Goal: Task Accomplishment & Management: Manage account settings

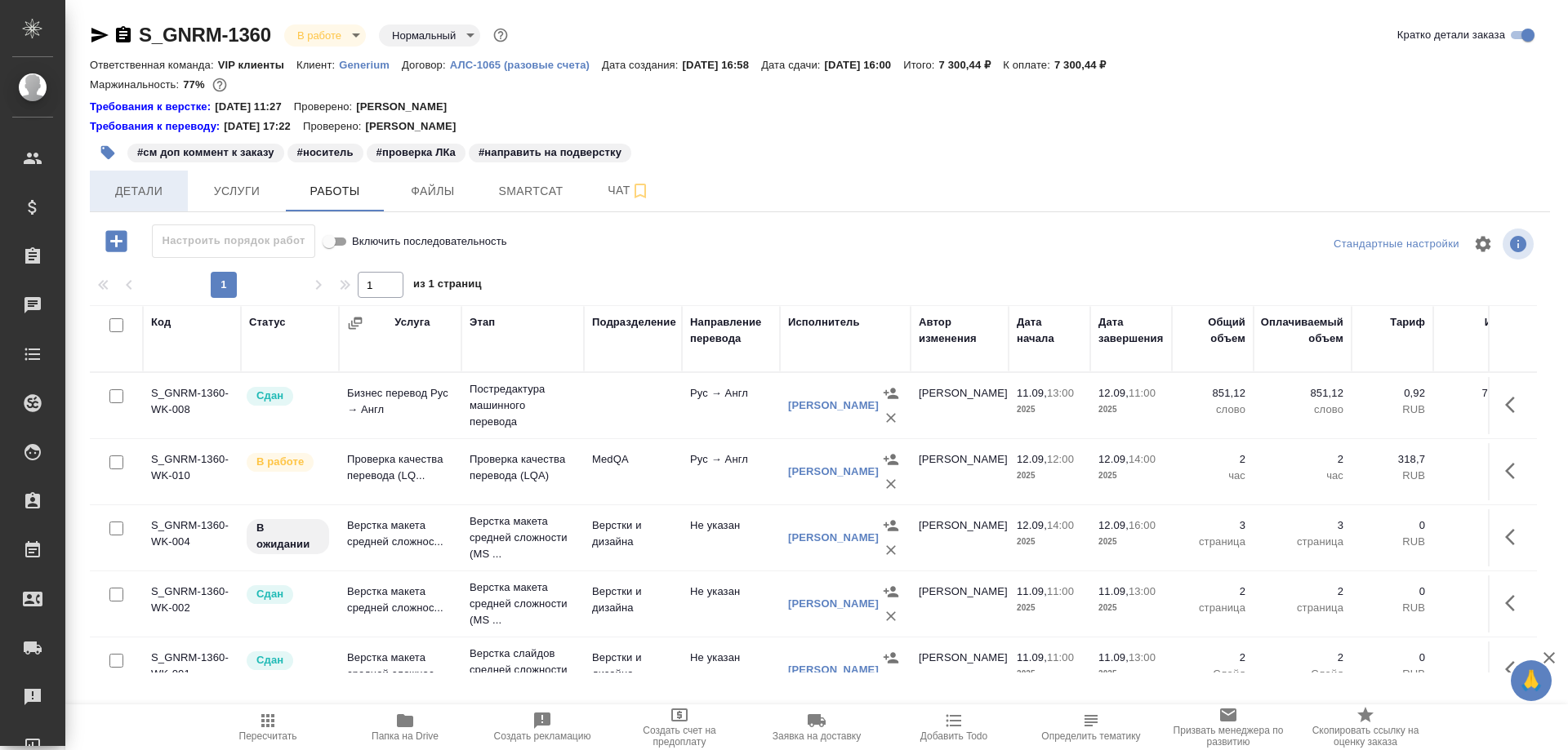
click at [144, 203] on button "Детали" at bounding box center [139, 191] width 98 height 41
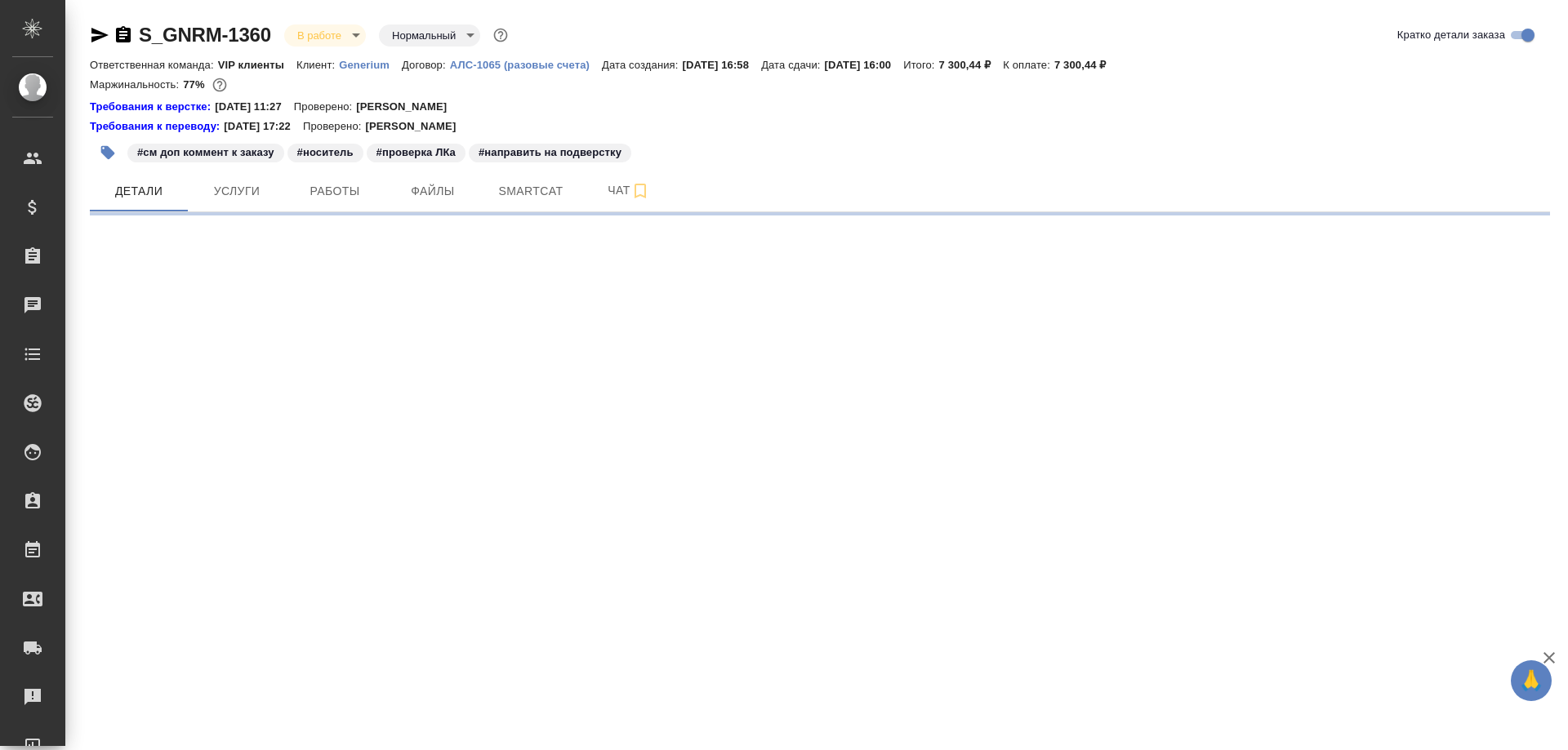
select select "RU"
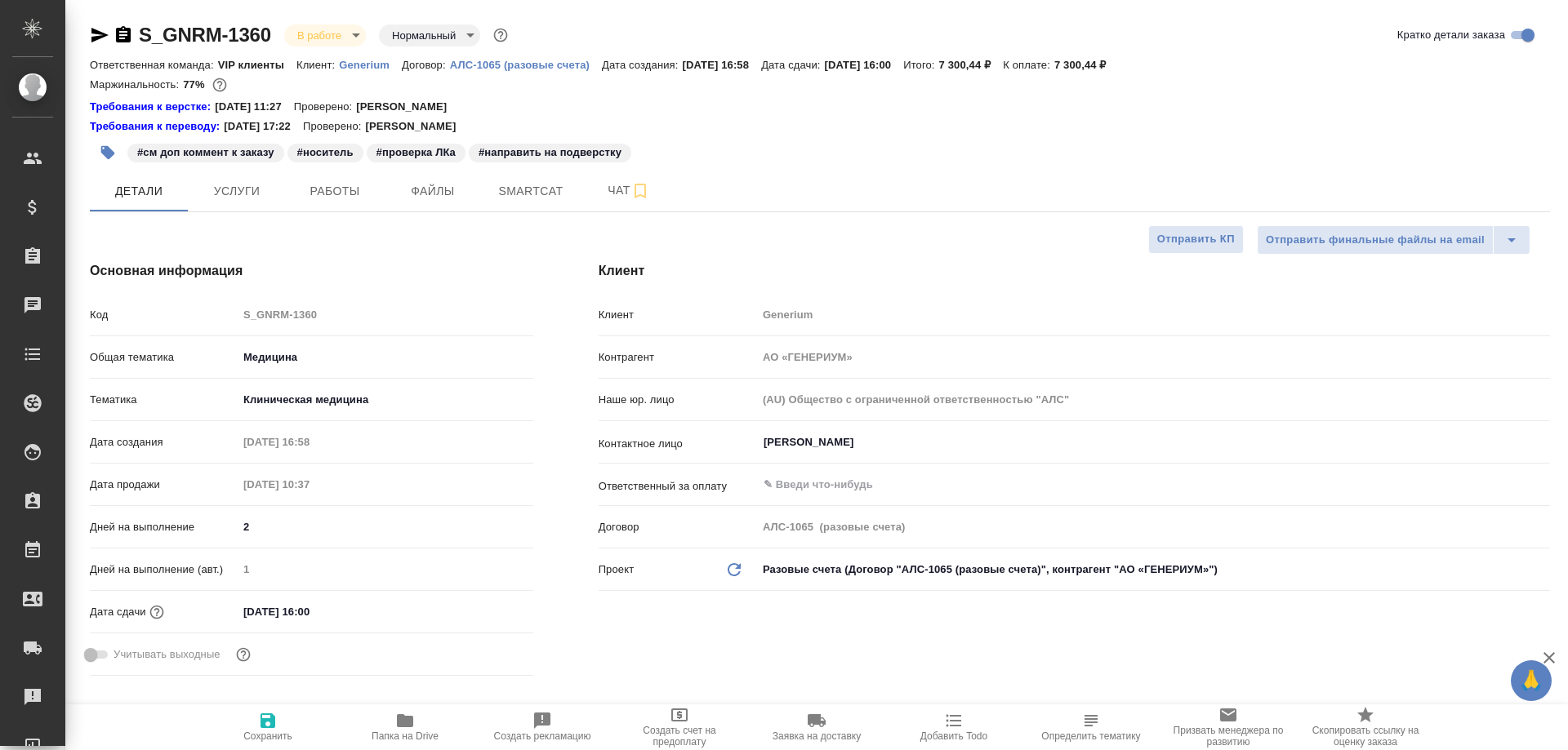
type textarea "x"
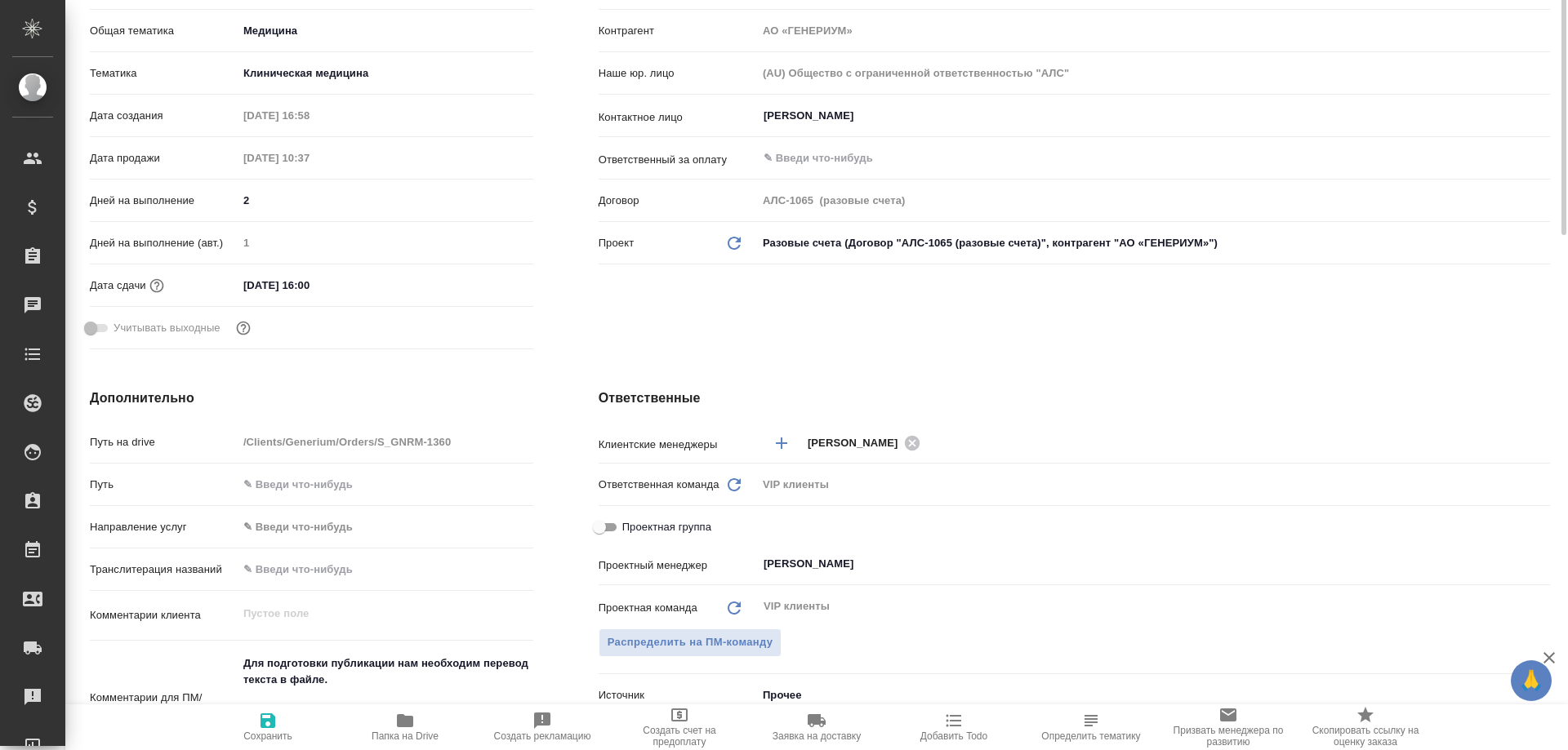
scroll to position [409, 0]
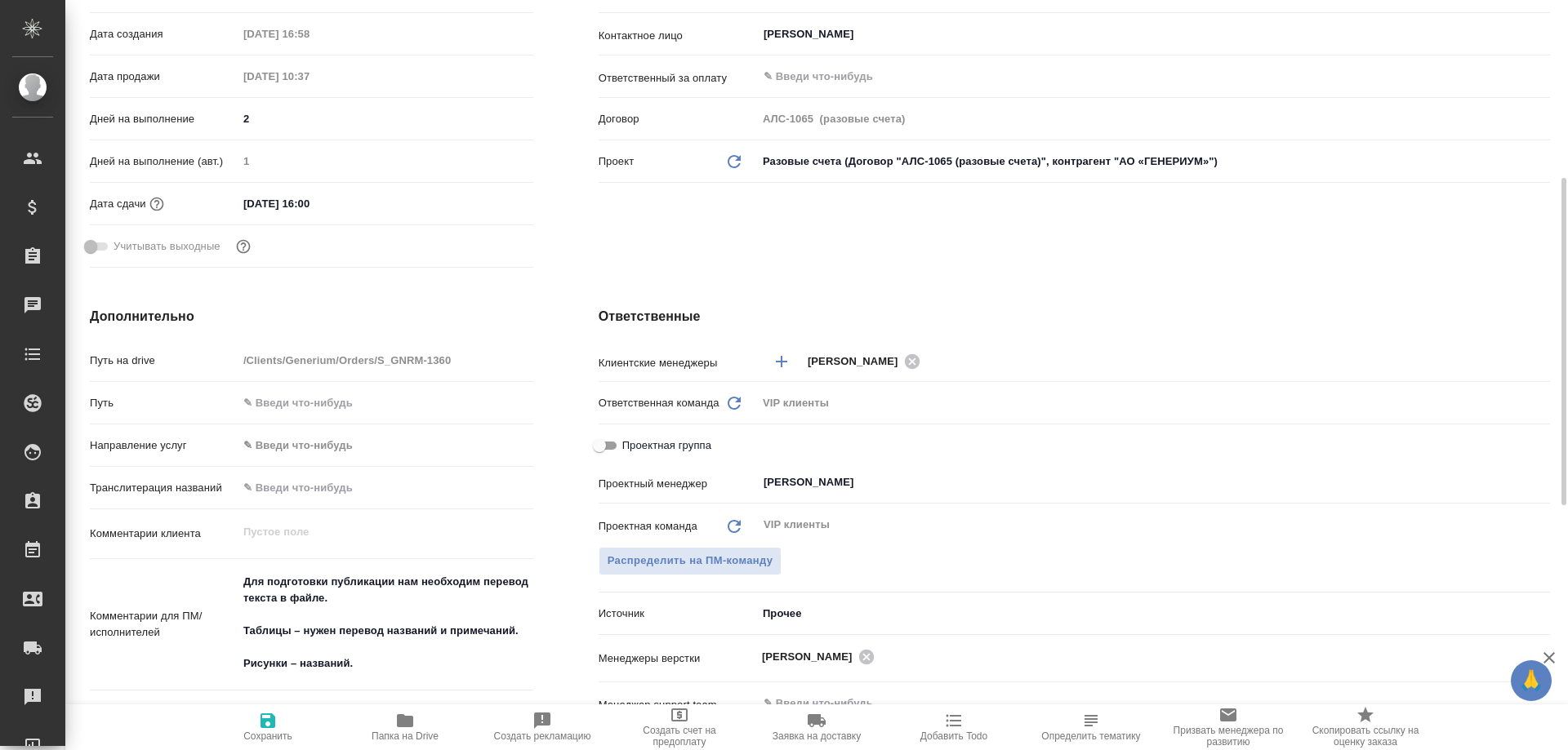
type textarea "x"
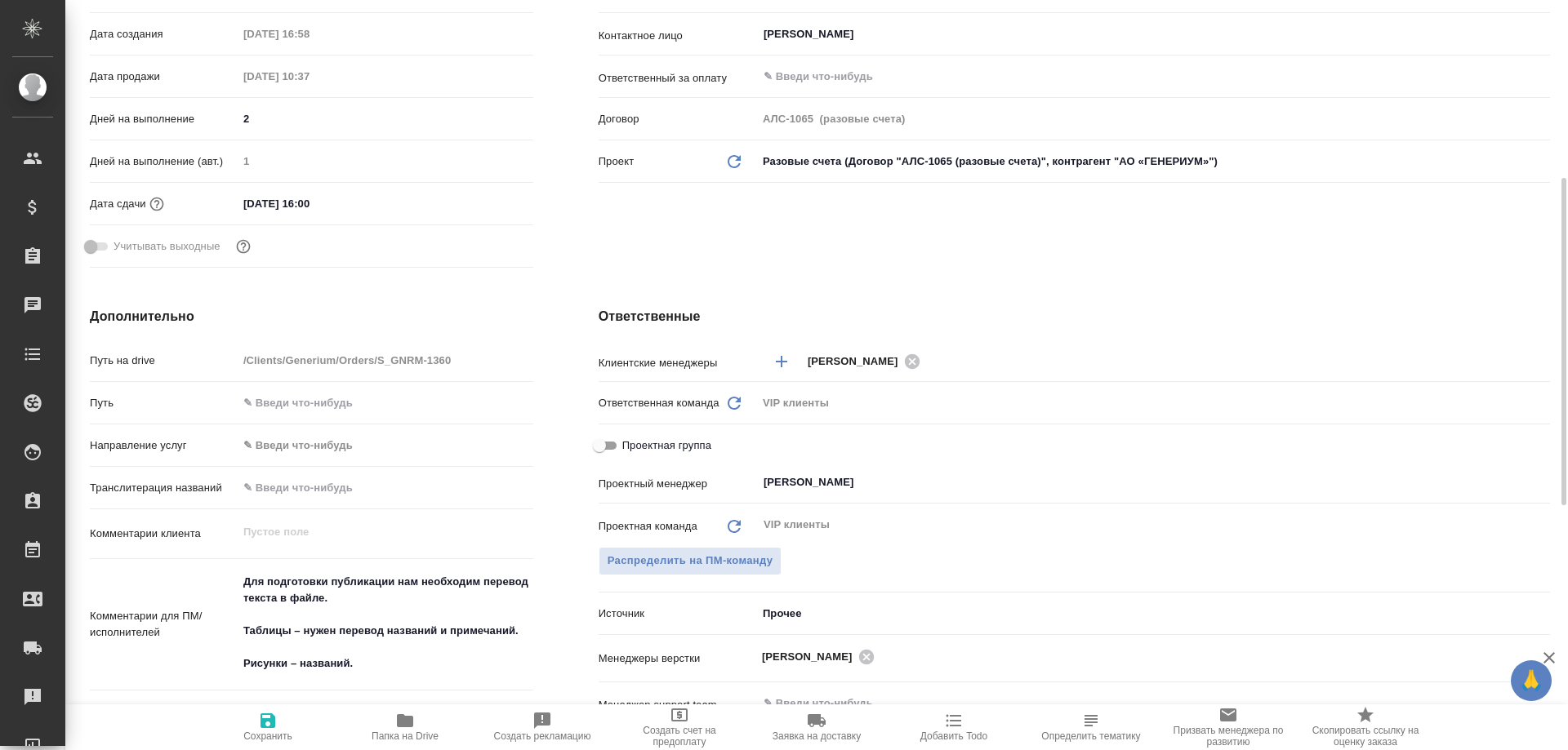
type textarea "x"
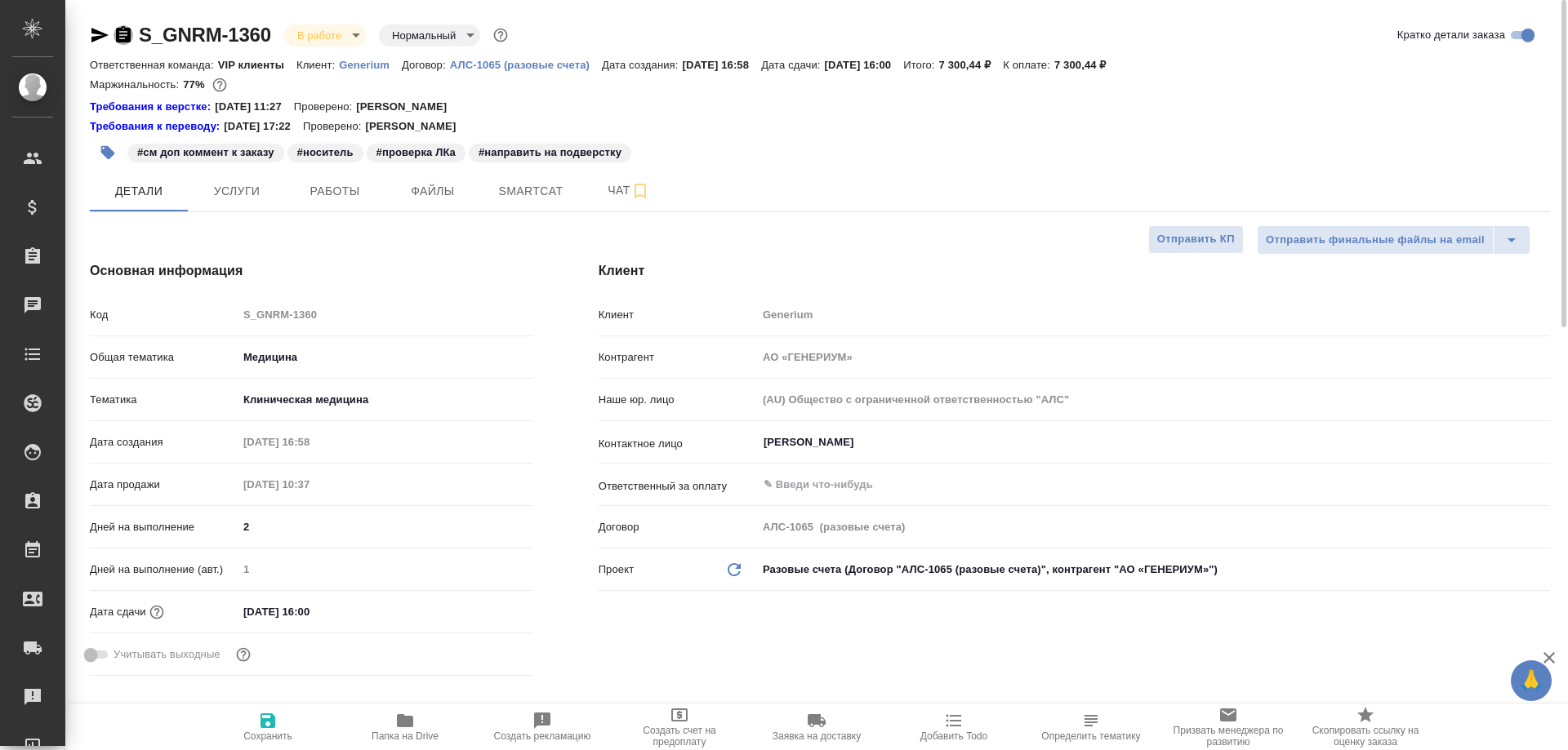
click at [119, 33] on icon "button" at bounding box center [123, 34] width 14 height 16
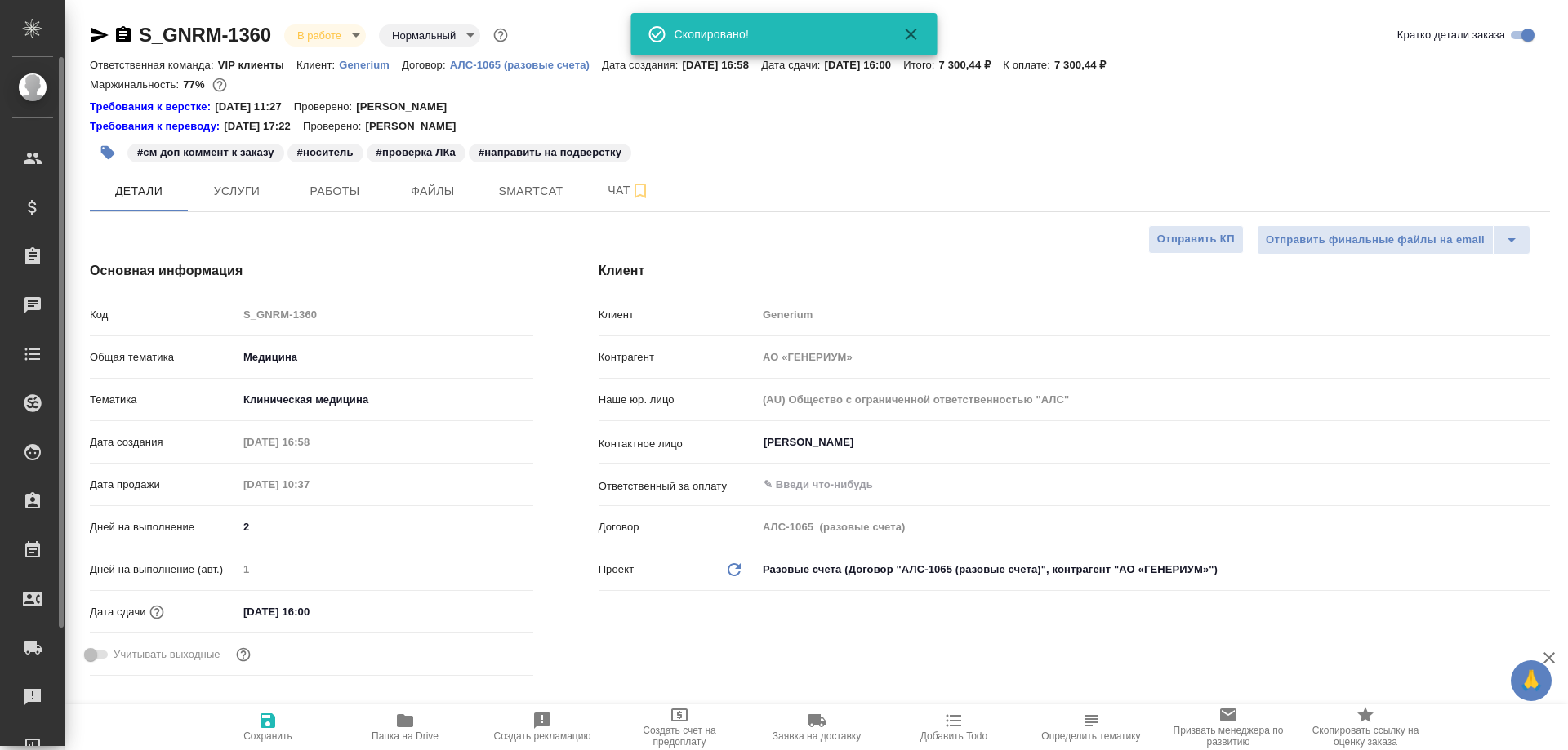
type textarea "x"
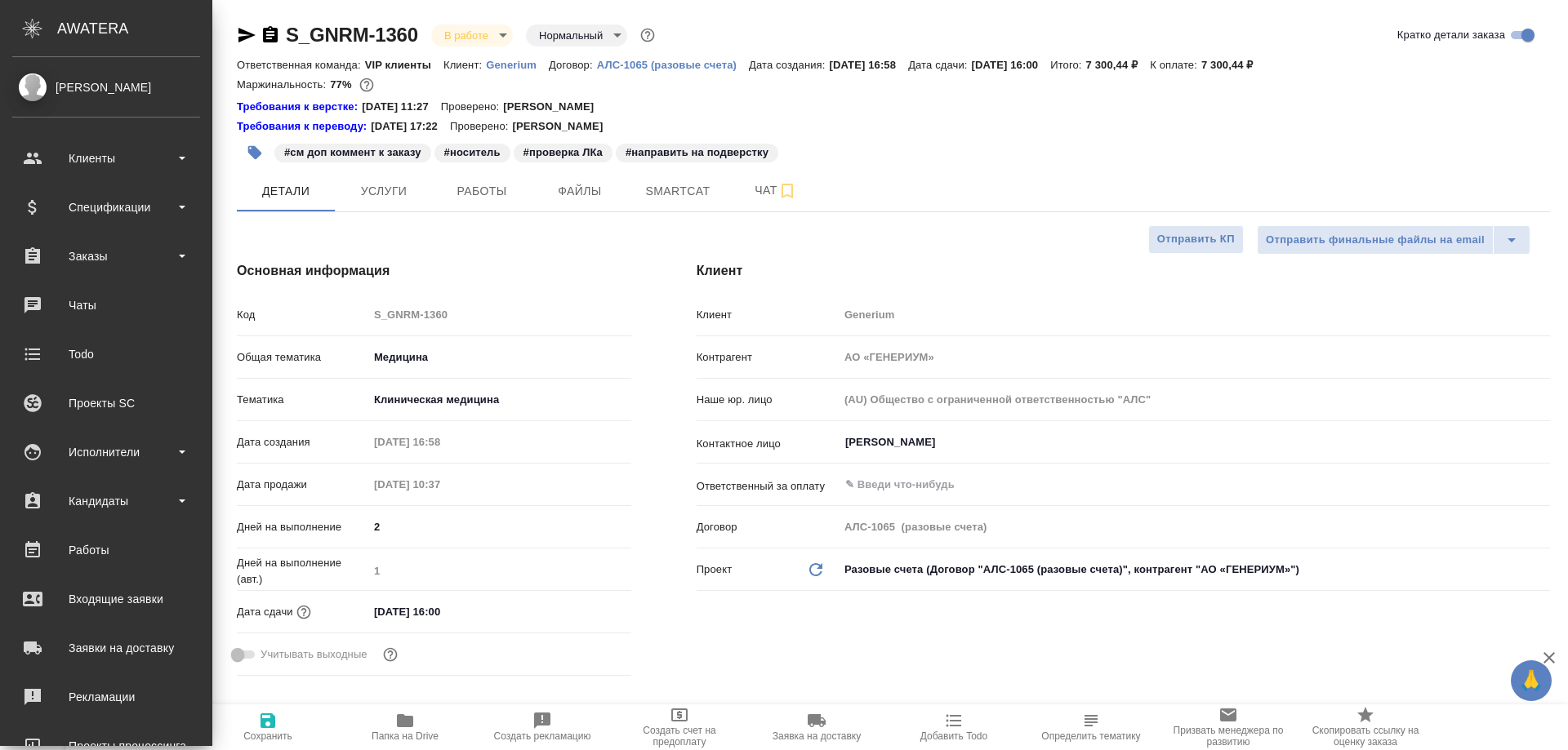
type textarea "x"
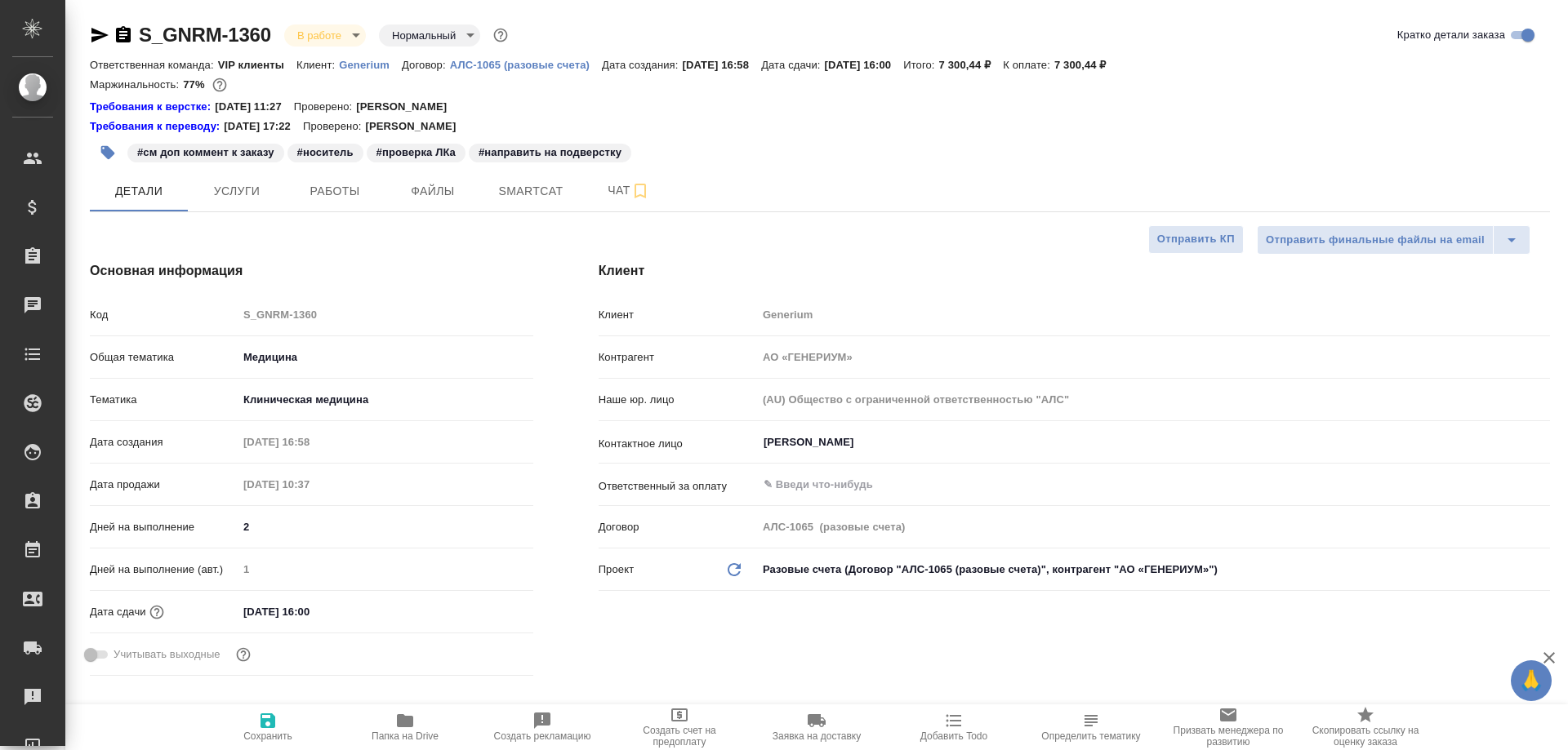
click at [97, 27] on icon "button" at bounding box center [99, 34] width 19 height 19
type textarea "x"
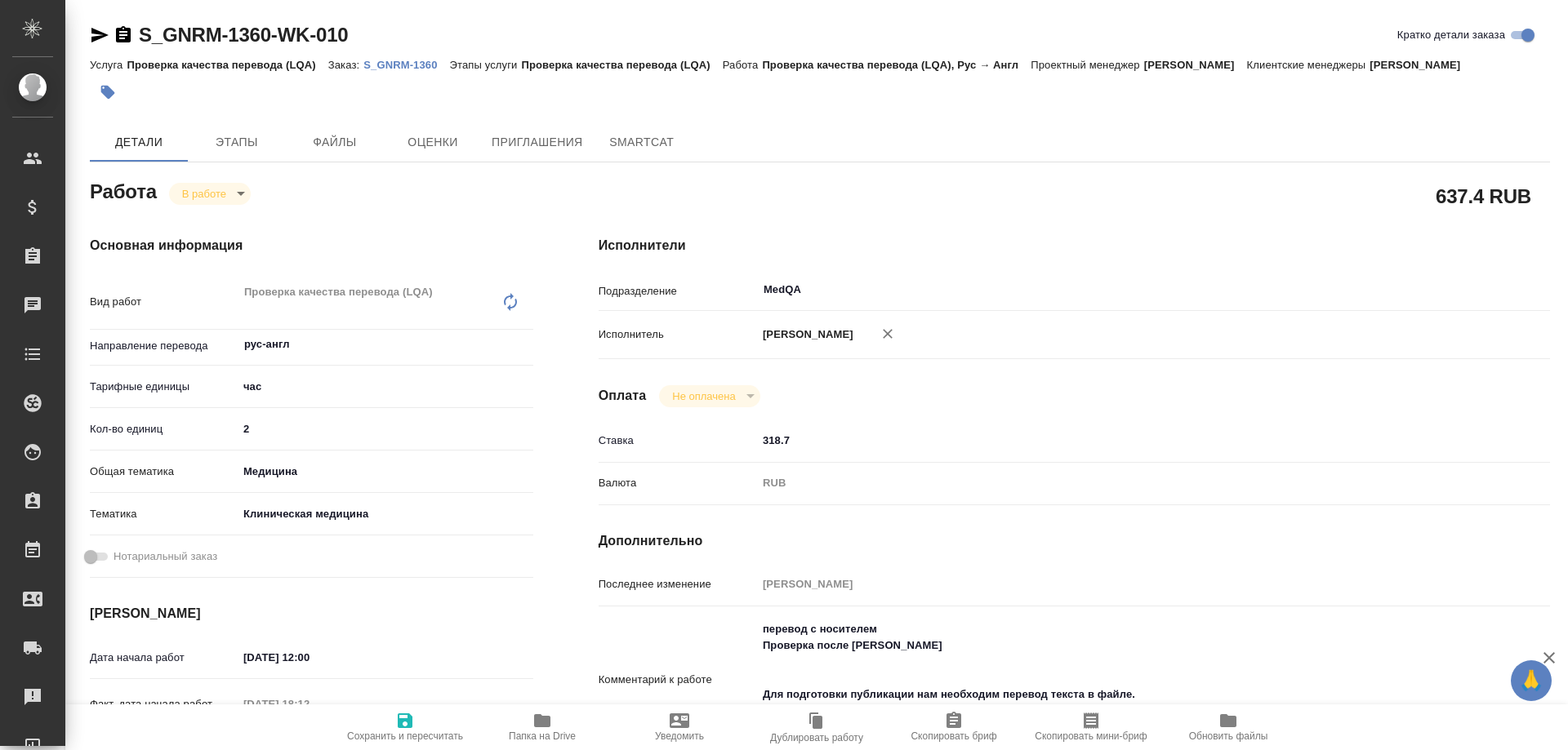
click at [390, 60] on p "S_GNRM-1360" at bounding box center [406, 65] width 86 height 13
click at [537, 727] on icon "button" at bounding box center [542, 721] width 16 height 13
drag, startPoint x: 265, startPoint y: 429, endPoint x: 186, endPoint y: 430, distance: 79.0
click at [186, 430] on div "Кол-во единиц 2" at bounding box center [311, 429] width 443 height 29
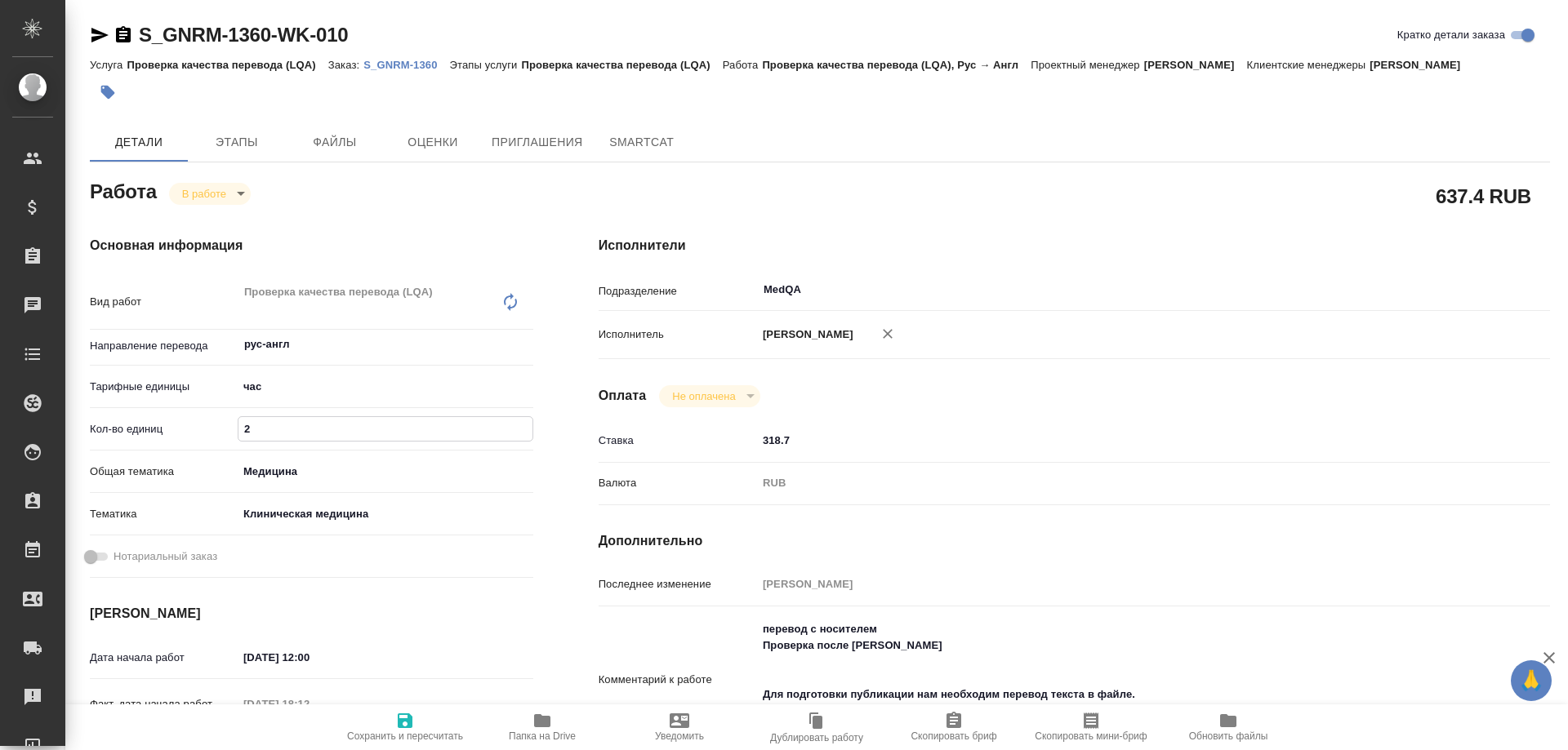
type input "1"
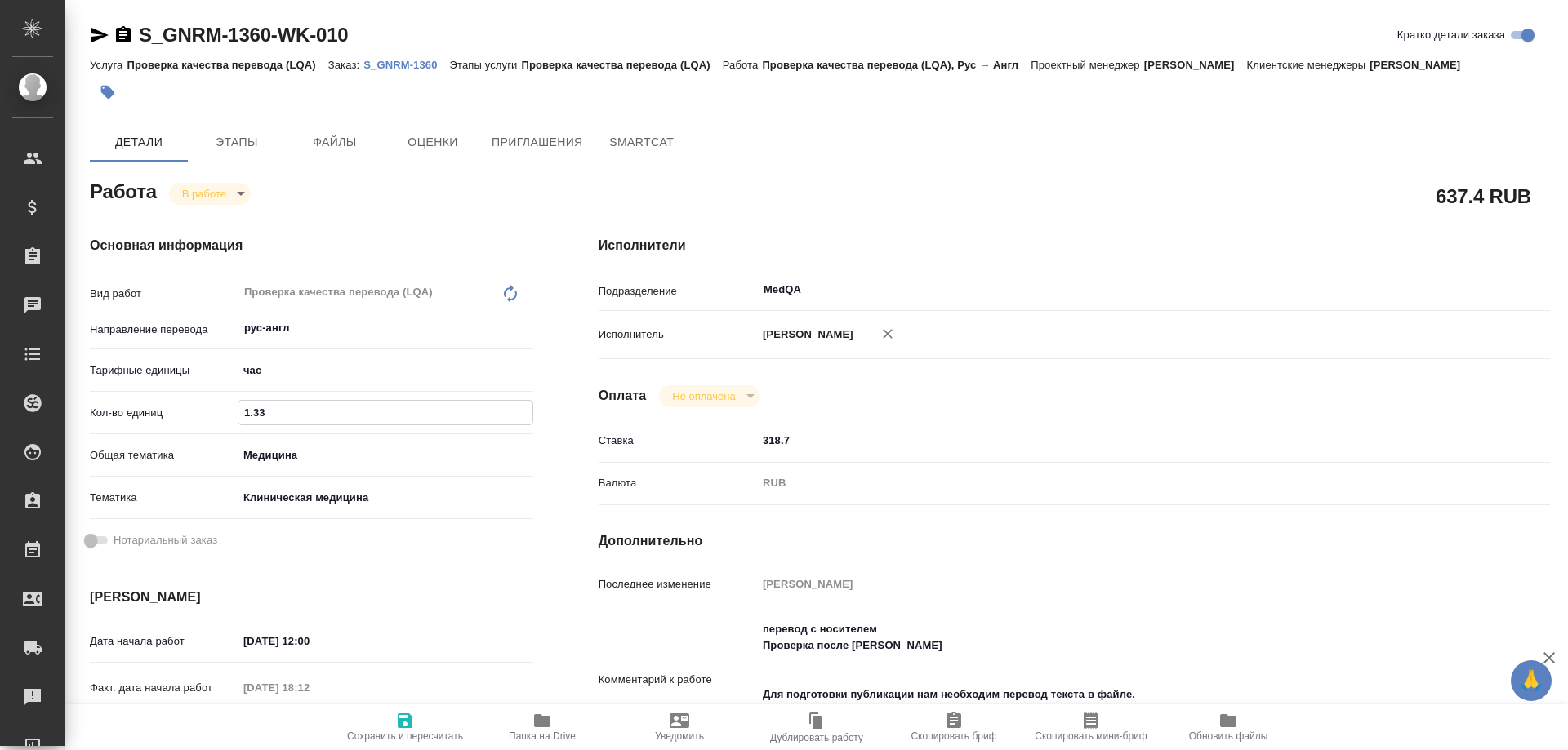
type input "1.33"
click at [395, 727] on span "Сохранить и пересчитать" at bounding box center [405, 726] width 118 height 31
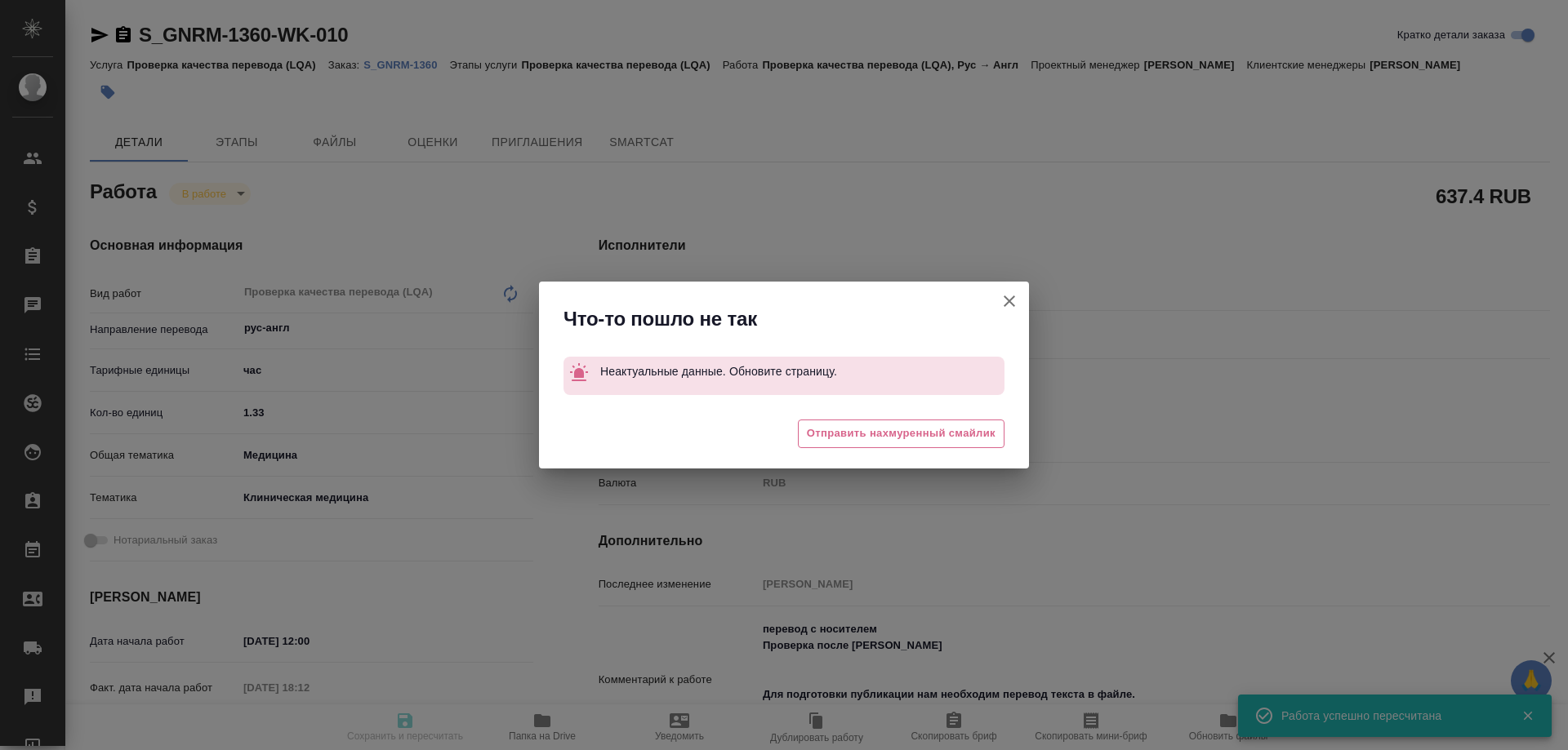
type input "inProgress"
type input "рус-англ"
type input "5a8b1489cc6b4906c91bfd93"
type input "2"
type input "med"
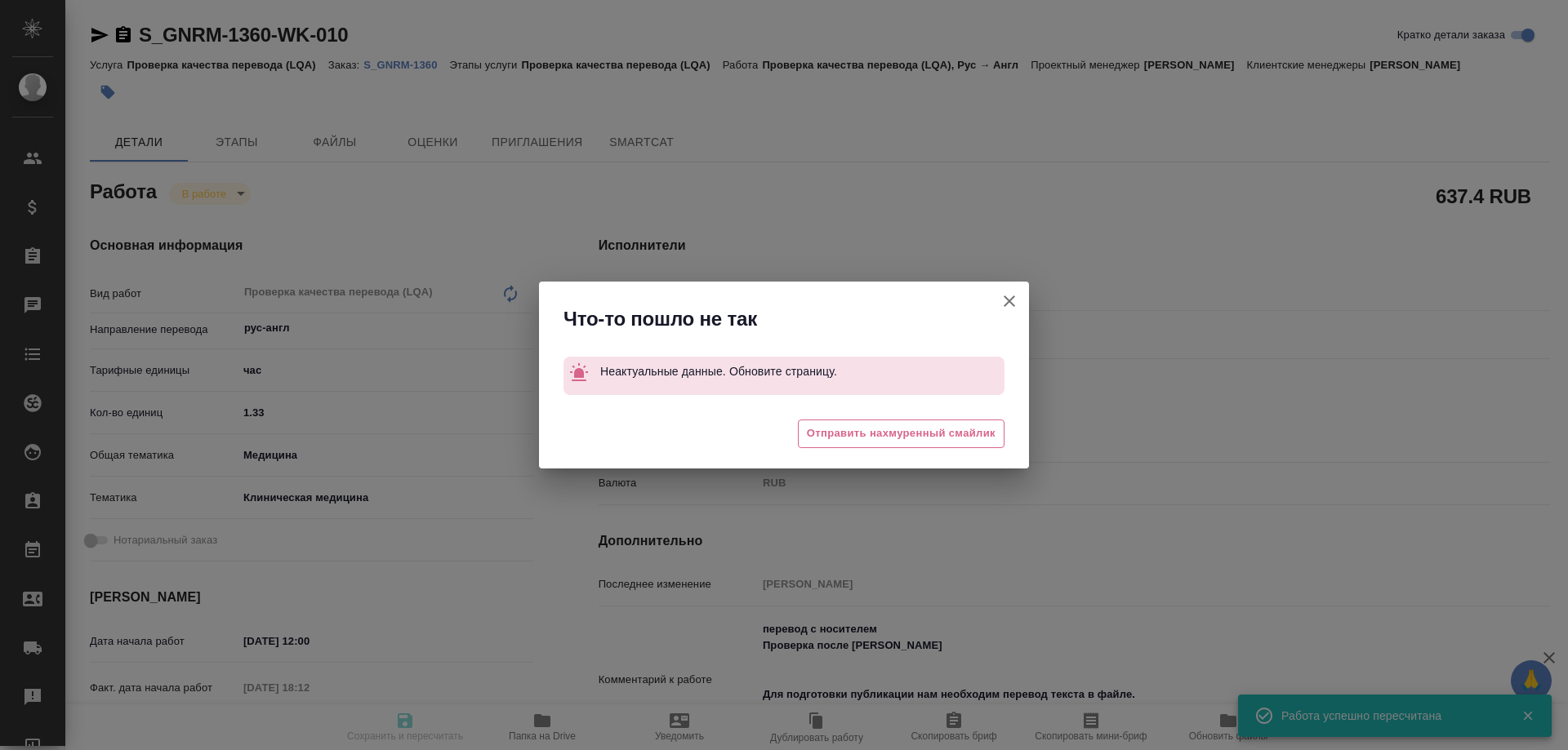
type input "6012b22f65f4b37c408fd6e5"
type input "12.09.2025 12:00"
type input "11.09.2025 18:12"
type input "12.09.2025 14:00"
type input "[DATE] 16:00"
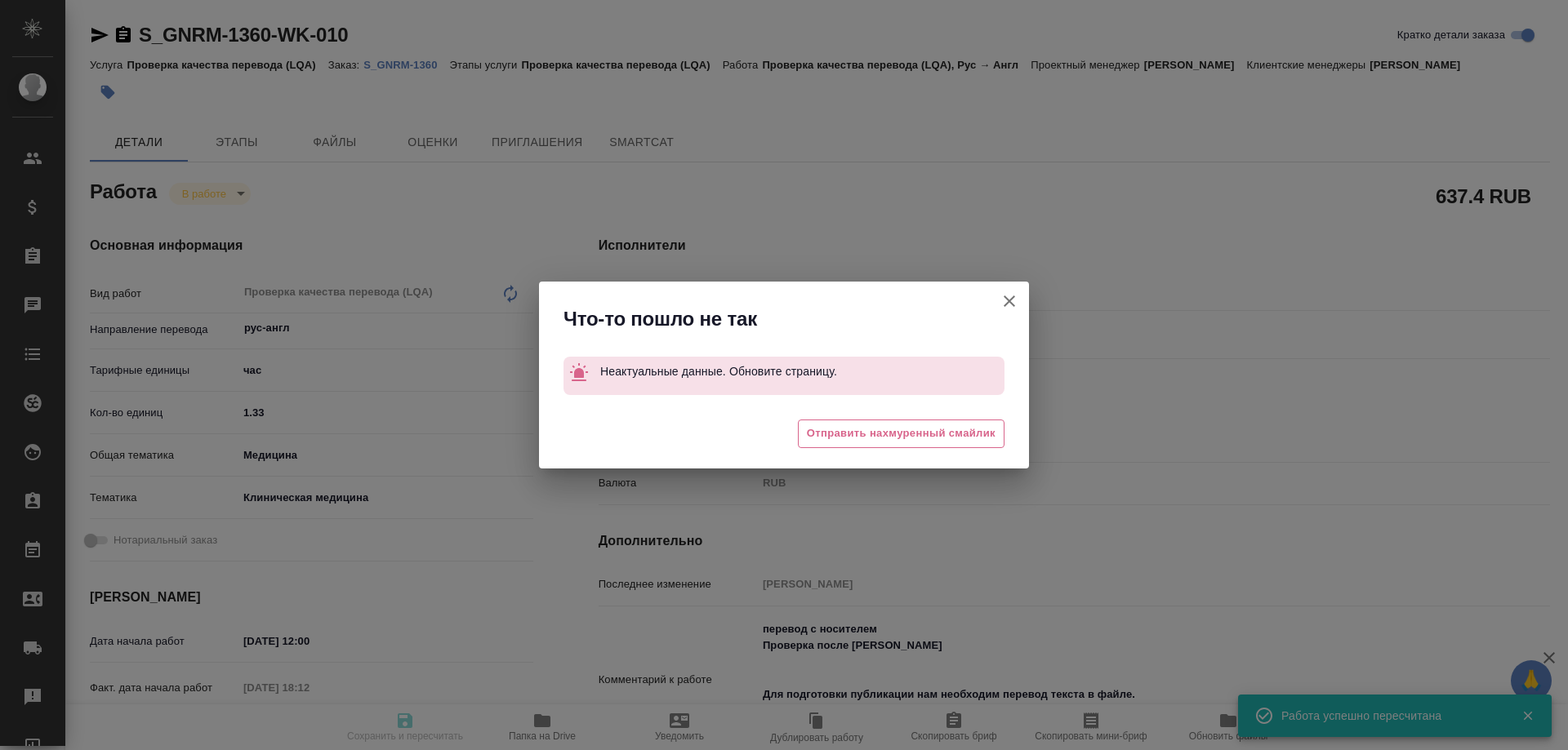
type input "MedQA"
type input "notPayed"
type input "318.7"
type input "RUB"
type input "[PERSON_NAME]"
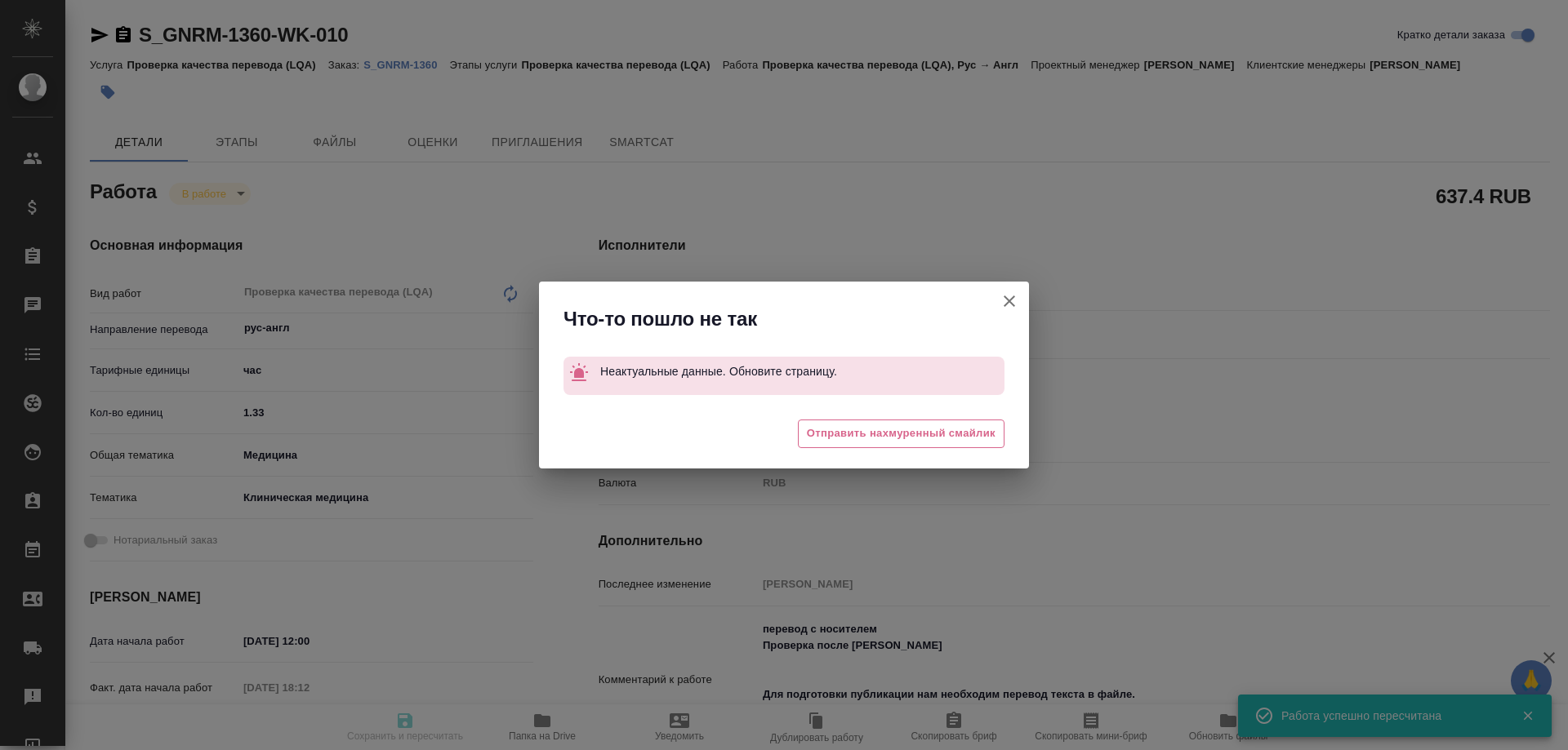
type input "S_GNRM-1360"
type input "Проверка качества перевода (LQA)"
type input "[PERSON_NAME]"
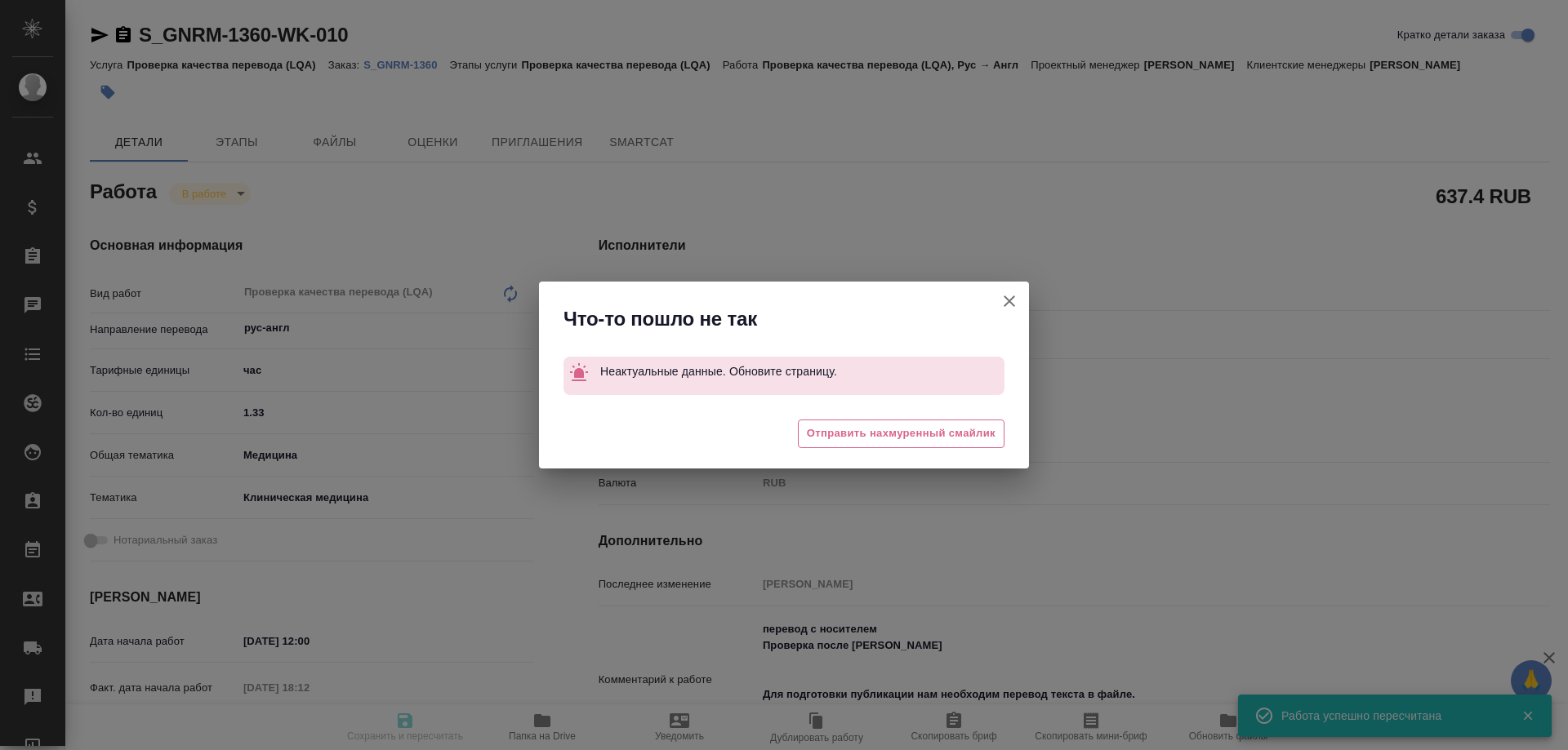
type input "/Clients/Generium/Orders/S_GNRM-1360"
click at [1009, 297] on icon "button" at bounding box center [1009, 301] width 19 height 19
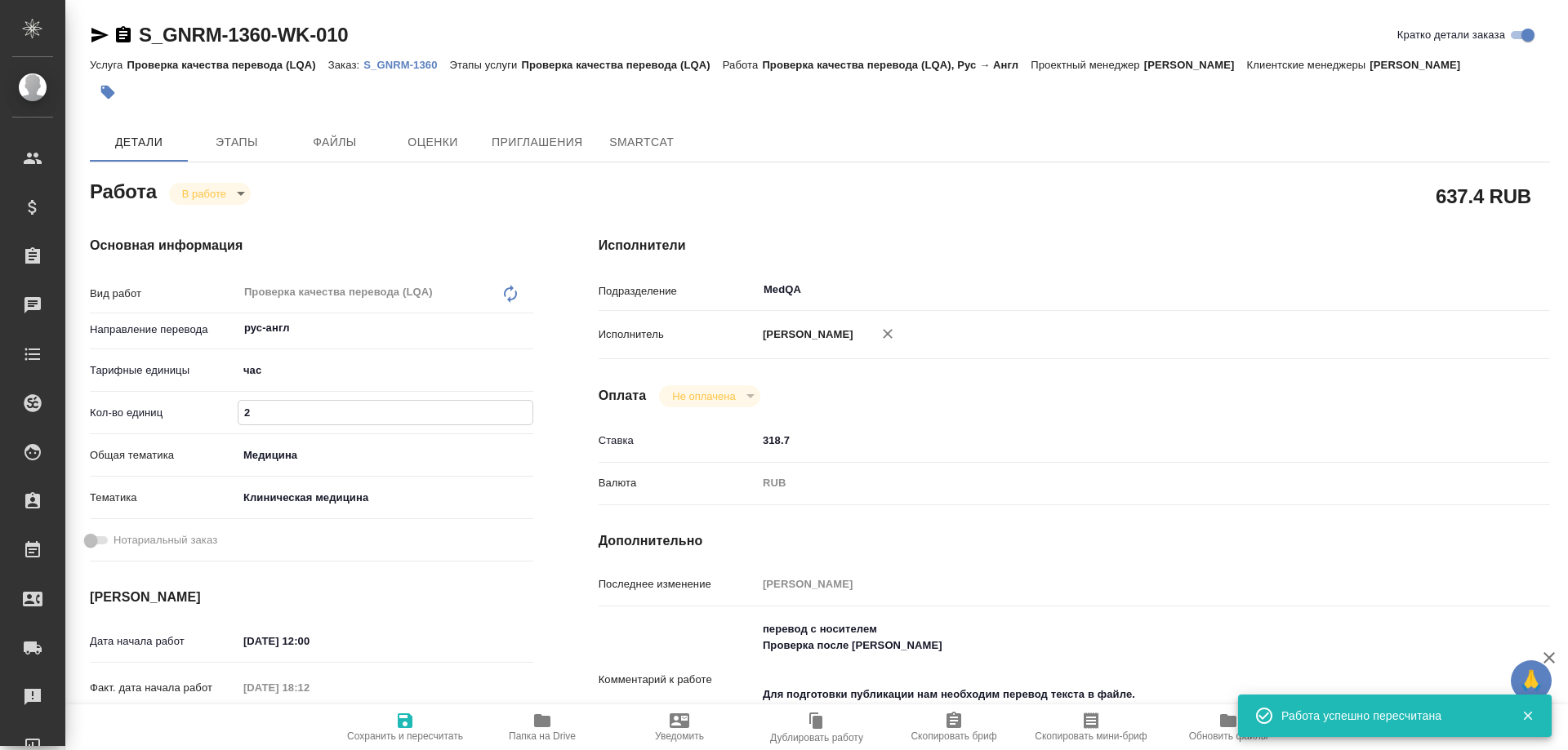
drag, startPoint x: 257, startPoint y: 415, endPoint x: 148, endPoint y: 409, distance: 109.2
click at [148, 415] on div "Кол-во единиц 2" at bounding box center [311, 413] width 443 height 29
type input "1"
type input "1.33"
click at [403, 732] on span "Сохранить и пересчитать" at bounding box center [405, 737] width 116 height 12
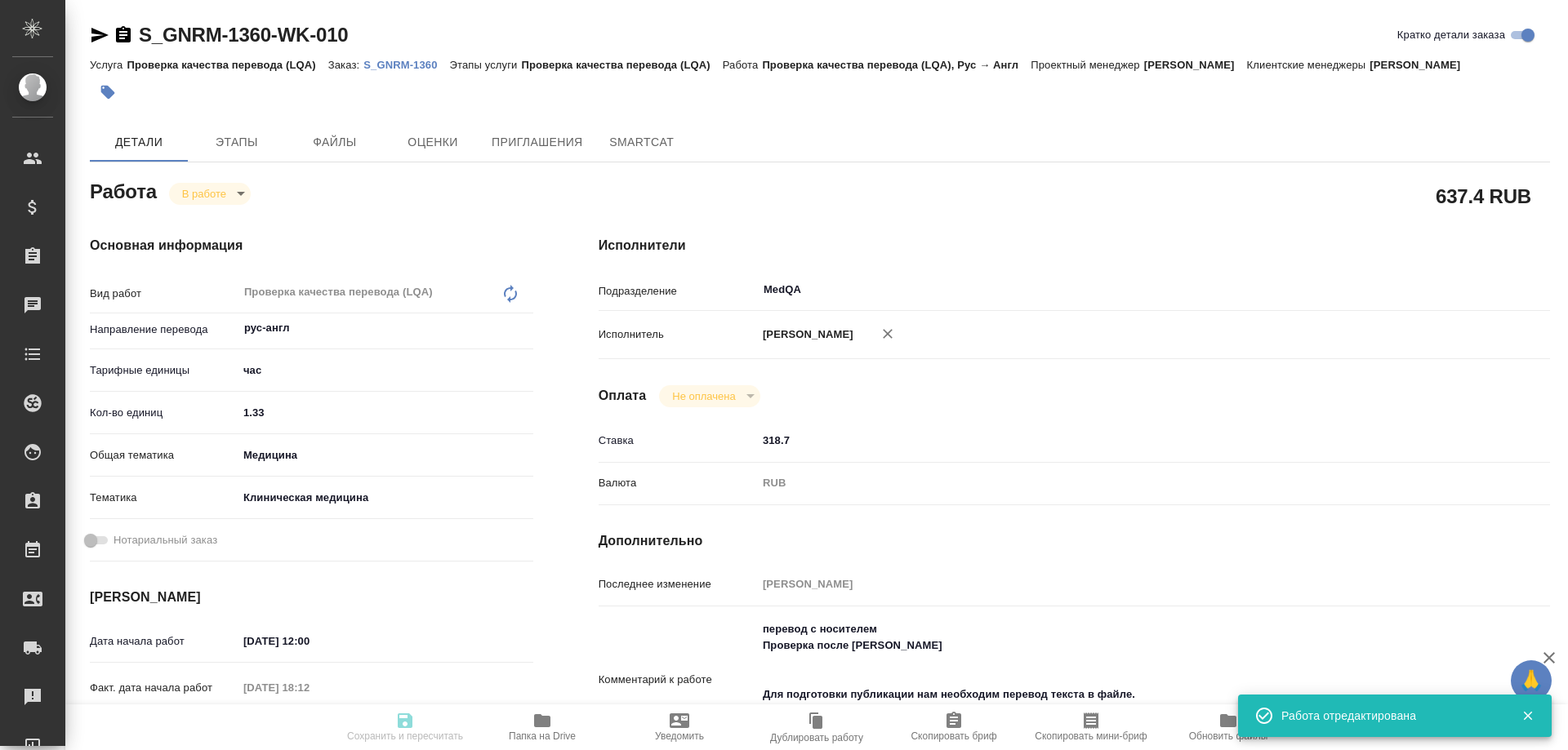
type input "inProgress"
type input "рус-англ"
type input "5a8b1489cc6b4906c91bfd93"
type input "1.33"
type input "med"
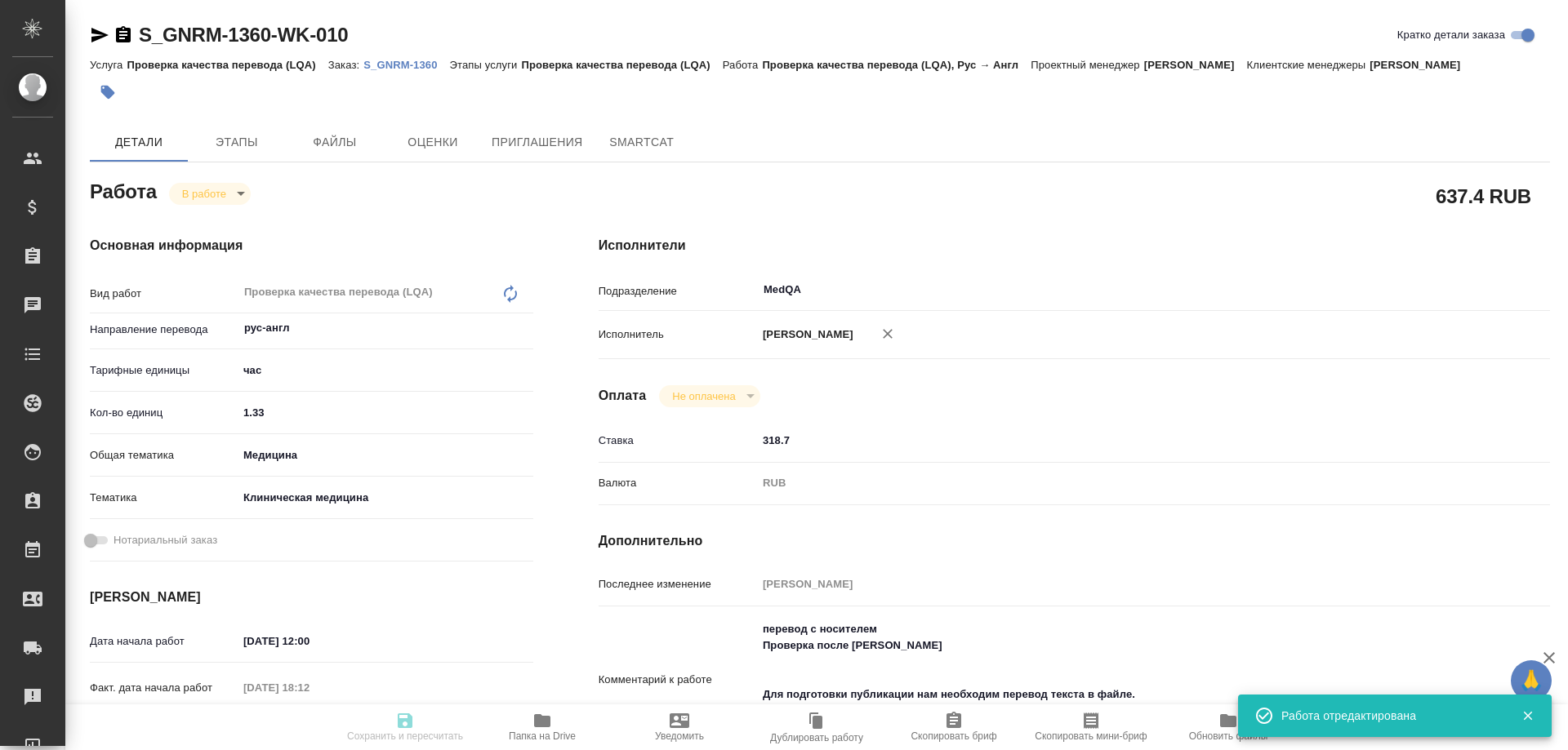
type input "6012b22f65f4b37c408fd6e5"
type input "12.09.2025 12:00"
type input "11.09.2025 18:12"
type input "12.09.2025 14:00"
type input "12.09.2025 16:00"
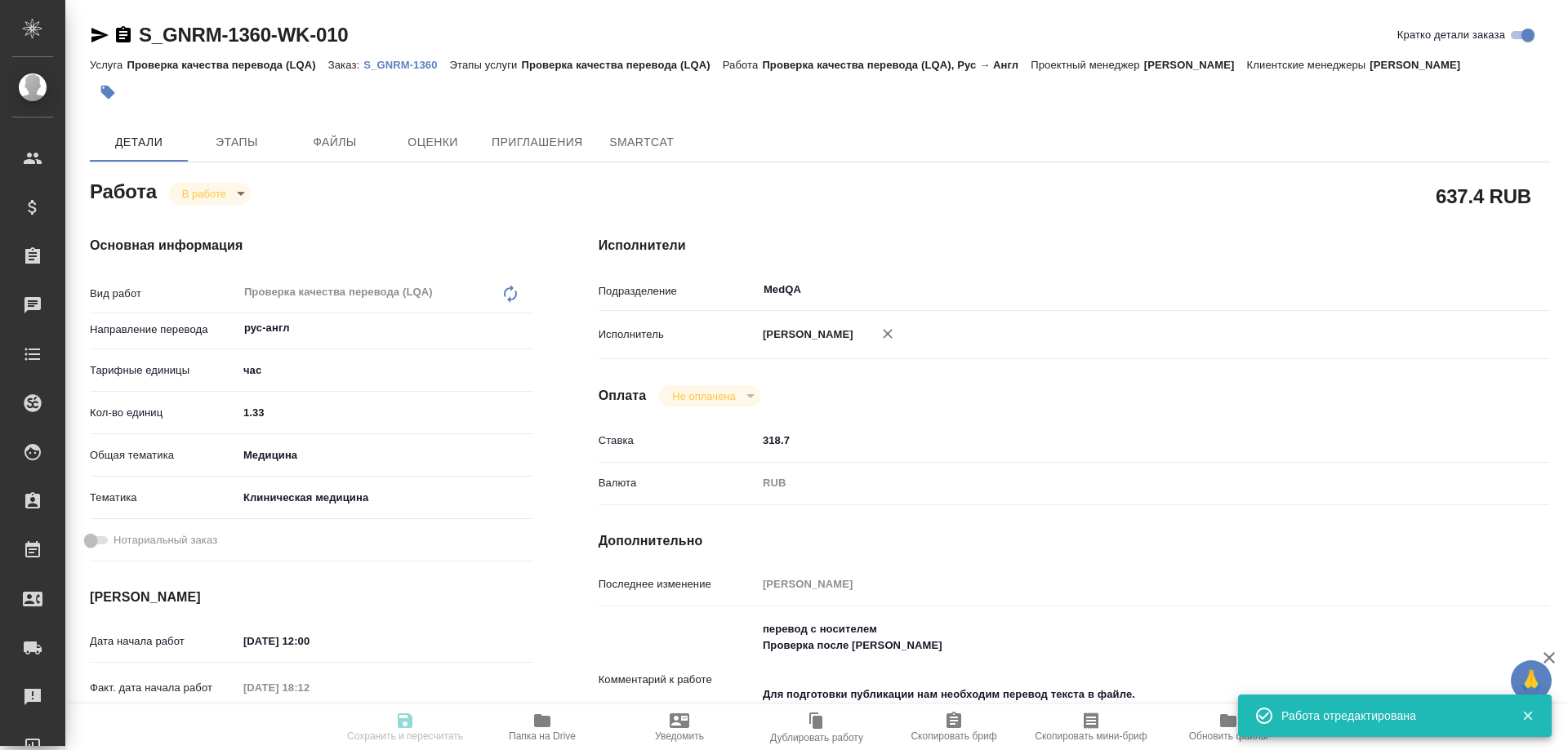
type input "MedQA"
type input "notPayed"
type input "318.7"
type input "RUB"
type input "[PERSON_NAME]"
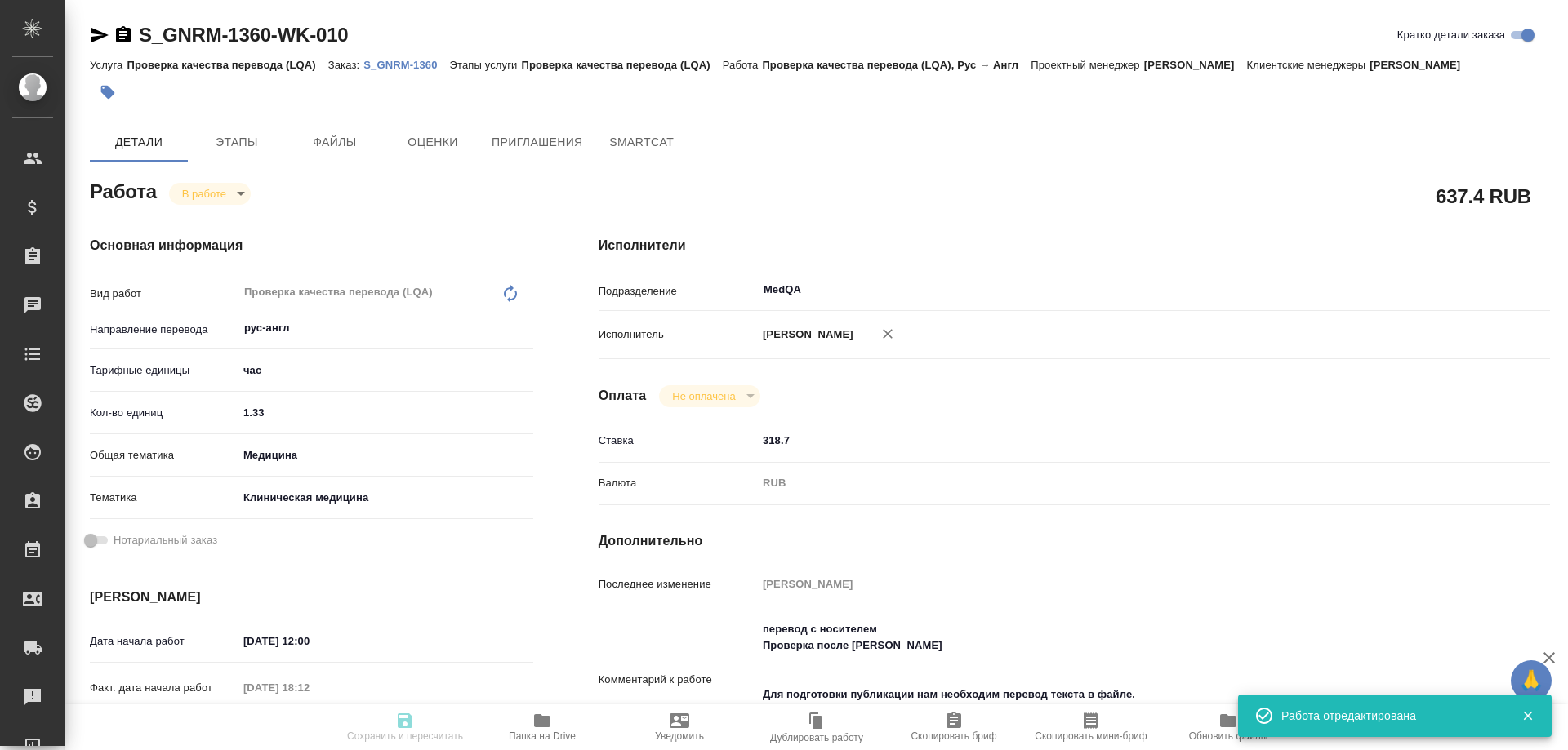
type input "S_GNRM-1360"
type input "Проверка качества перевода (LQA)"
type input "[PERSON_NAME]"
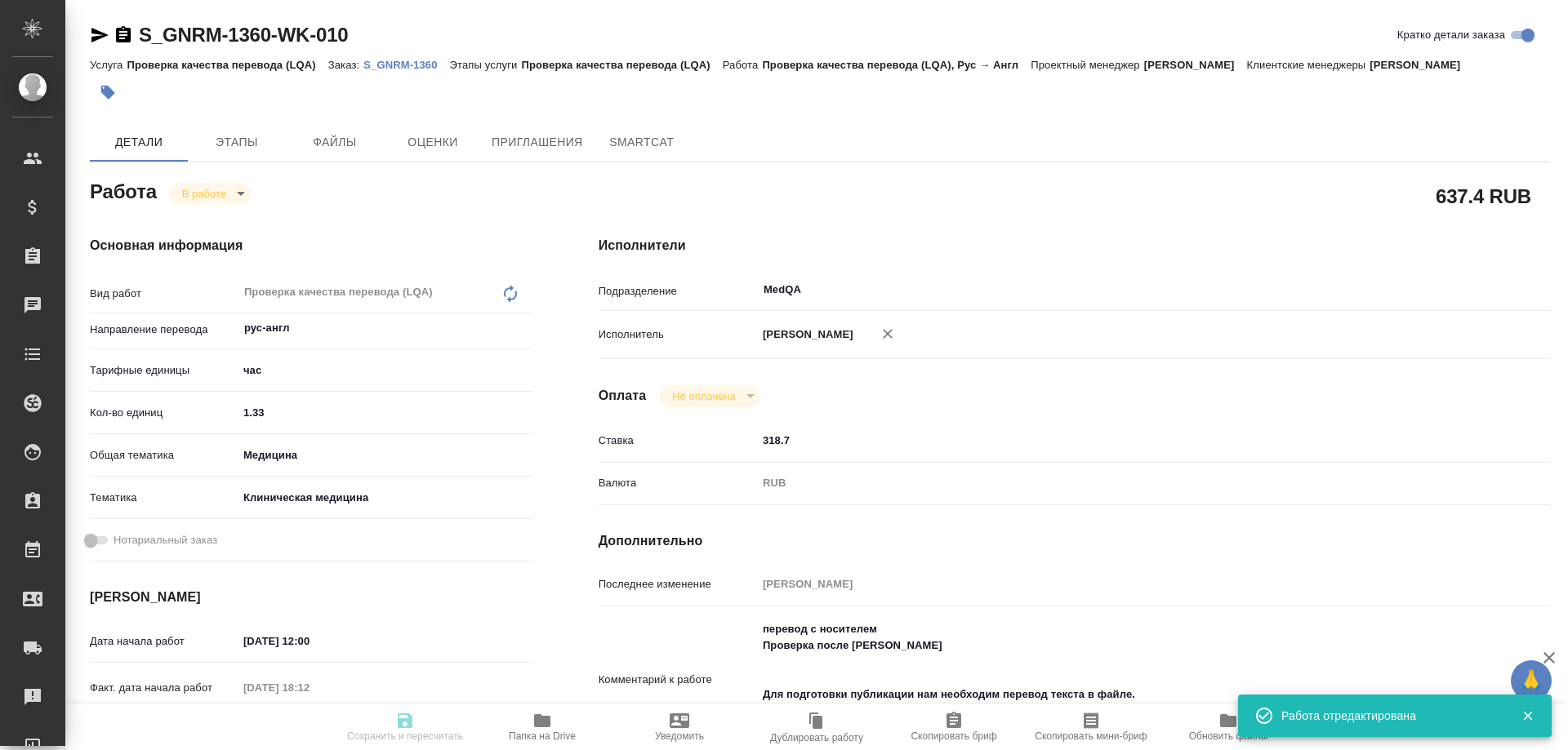
type input "/Clients/Generium/Orders/S_GNRM-1360"
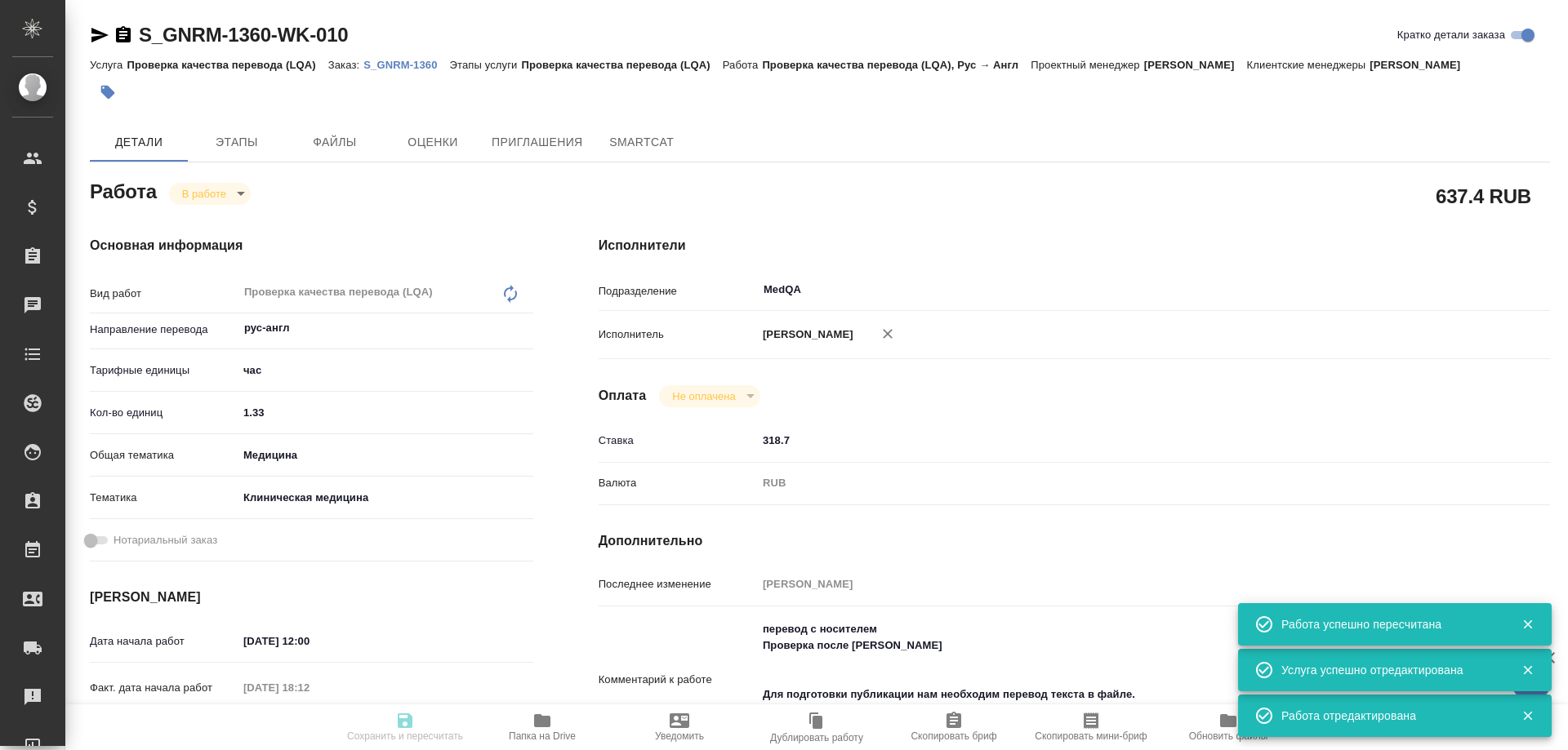
type input "inProgress"
type input "рус-англ"
type input "5a8b1489cc6b4906c91bfd93"
type input "1.33"
type input "med"
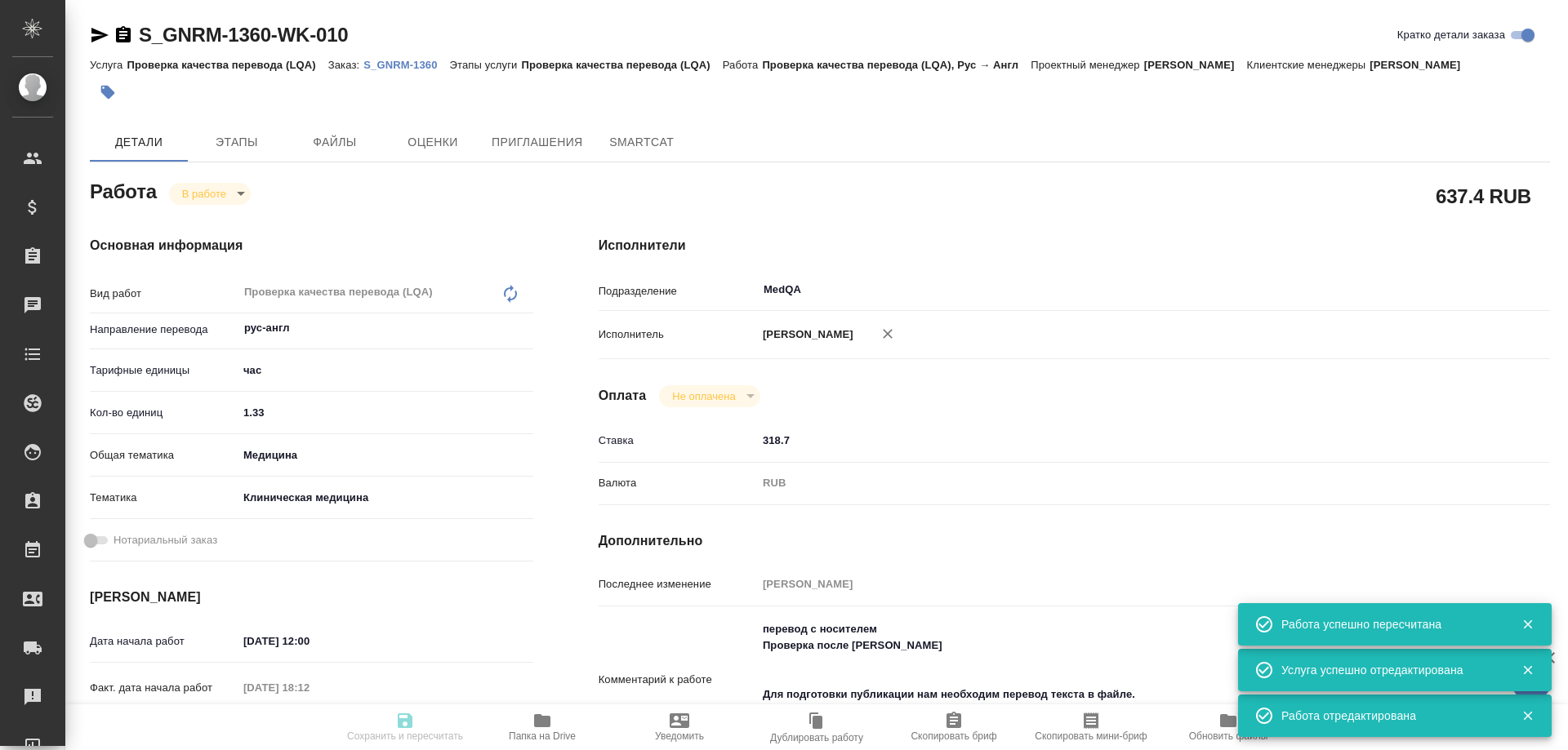
type input "6012b22f65f4b37c408fd6e5"
type input "12.09.2025 12:00"
type input "11.09.2025 18:12"
type input "12.09.2025 14:00"
type input "12.09.2025 16:00"
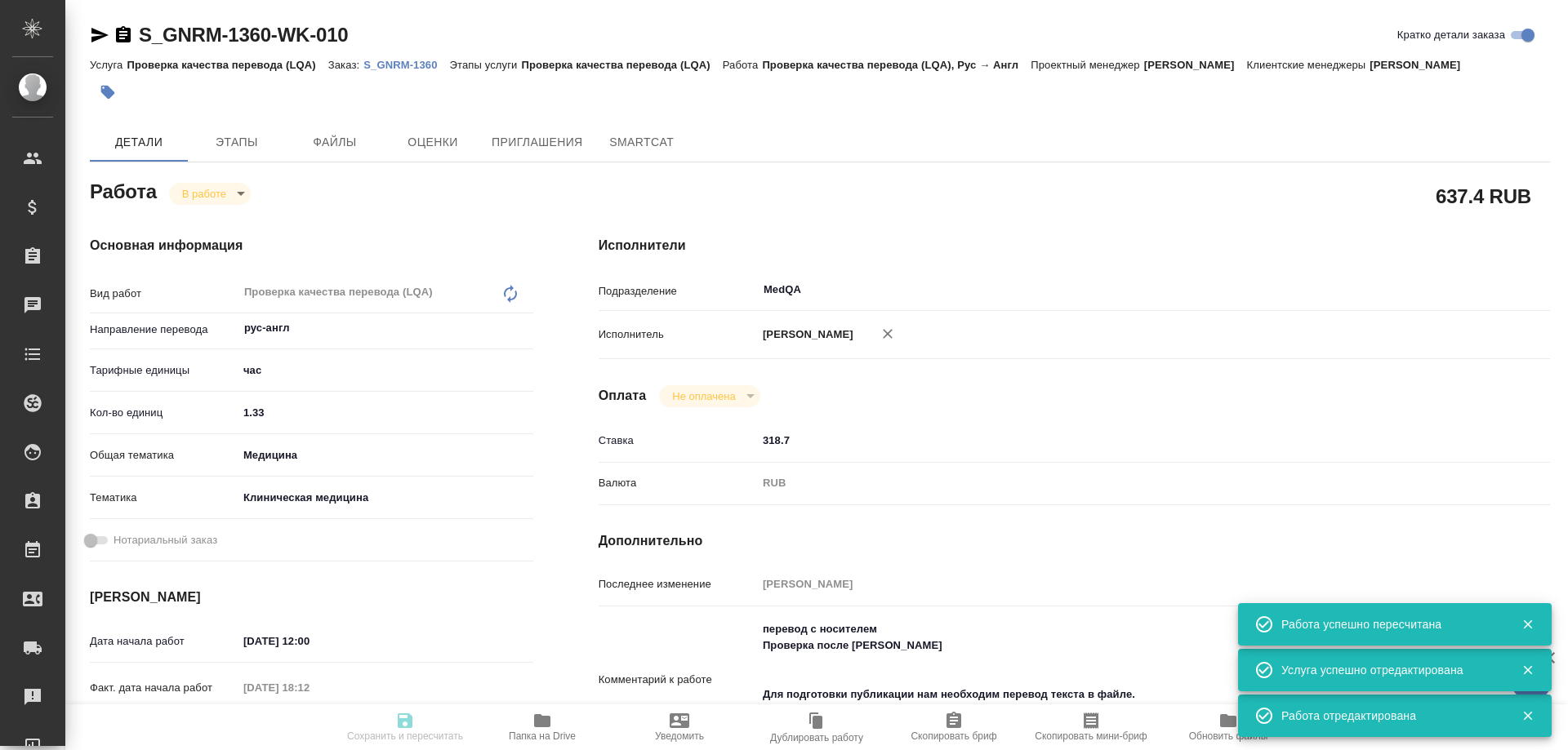
type input "MedQA"
type input "notPayed"
type input "318.7"
type input "RUB"
type input "Соловьева Елена"
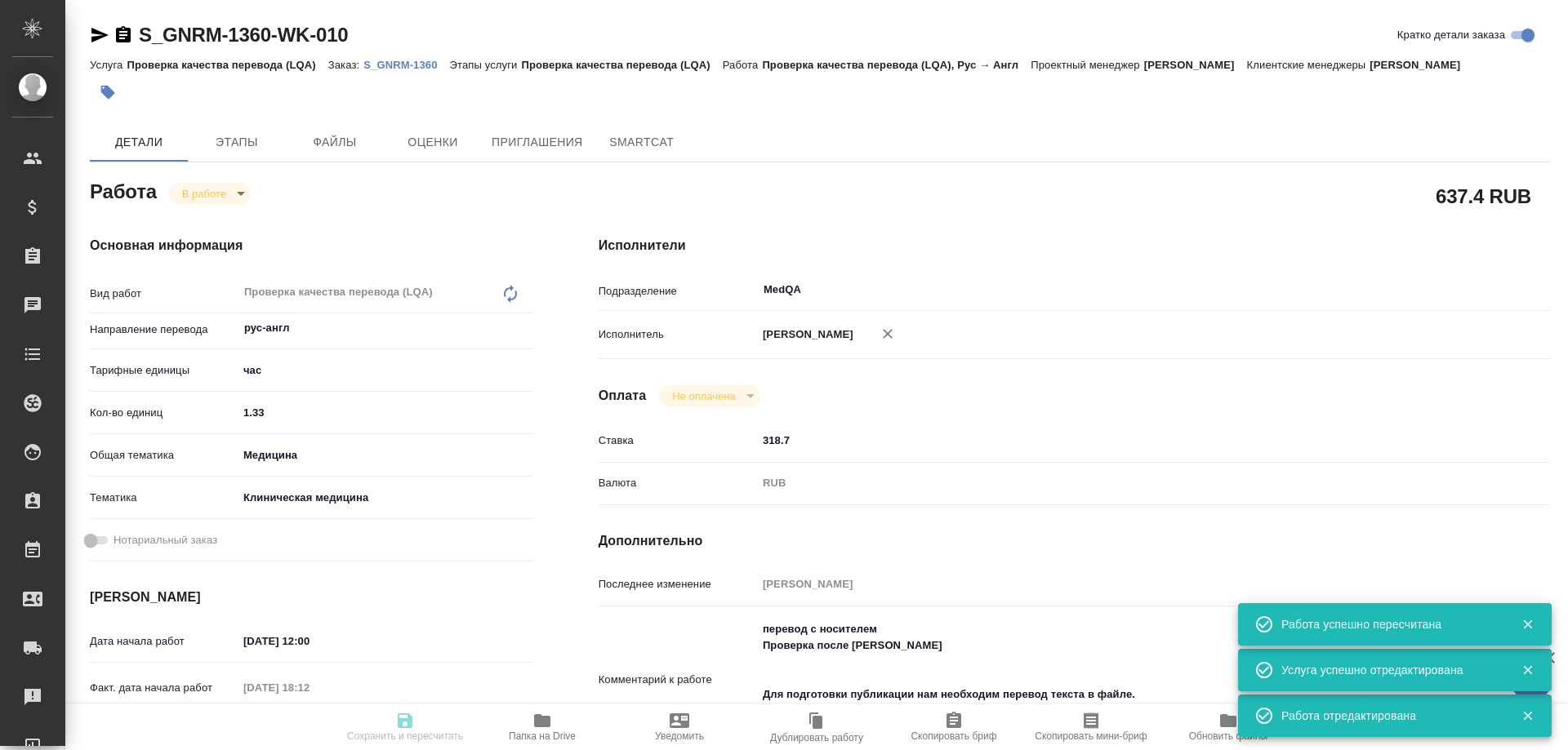
type input "S_GNRM-1360"
type input "Проверка качества перевода (LQA)"
type input "[PERSON_NAME]"
type input "Оксютович Ирина"
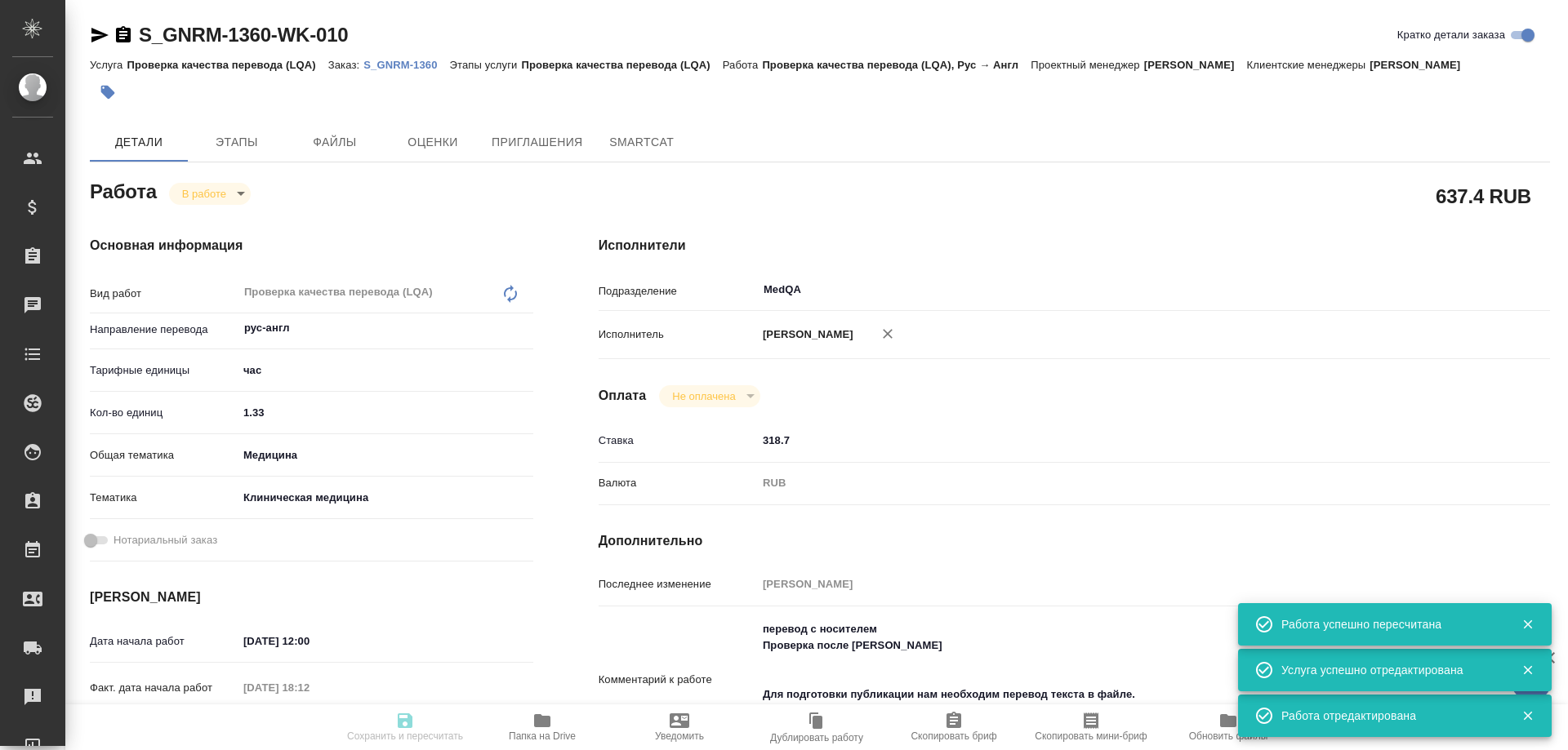
type input "/Clients/Generium/Orders/S_GNRM-1360"
click at [241, 196] on body "🙏 .cls-1 fill:#fff; AWATERA Solovyova Elena Клиенты Спецификации Заказы 0 Чаты …" at bounding box center [784, 375] width 1568 height 750
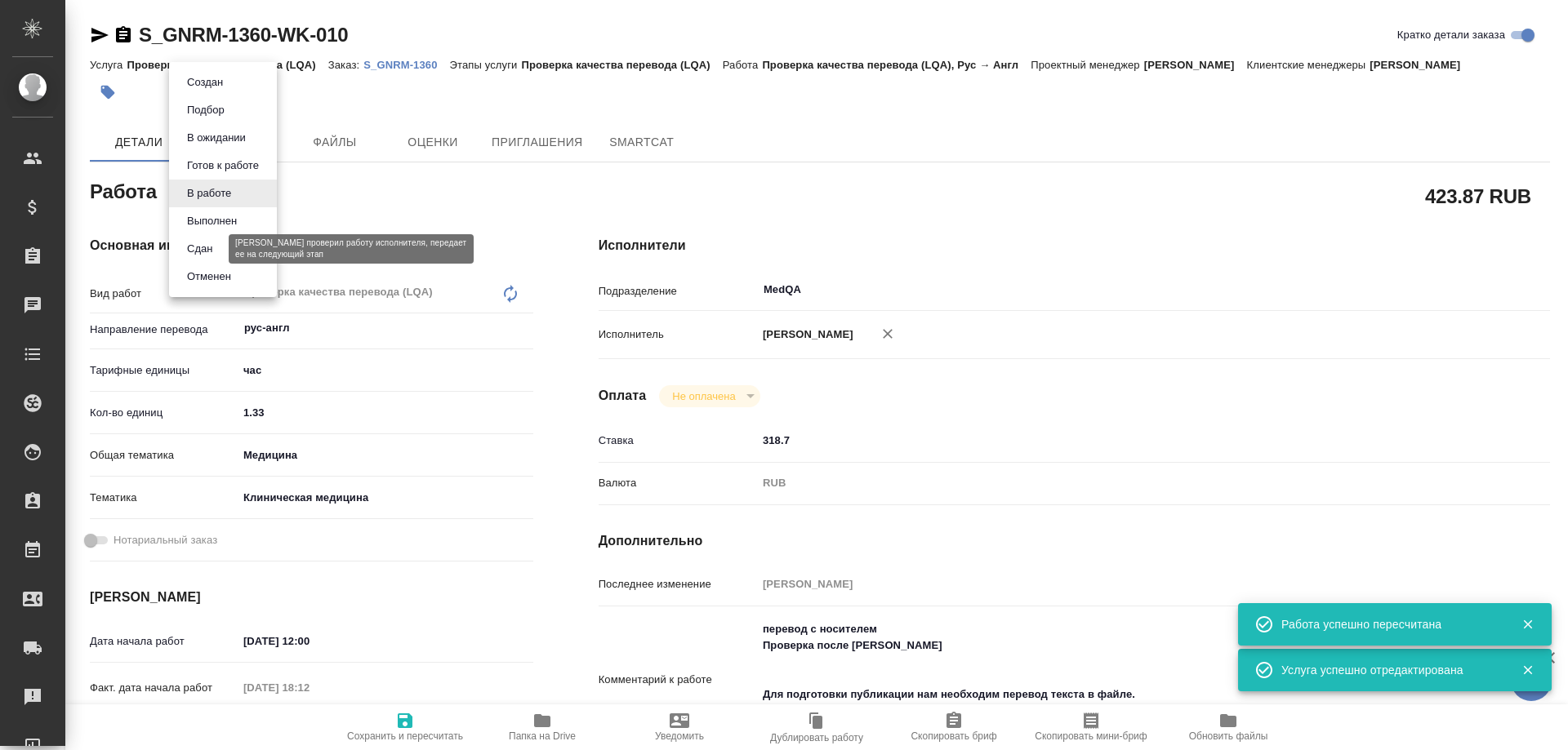
click at [215, 246] on button "Сдан" at bounding box center [200, 248] width 35 height 18
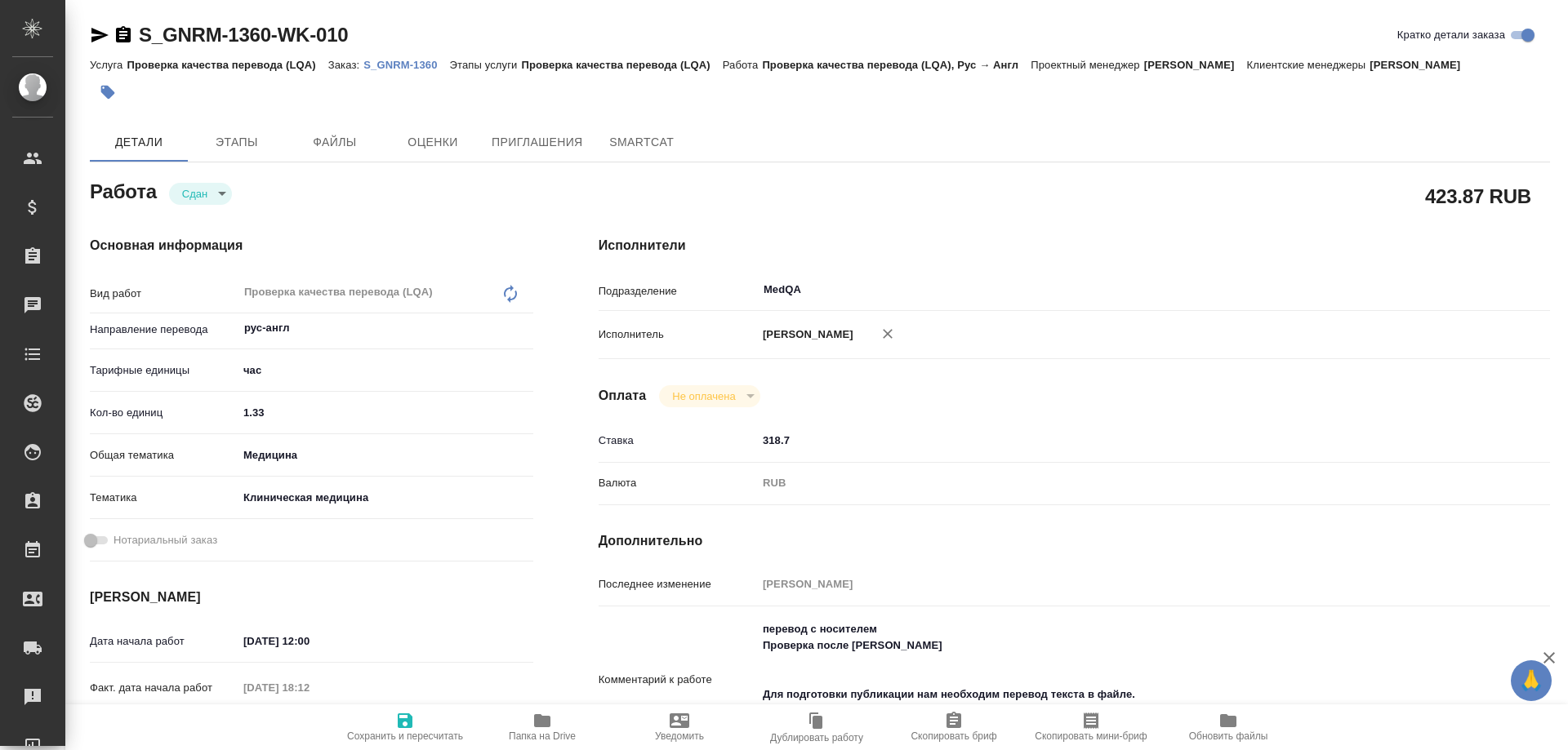
type textarea "x"
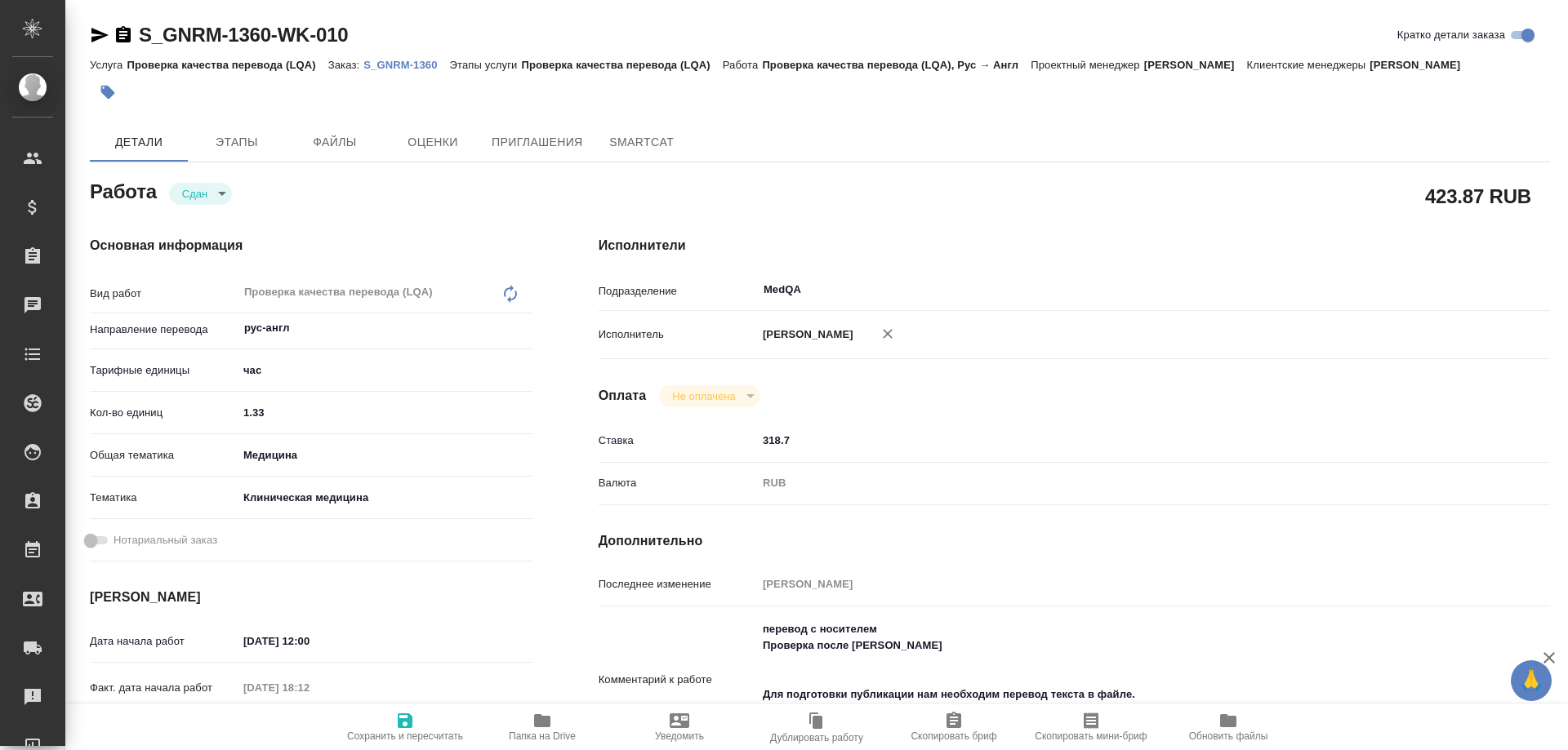
type textarea "x"
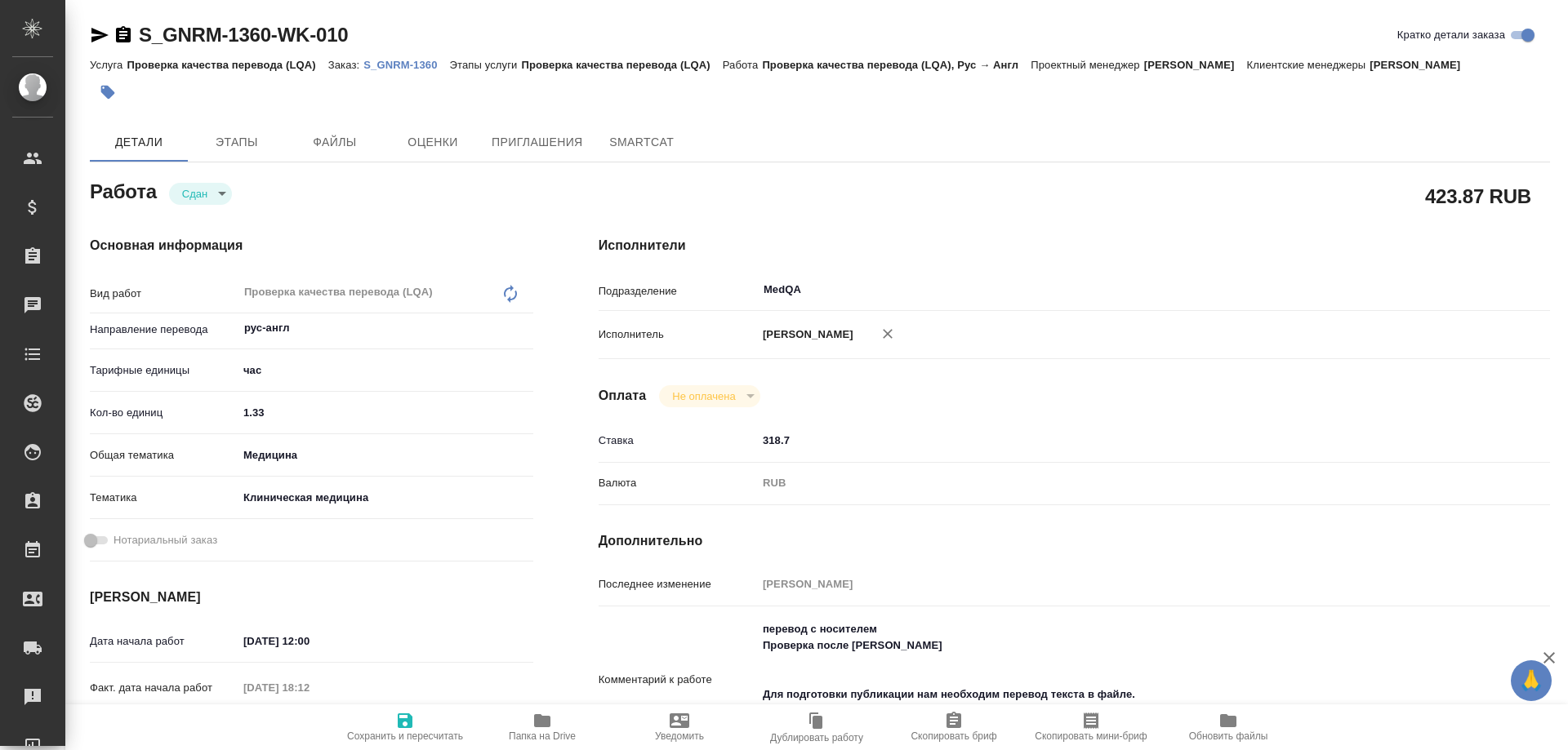
type textarea "x"
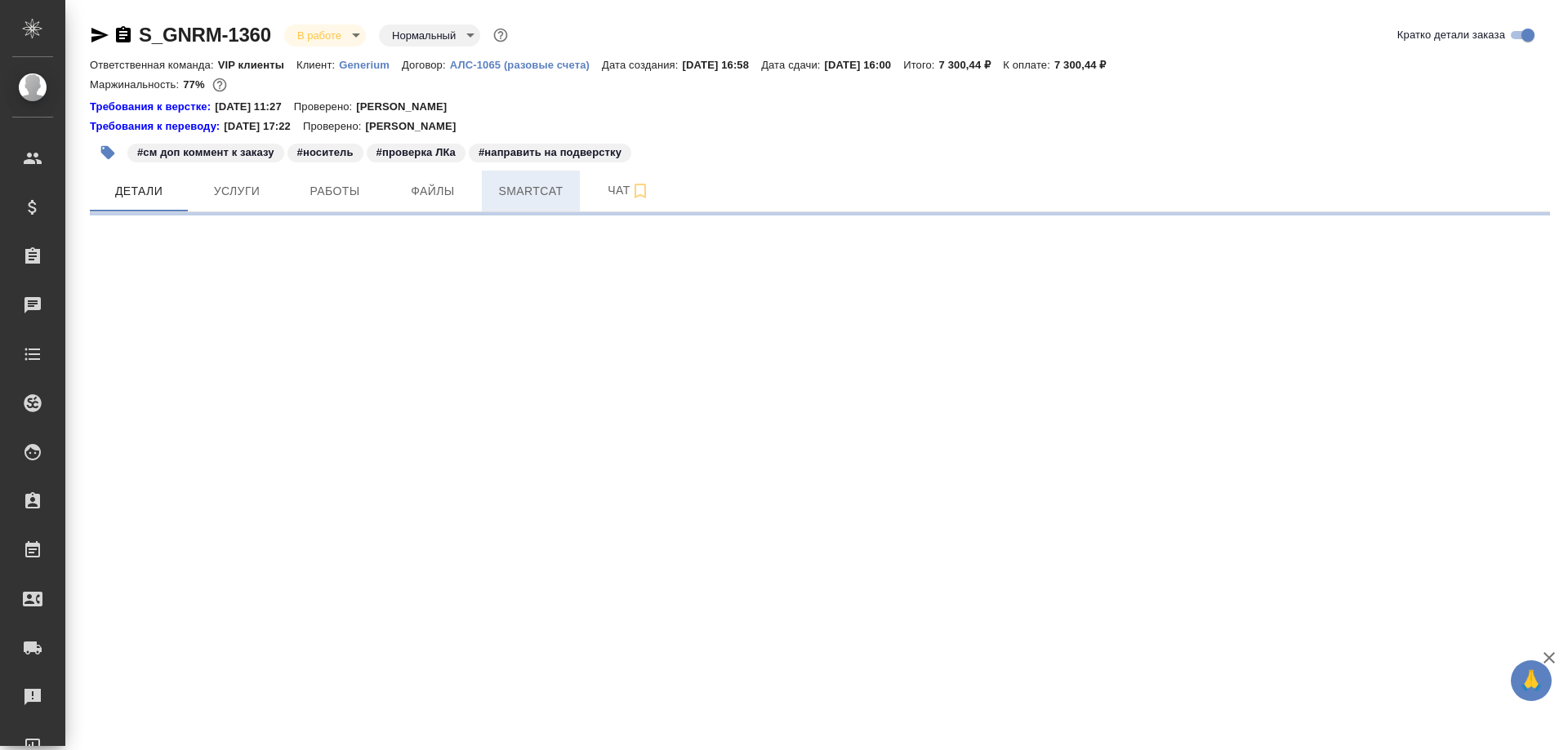
select select "RU"
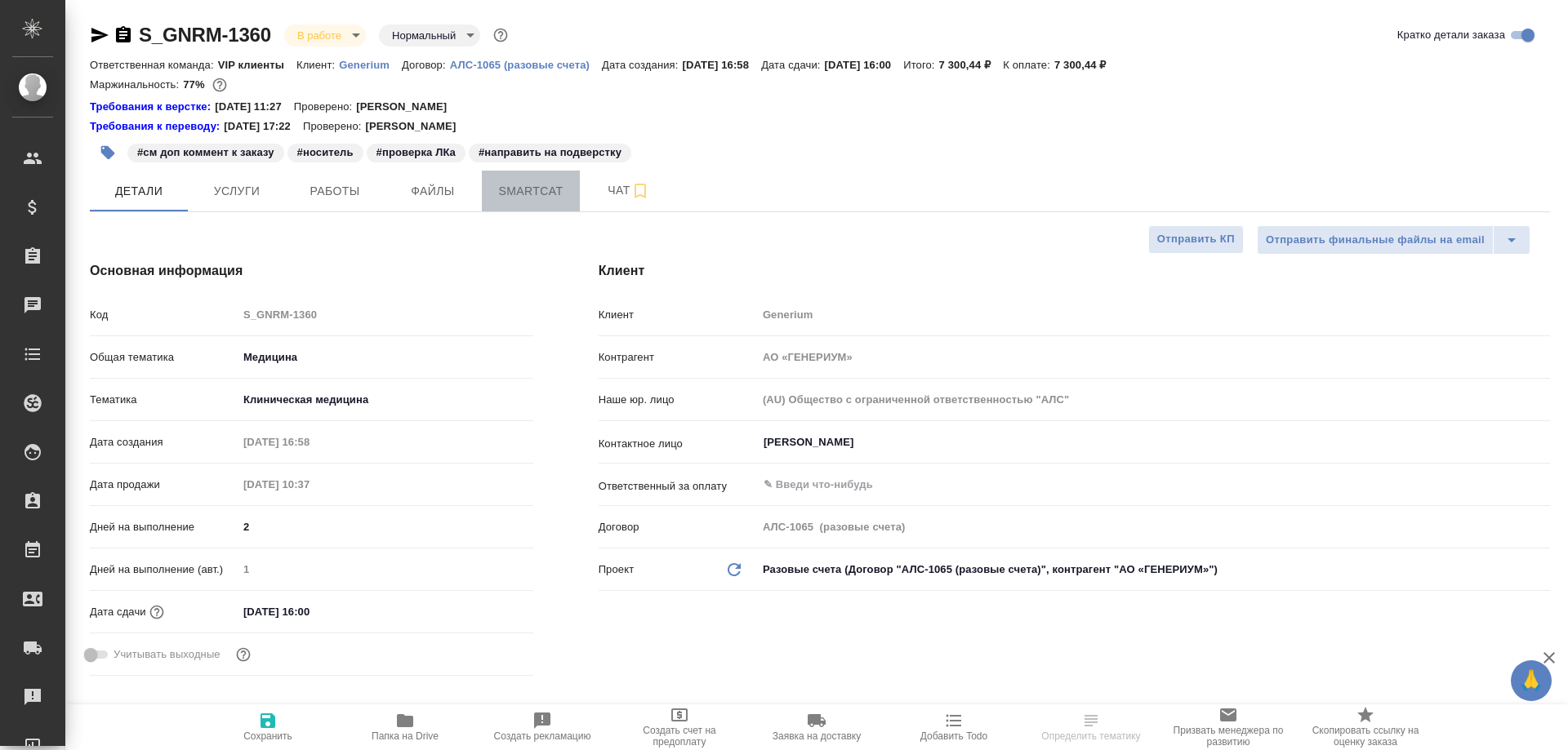
click at [525, 190] on span "Smartcat" at bounding box center [531, 192] width 78 height 20
type textarea "x"
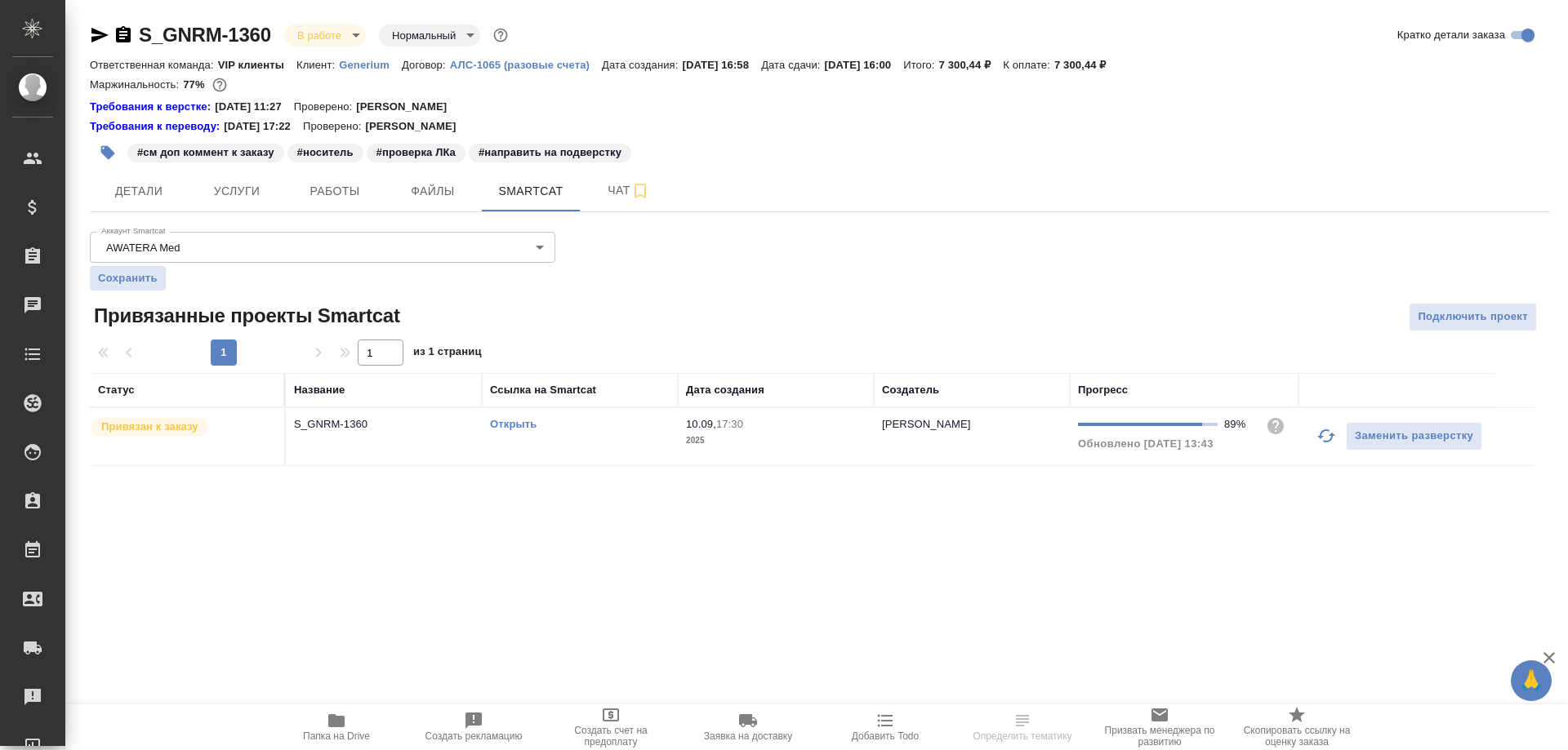
click at [502, 426] on link "Открыть" at bounding box center [513, 424] width 46 height 13
click at [137, 188] on span "Детали" at bounding box center [138, 192] width 78 height 20
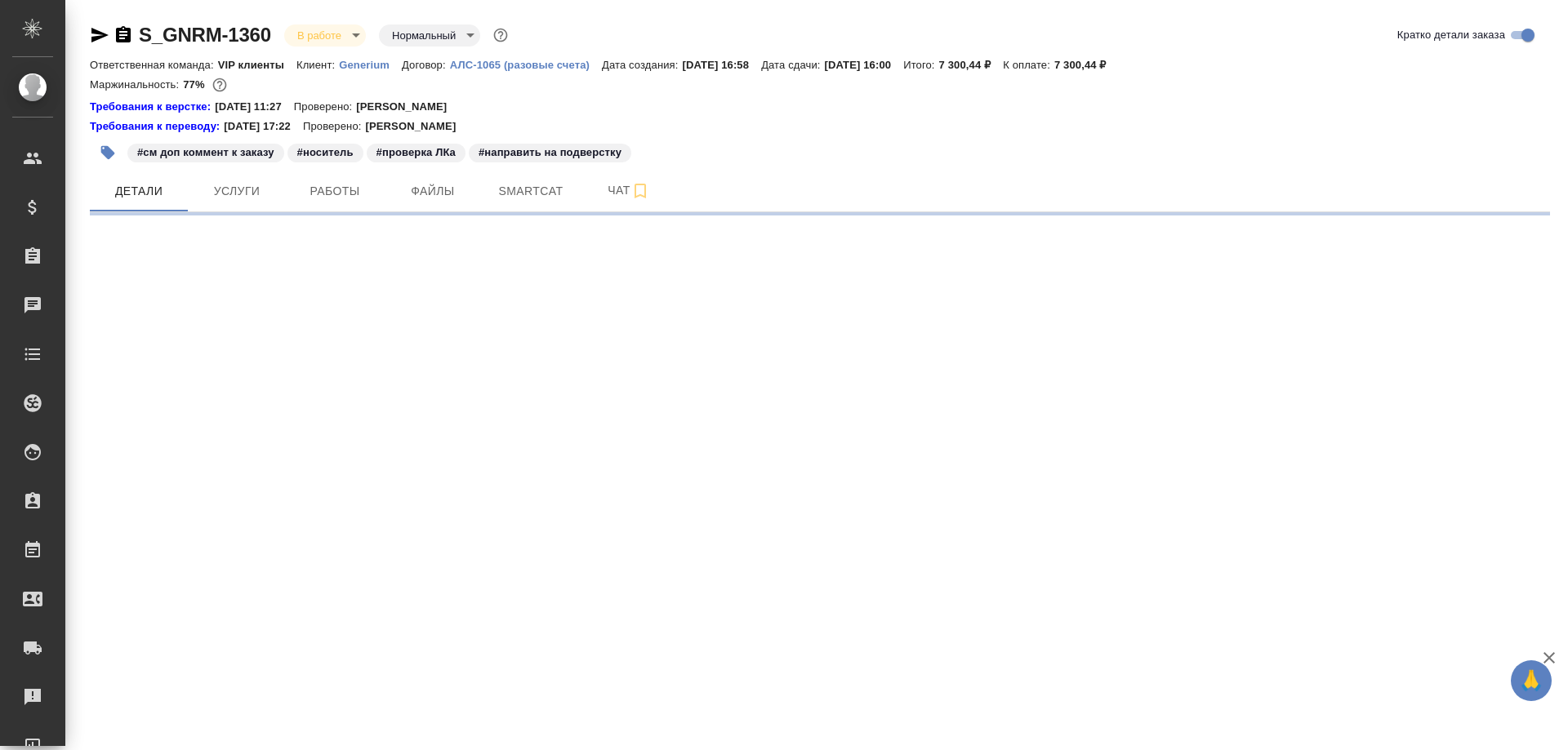
select select "RU"
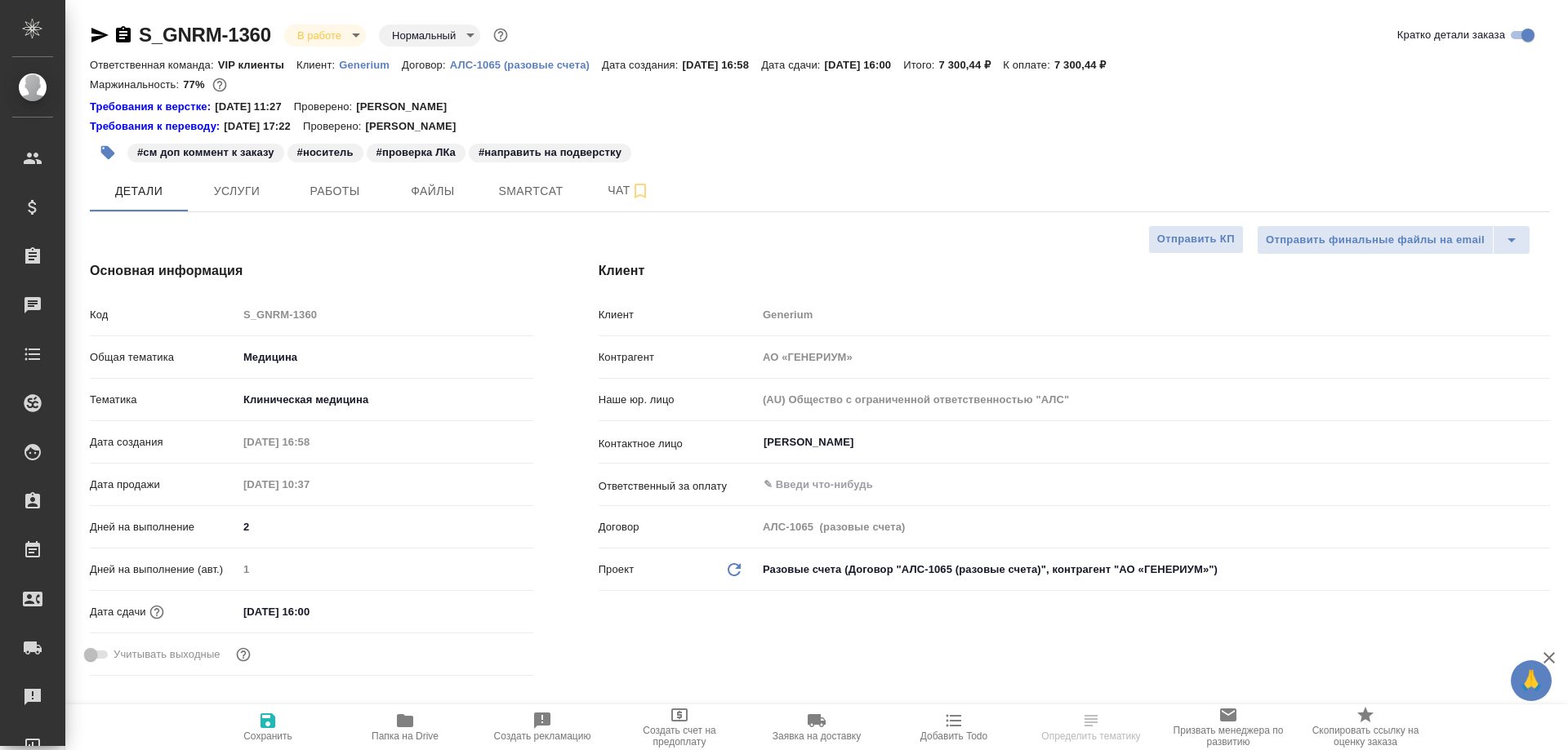
type textarea "x"
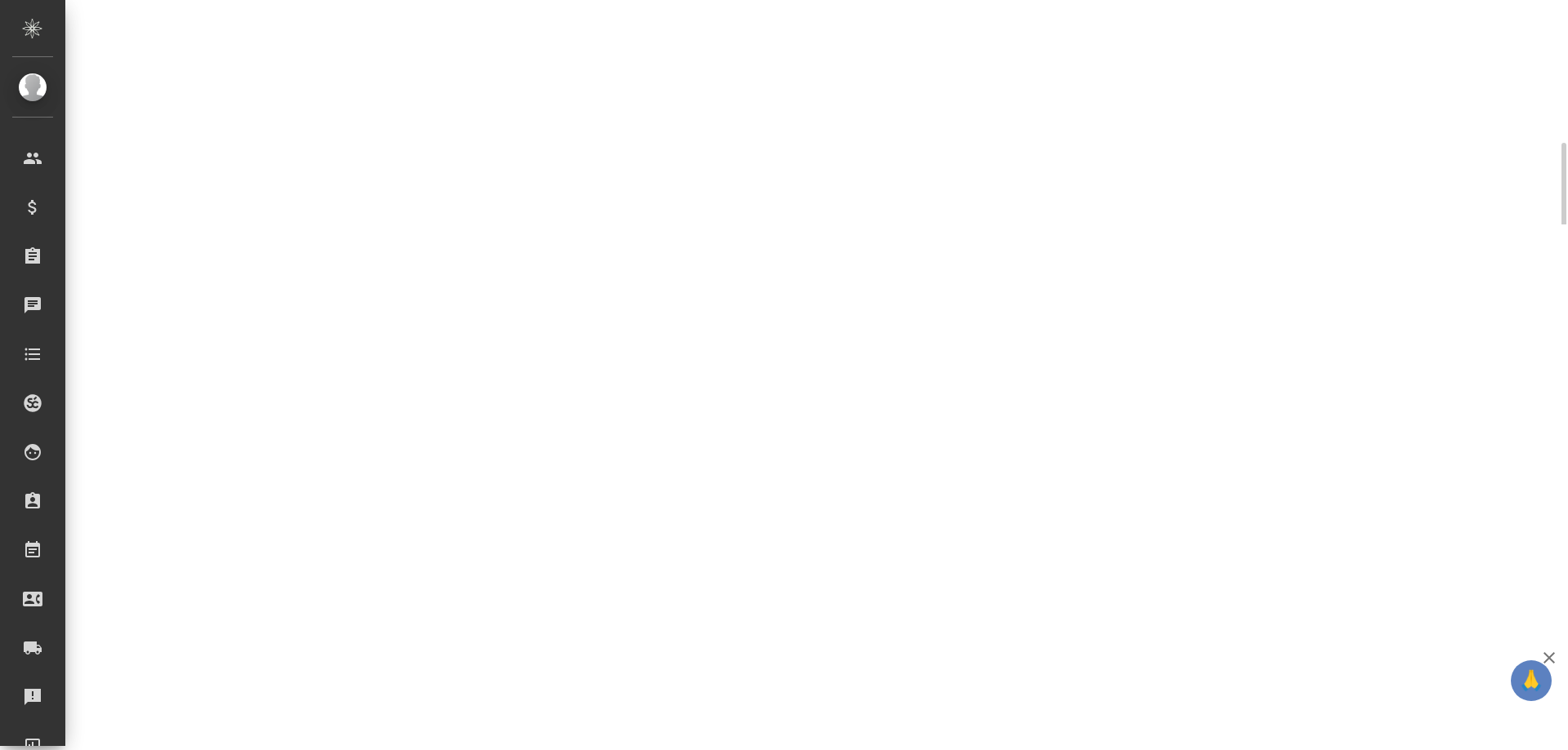
select select "RU"
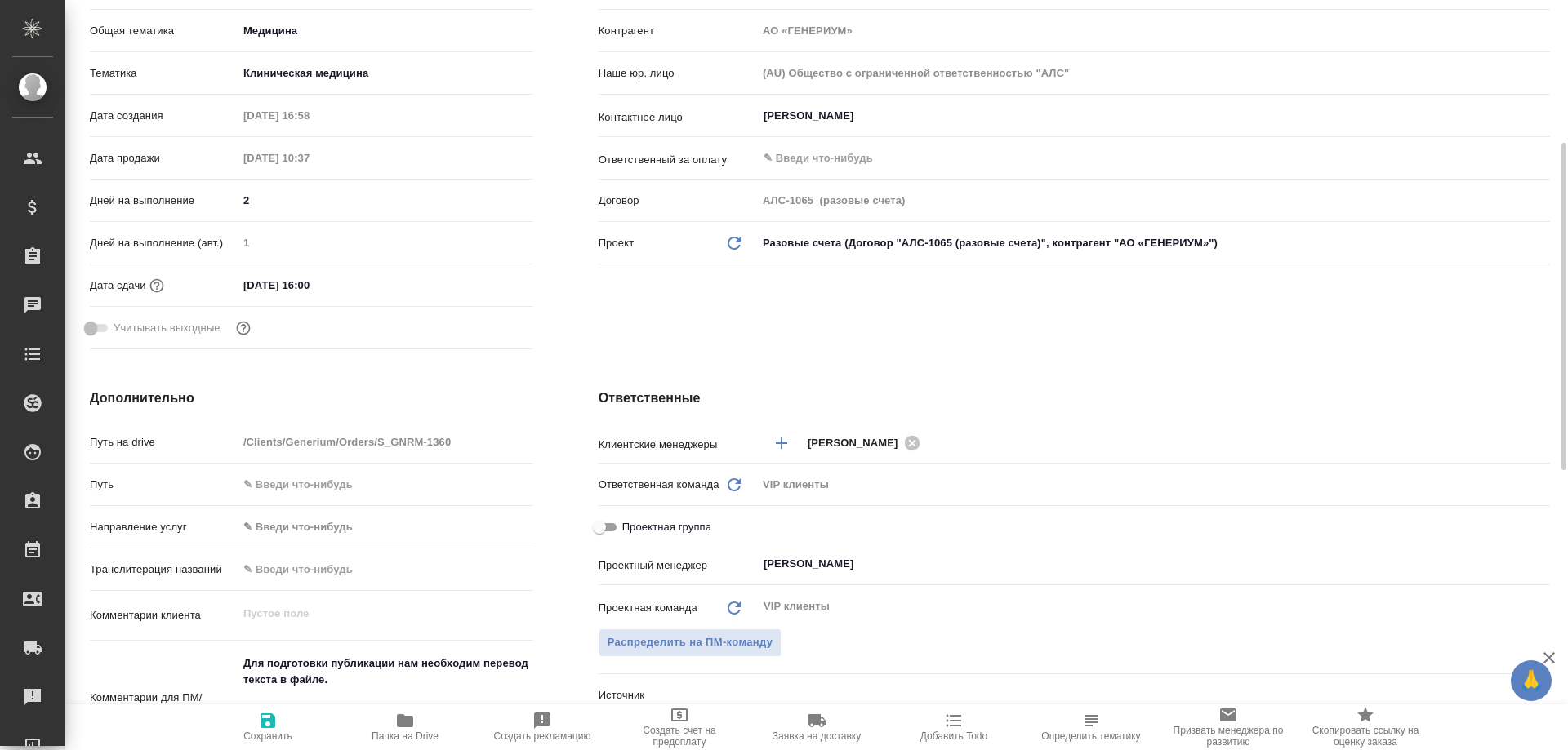
type textarea "x"
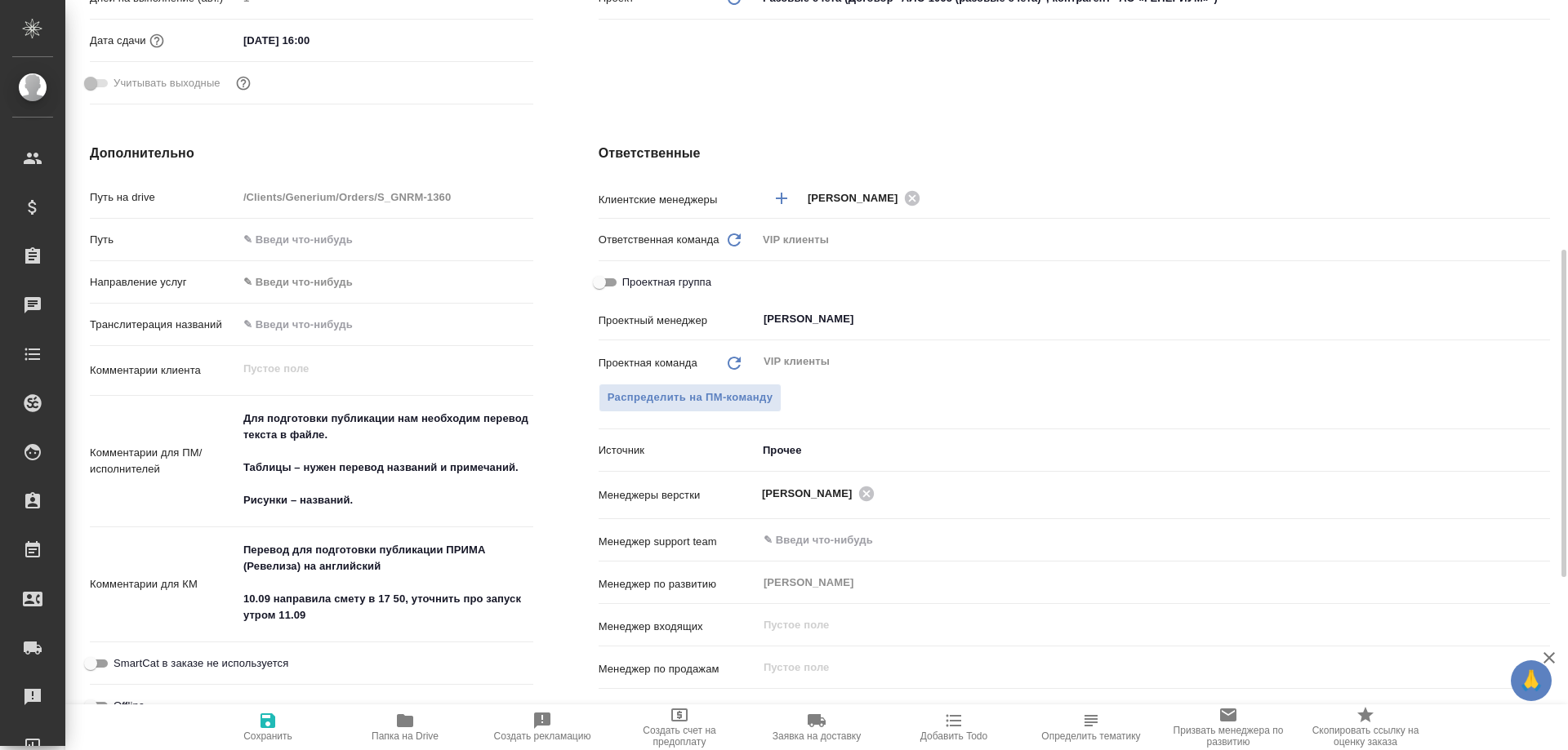
type textarea "x"
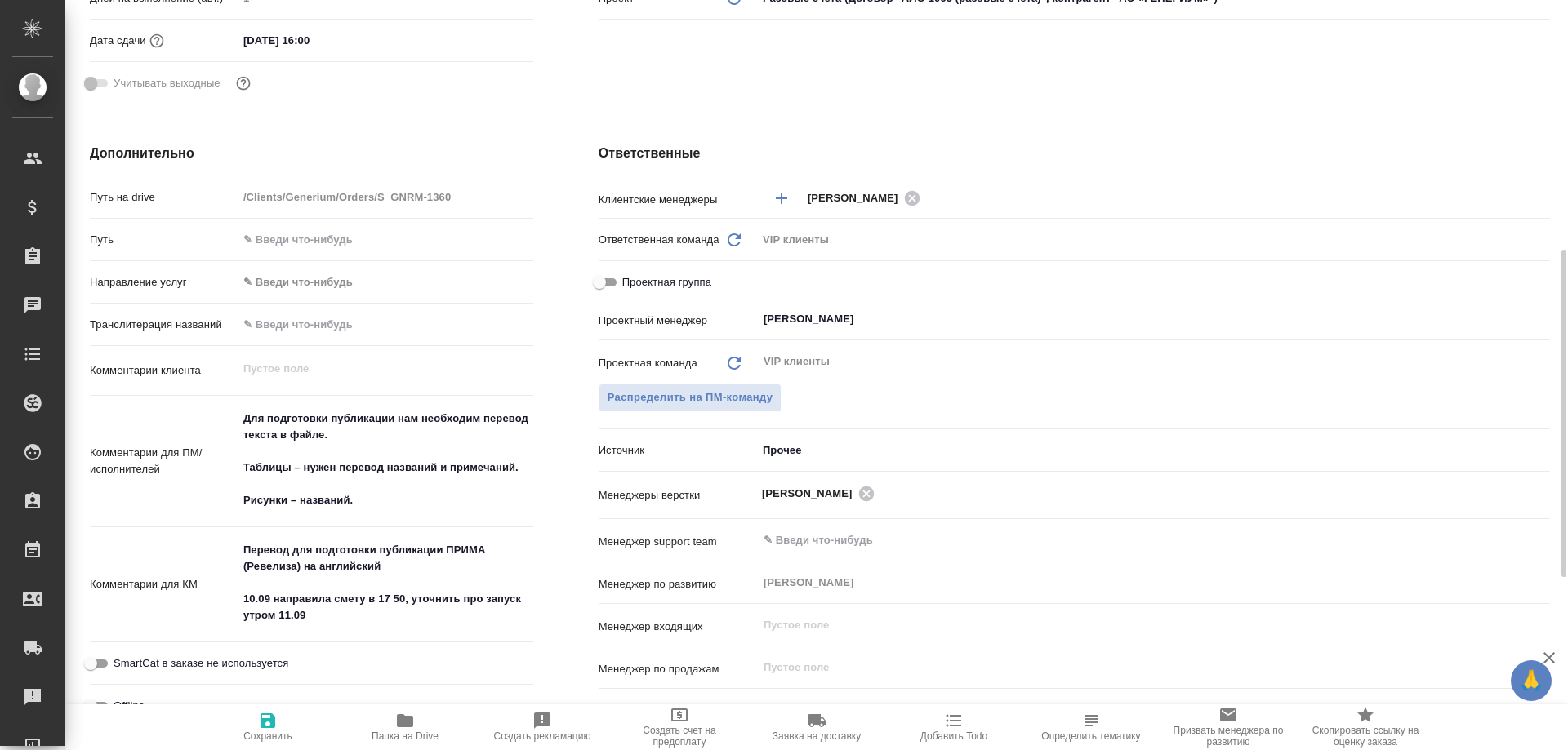
type textarea "x"
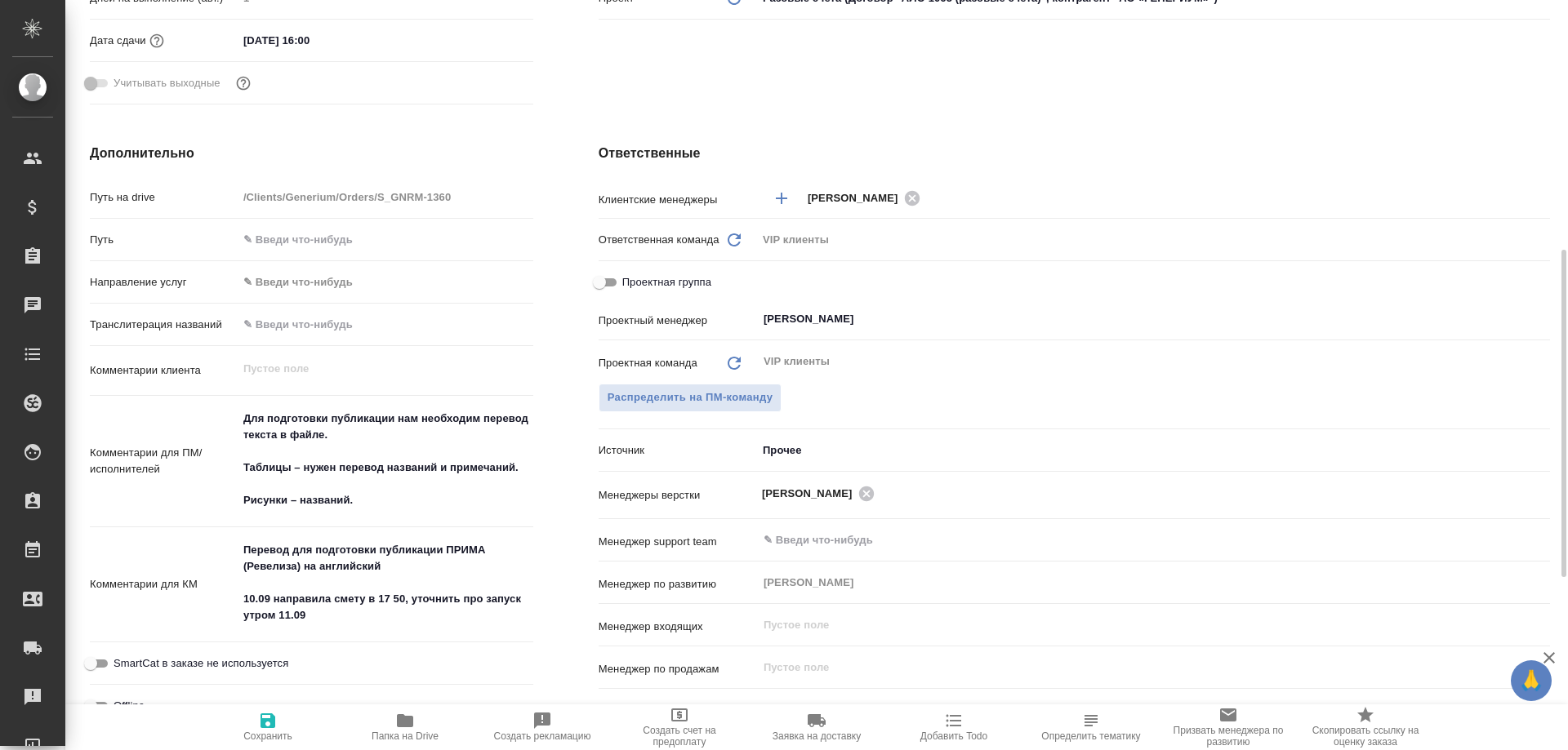
type textarea "x"
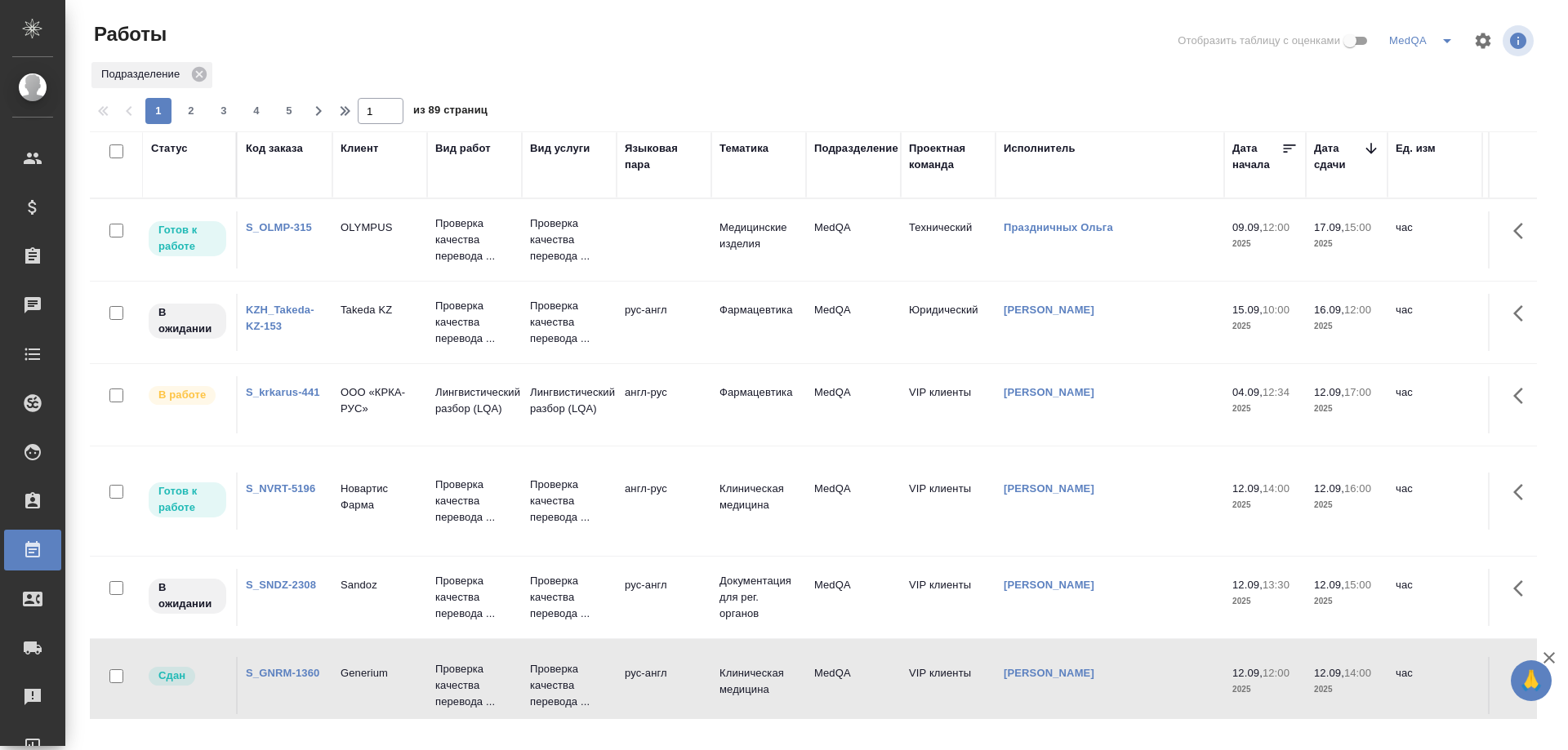
scroll to position [163, 0]
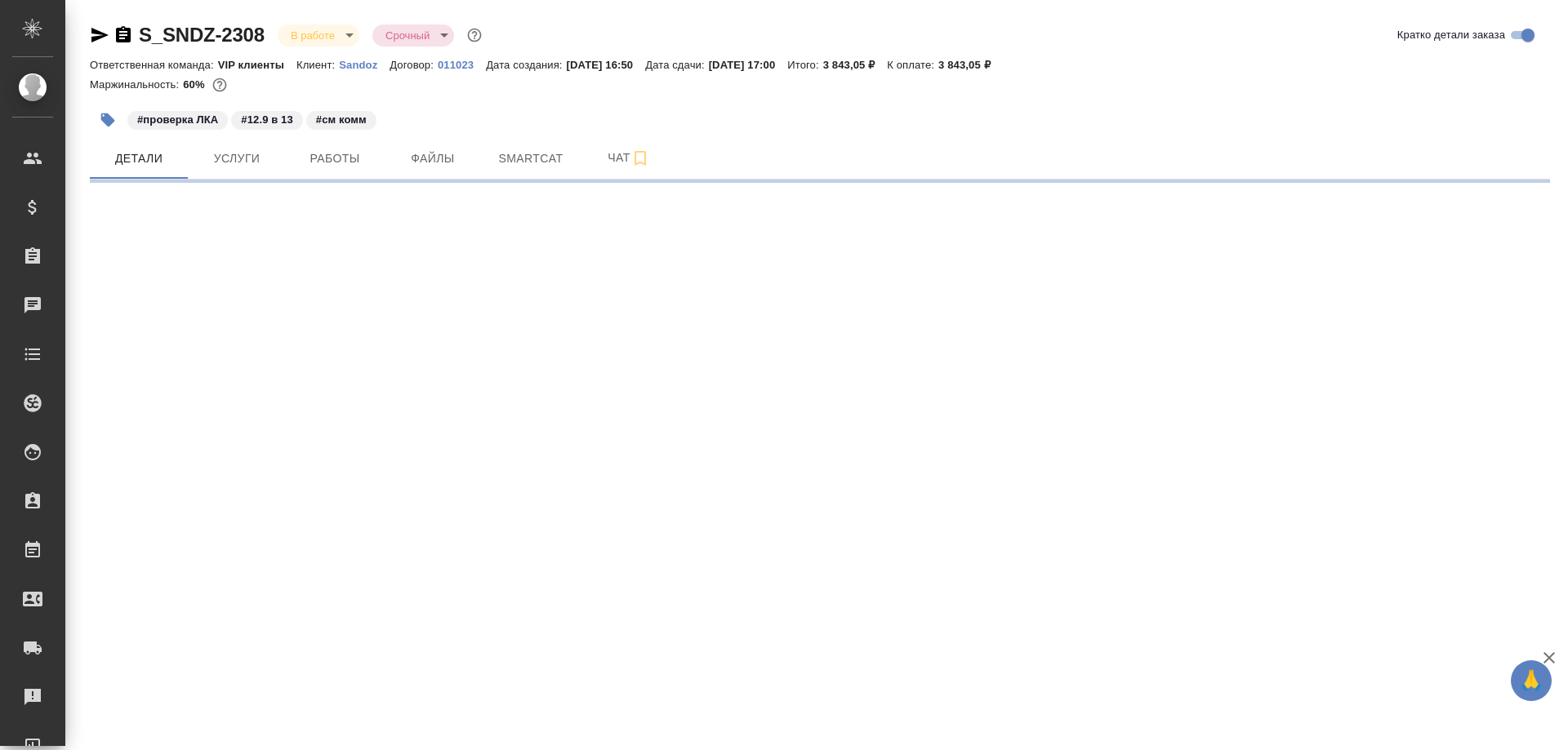
select select "RU"
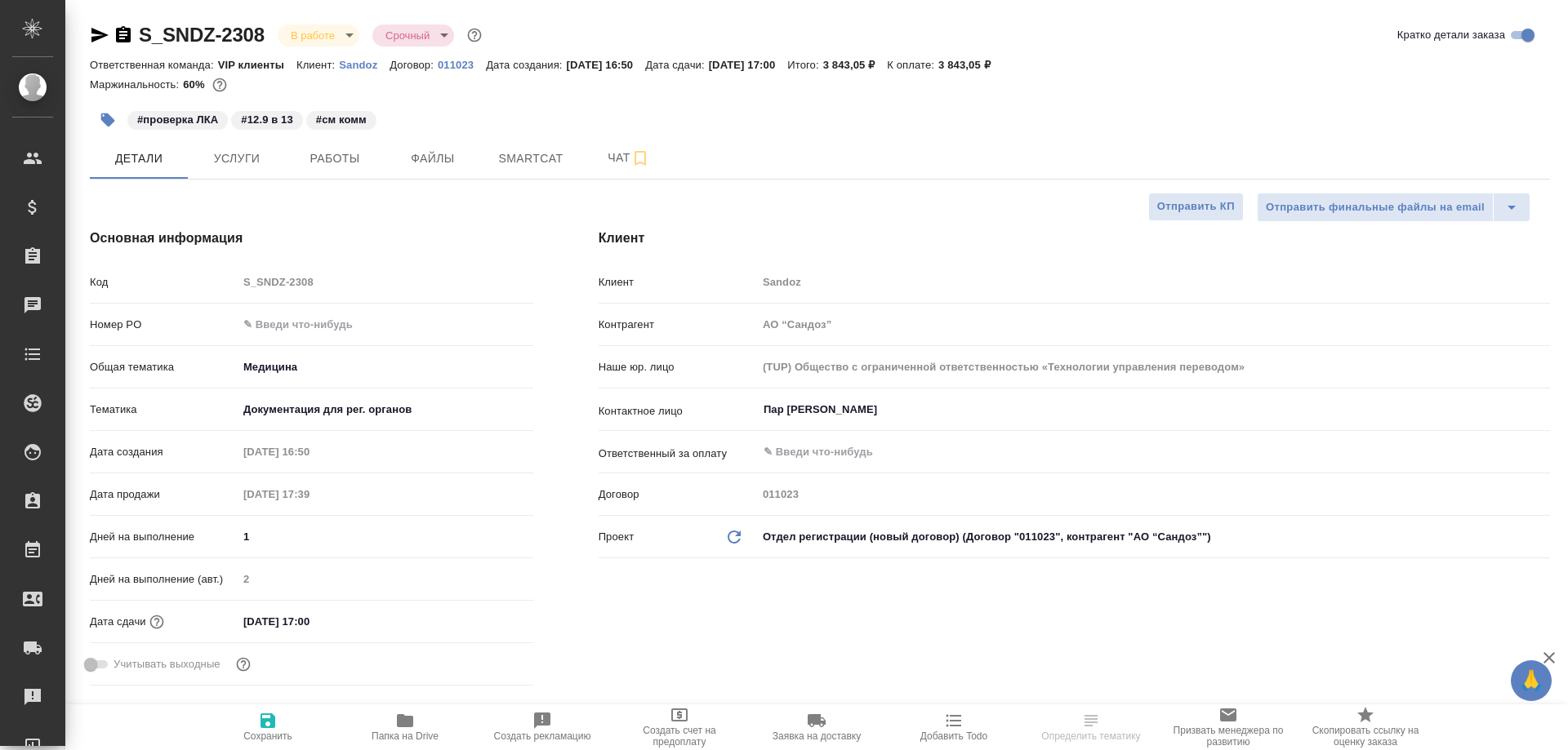
type textarea "x"
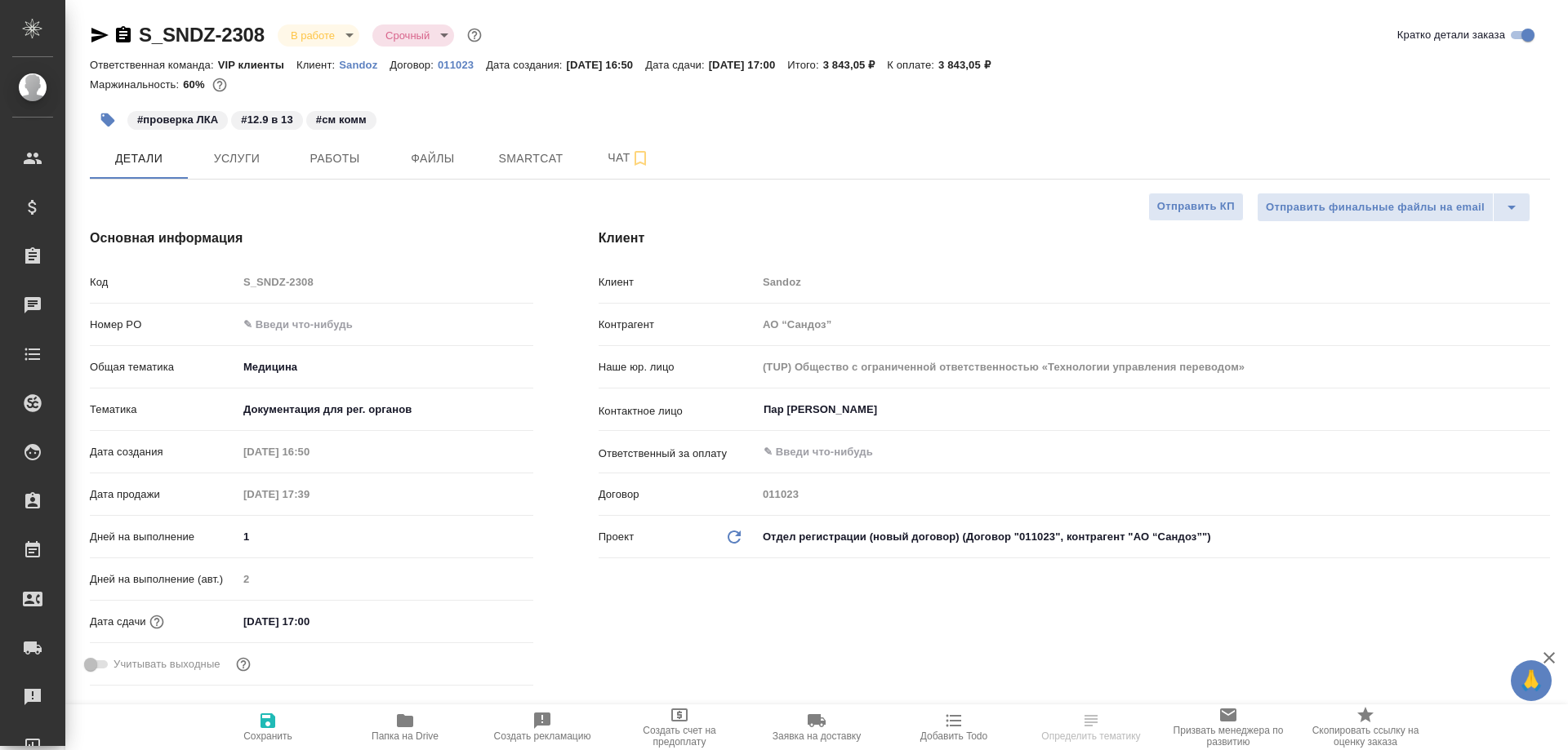
type textarea "x"
click at [498, 166] on span "Smartcat" at bounding box center [531, 159] width 78 height 20
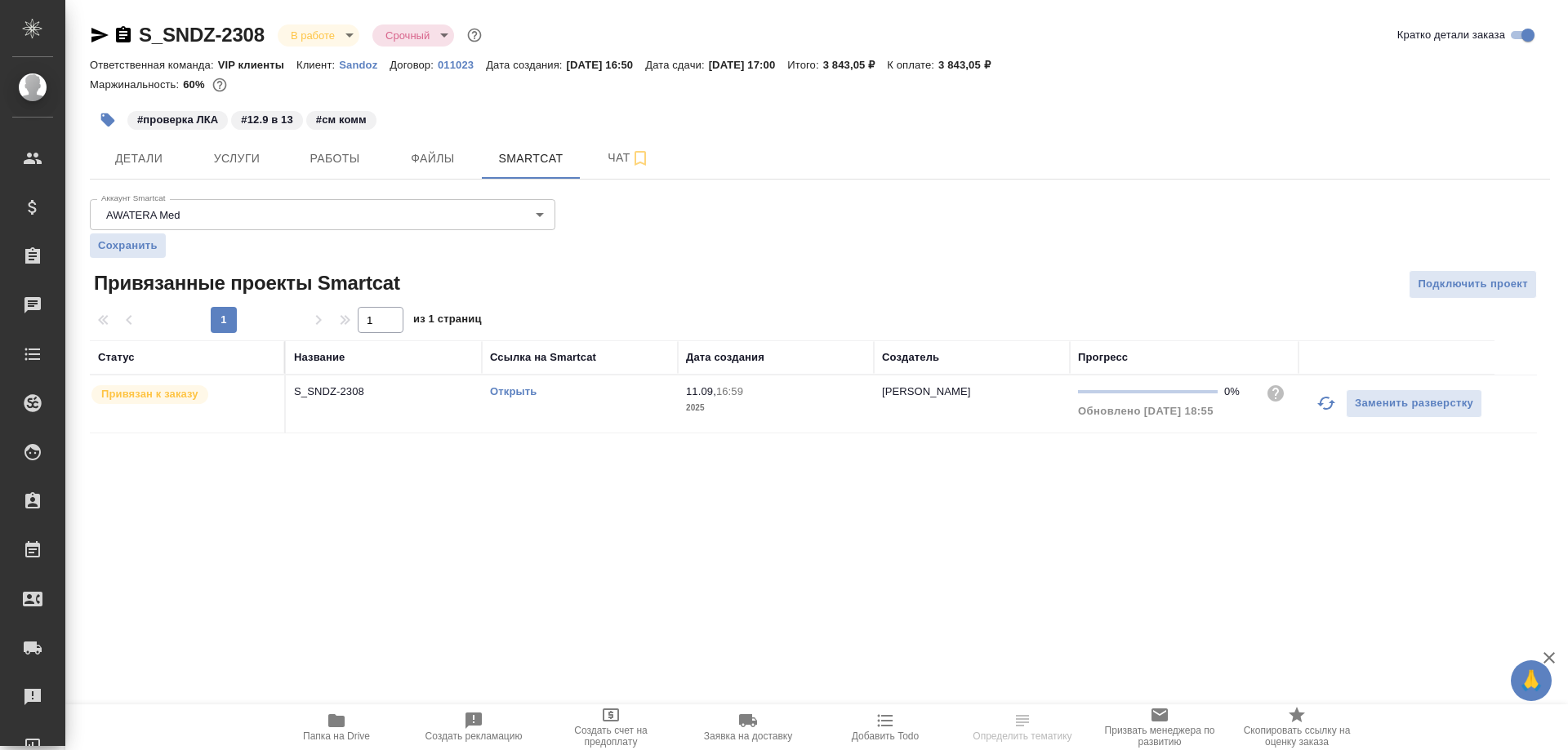
click at [513, 388] on link "Открыть" at bounding box center [513, 391] width 46 height 13
click at [98, 31] on icon "button" at bounding box center [100, 34] width 17 height 14
click at [502, 393] on link "Открыть" at bounding box center [513, 391] width 46 height 13
click at [123, 29] on icon "button" at bounding box center [123, 34] width 14 height 16
click at [133, 158] on span "Детали" at bounding box center [138, 159] width 78 height 20
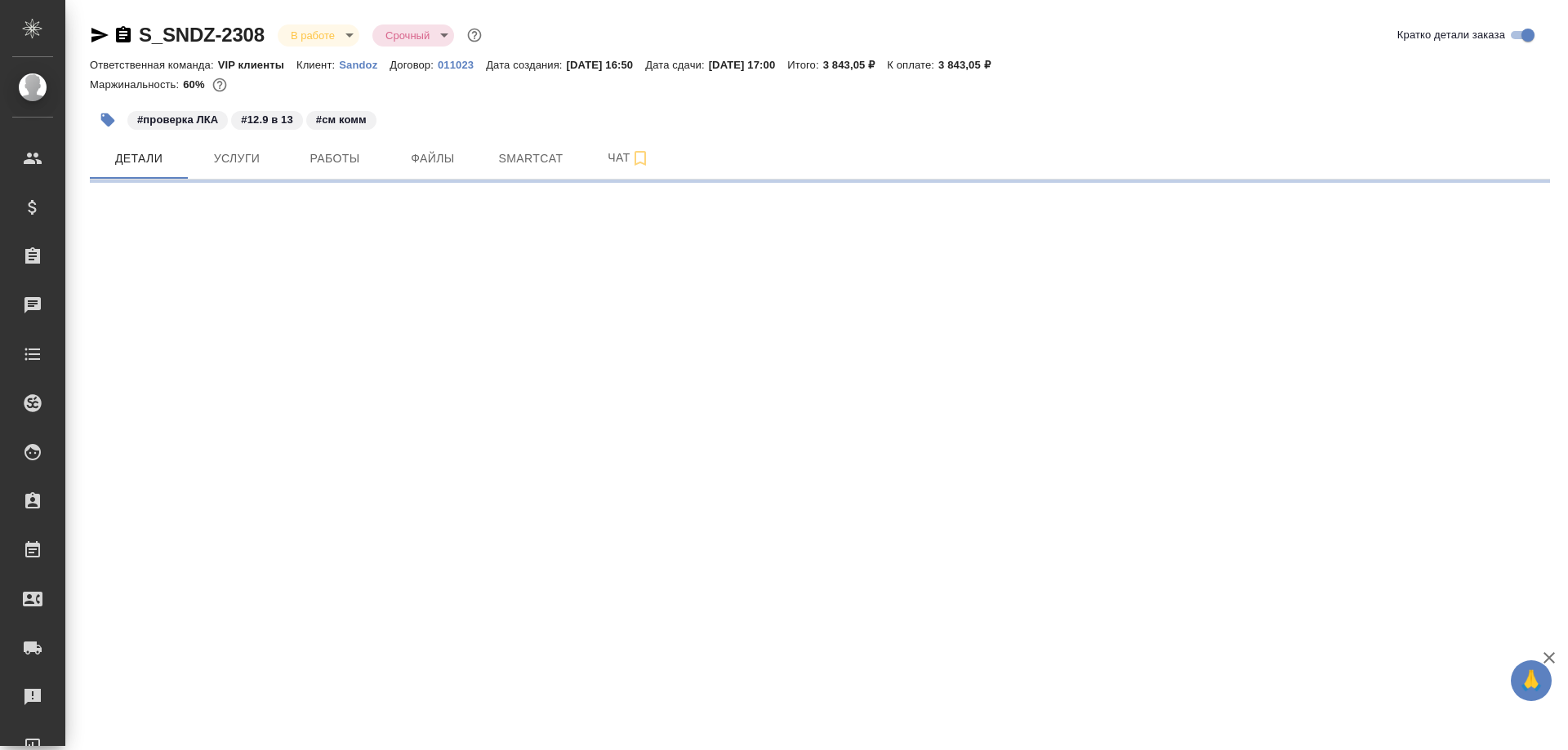
select select "RU"
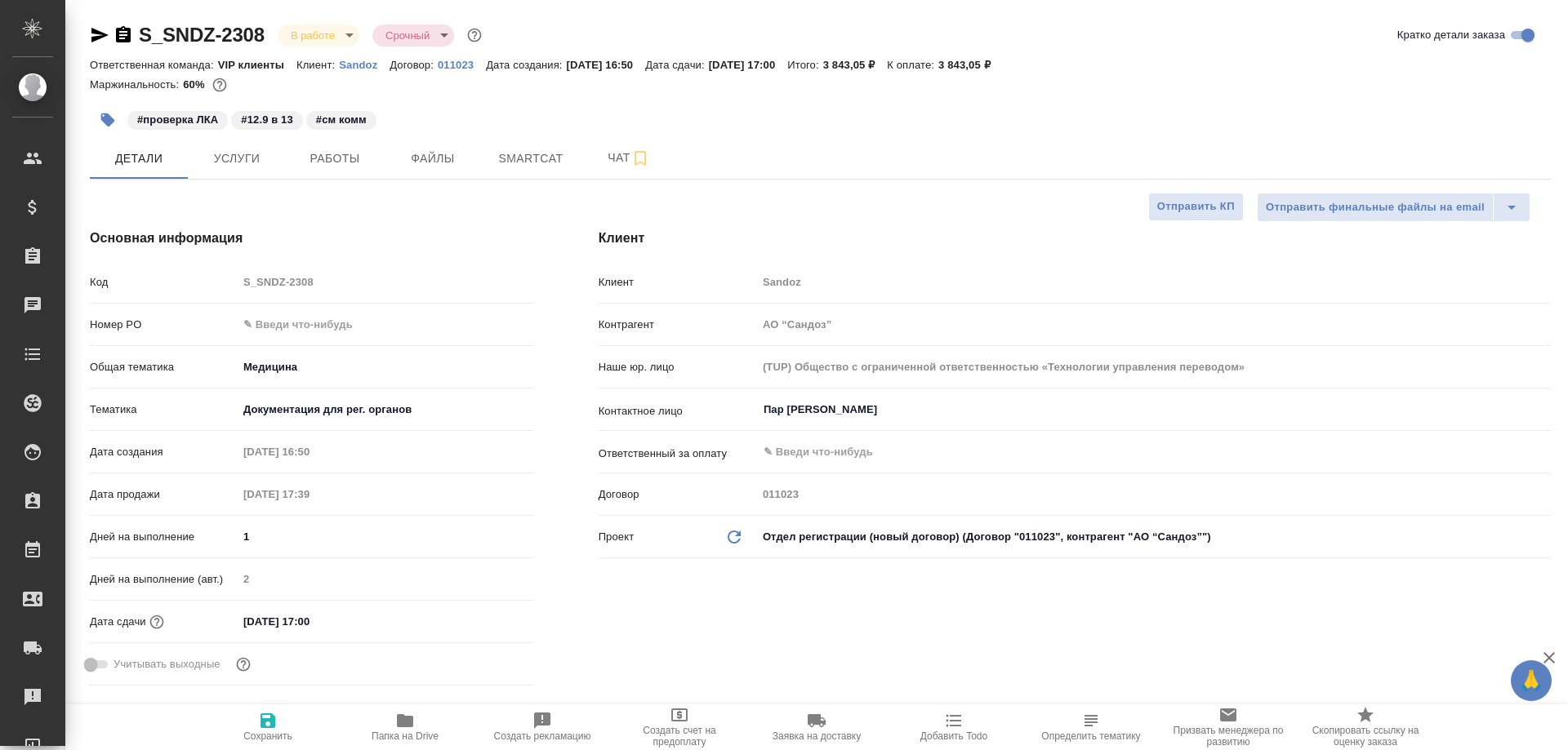
type textarea "x"
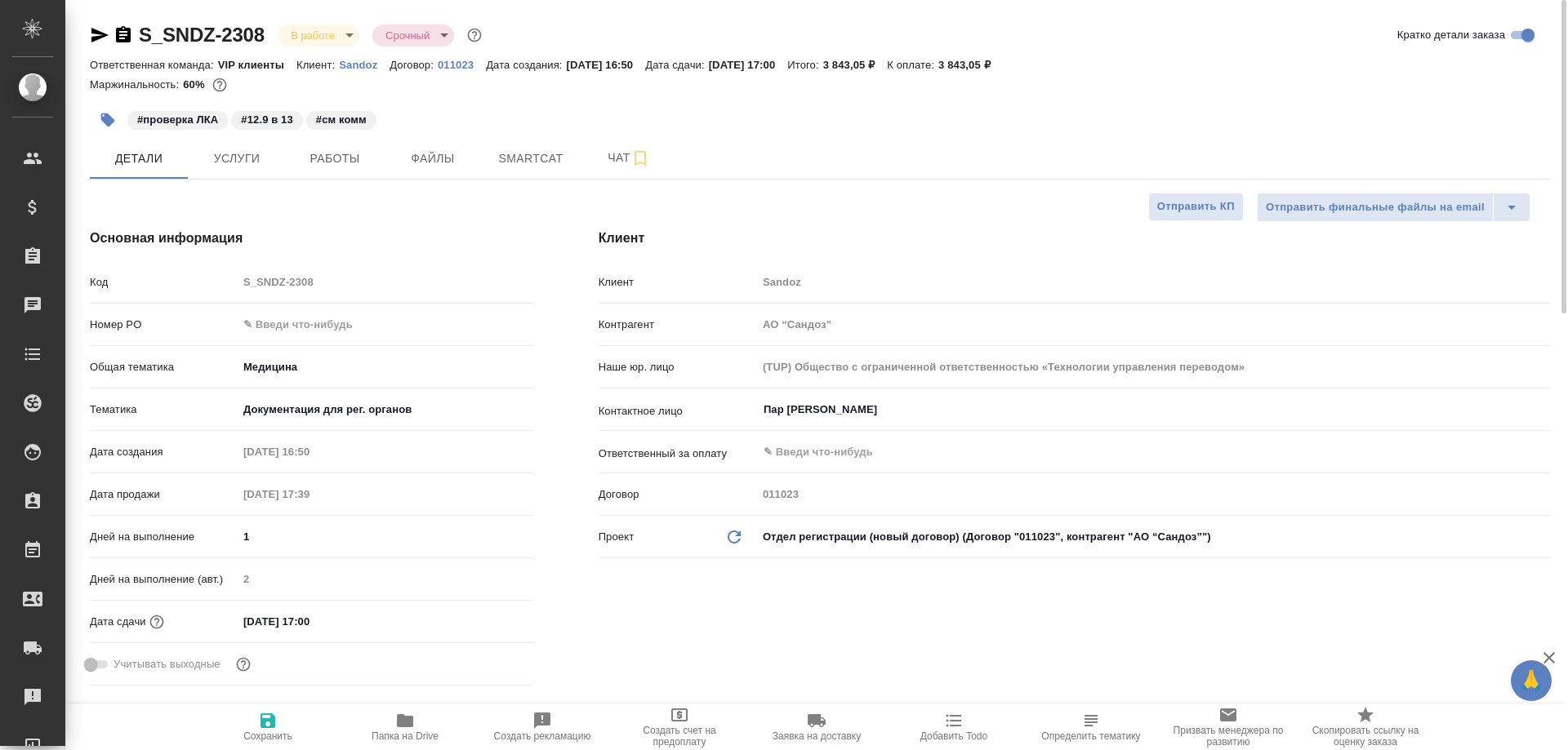
type textarea "x"
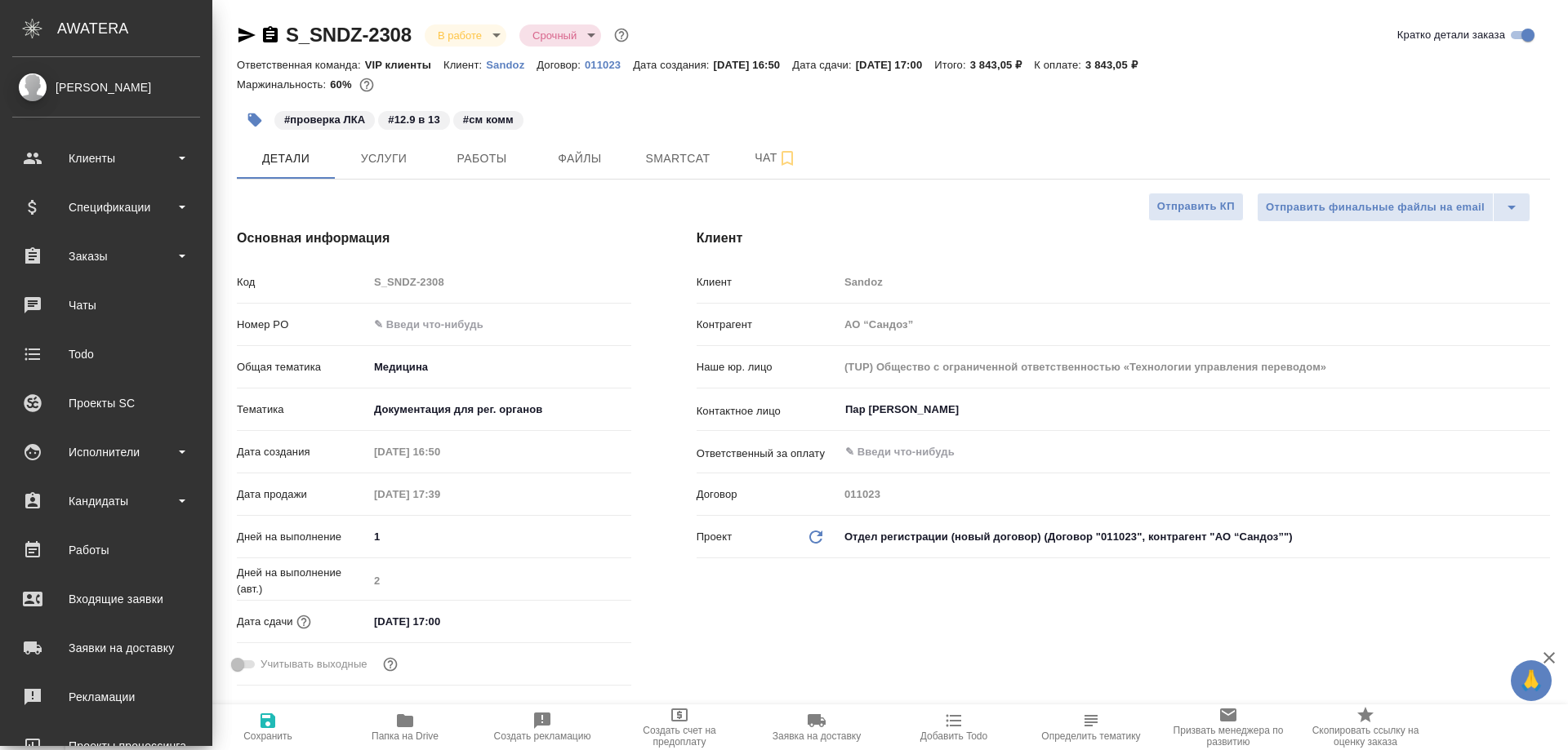
type textarea "x"
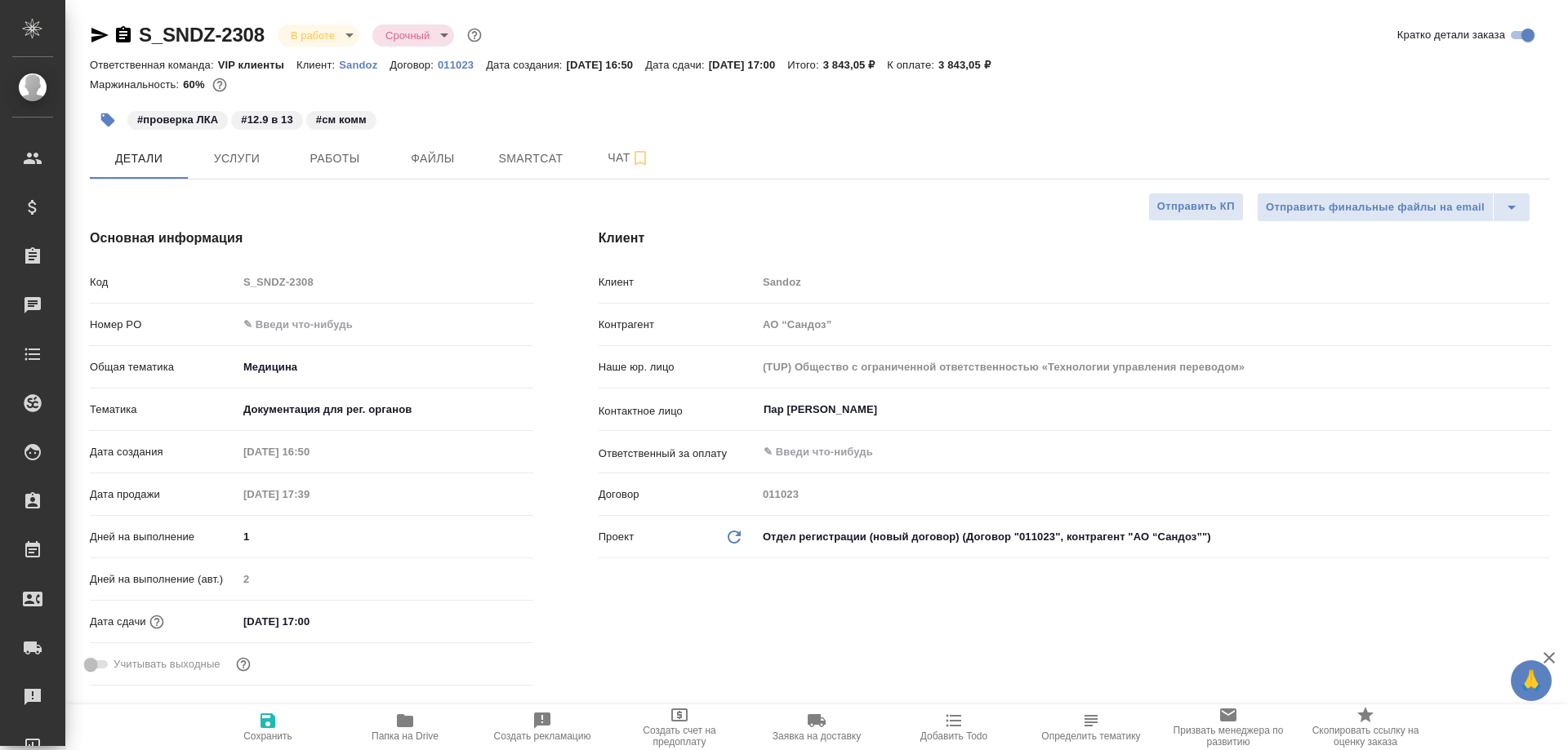
type textarea "x"
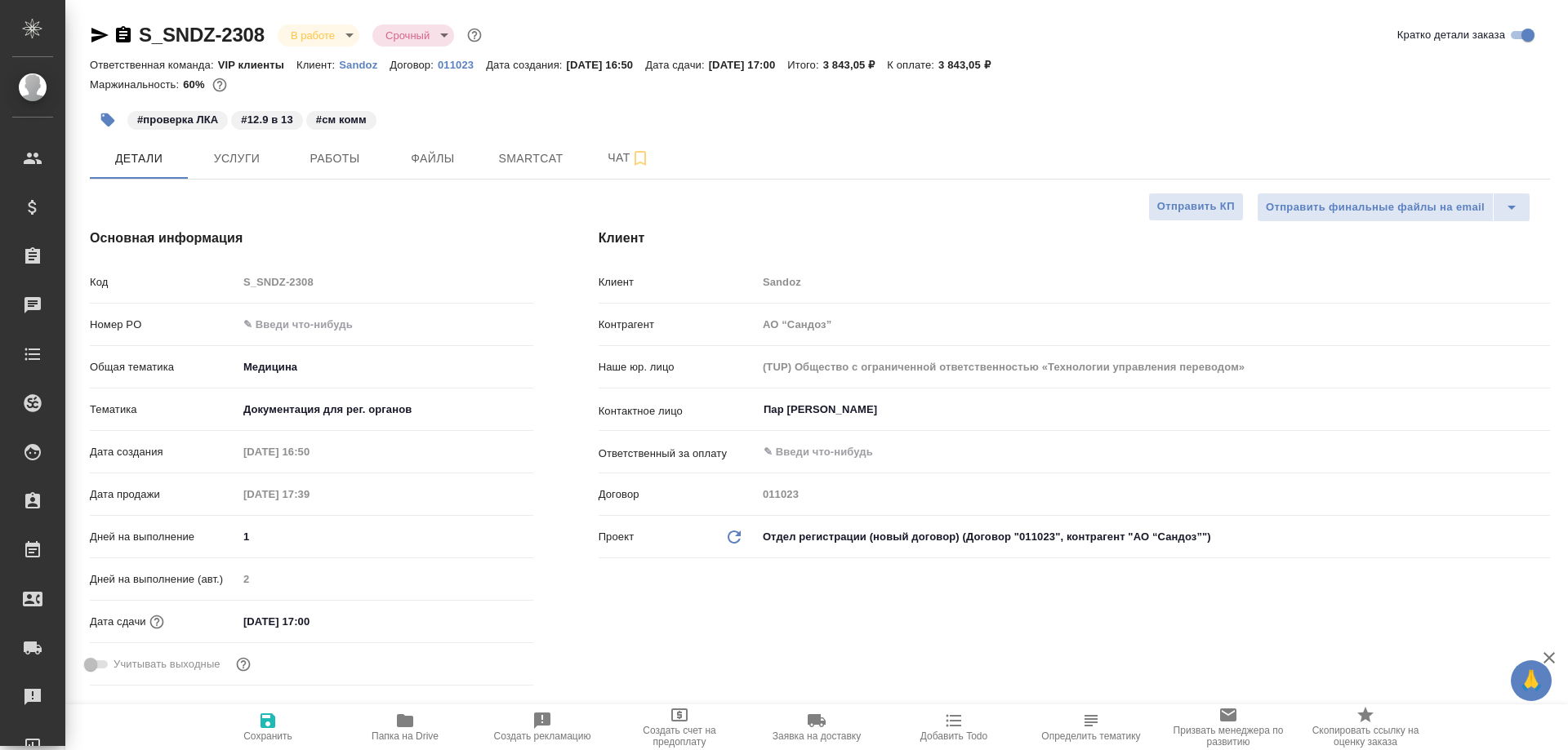
type textarea "x"
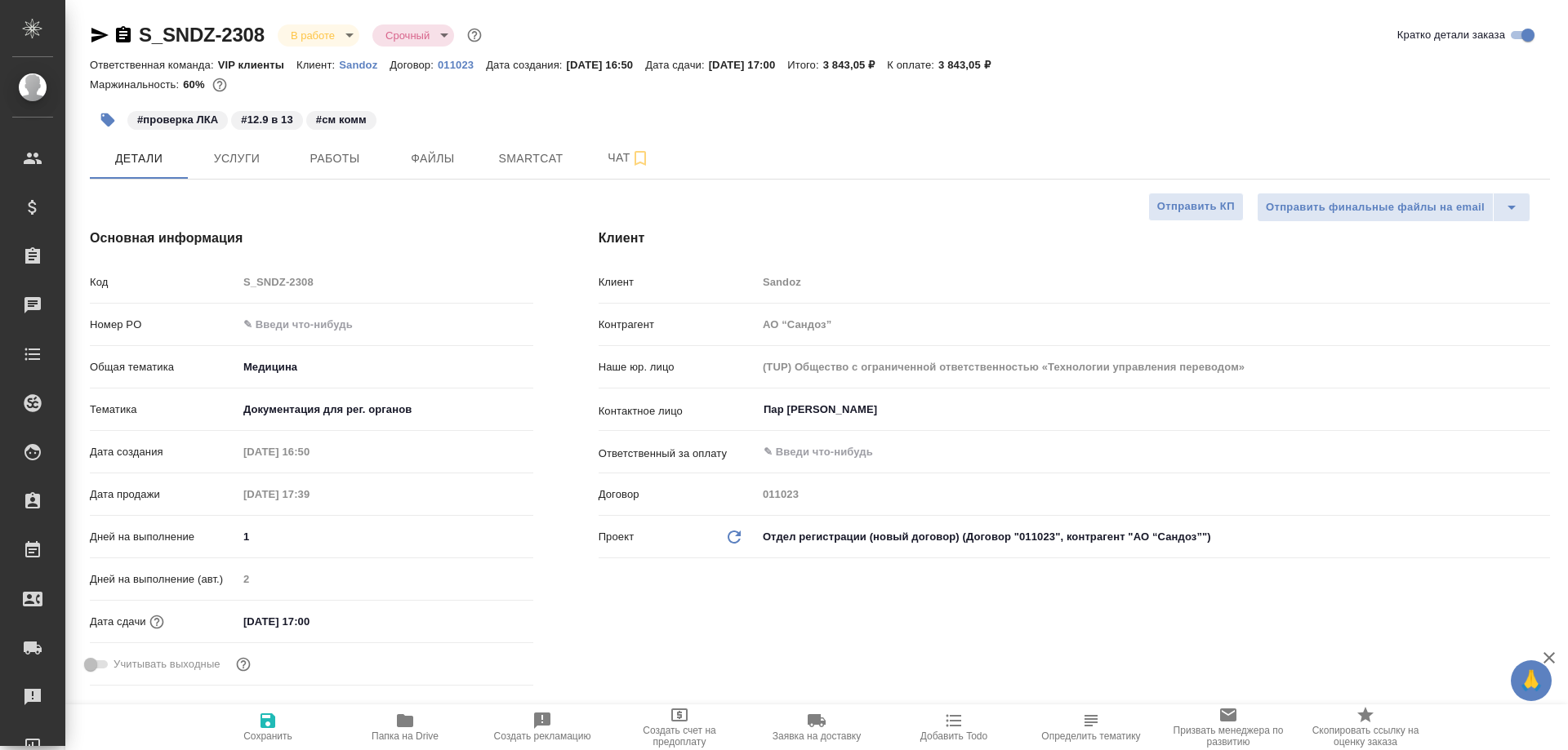
type textarea "x"
click at [358, 170] on button "Работы" at bounding box center [335, 158] width 98 height 41
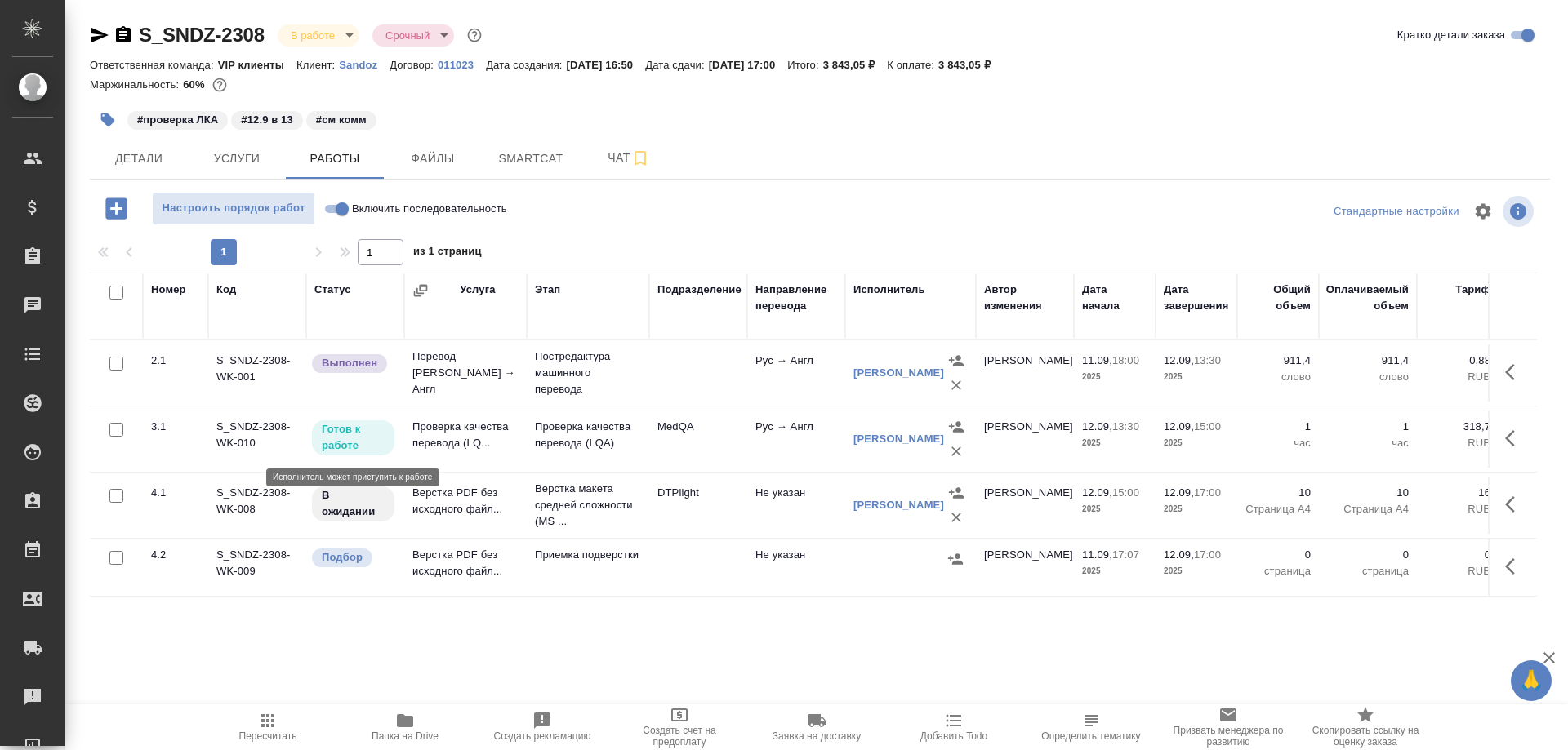
click at [347, 437] on p "Готов к работе" at bounding box center [353, 437] width 63 height 33
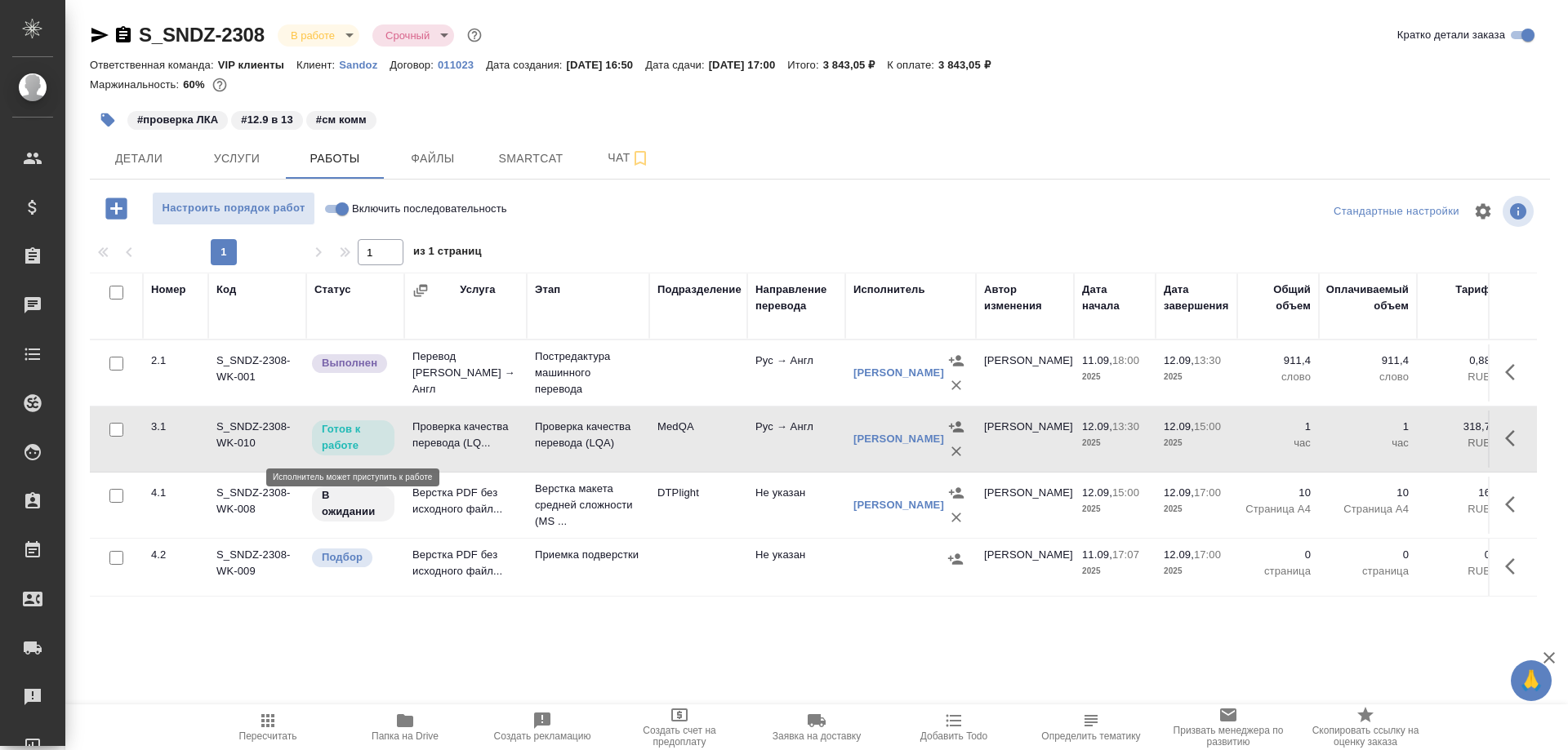
click at [347, 437] on p "Готов к работе" at bounding box center [353, 437] width 63 height 33
click at [332, 205] on input "Включить последовательность" at bounding box center [342, 209] width 59 height 19
checkbox input "true"
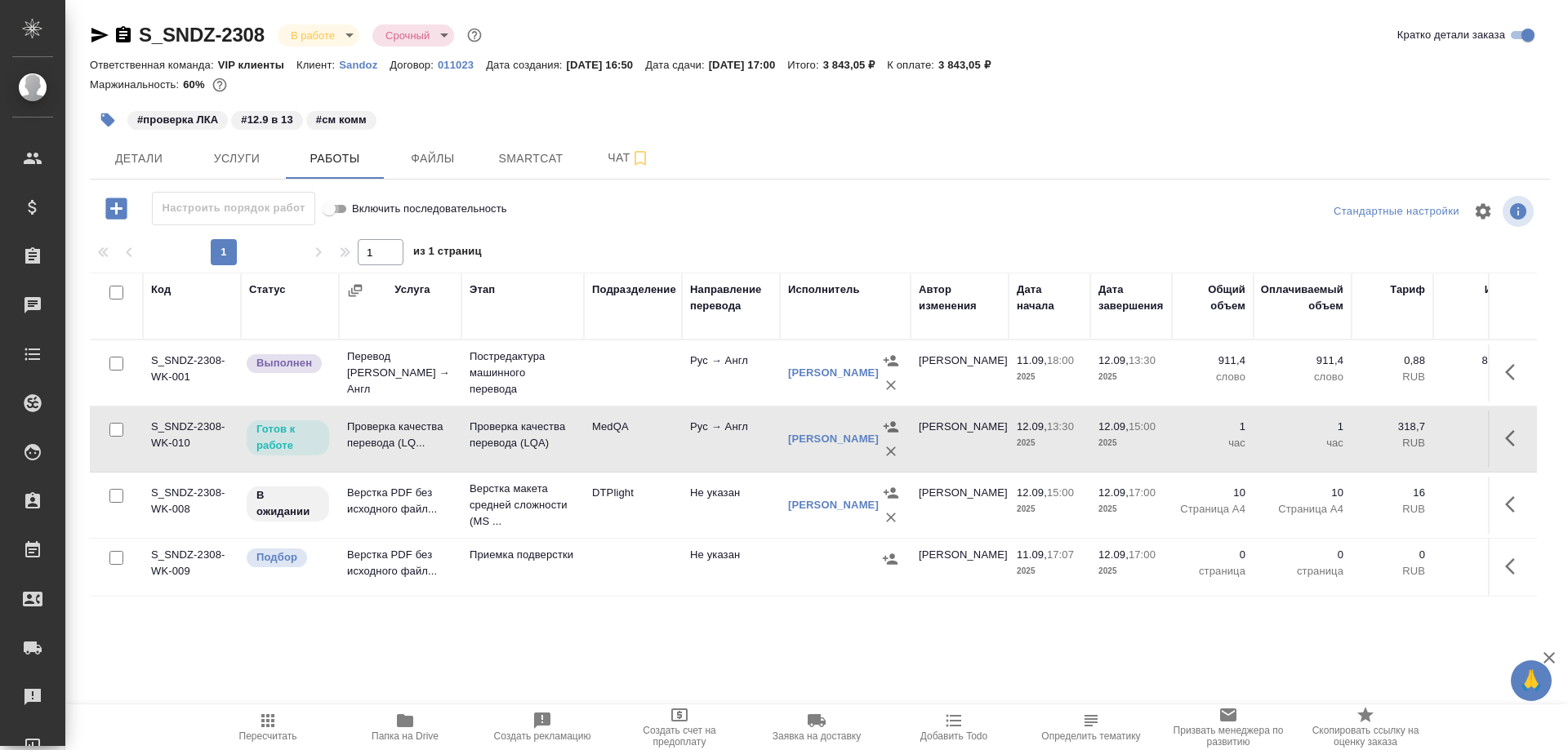
click at [342, 208] on input "Включить последовательность" at bounding box center [329, 209] width 59 height 19
checkbox input "false"
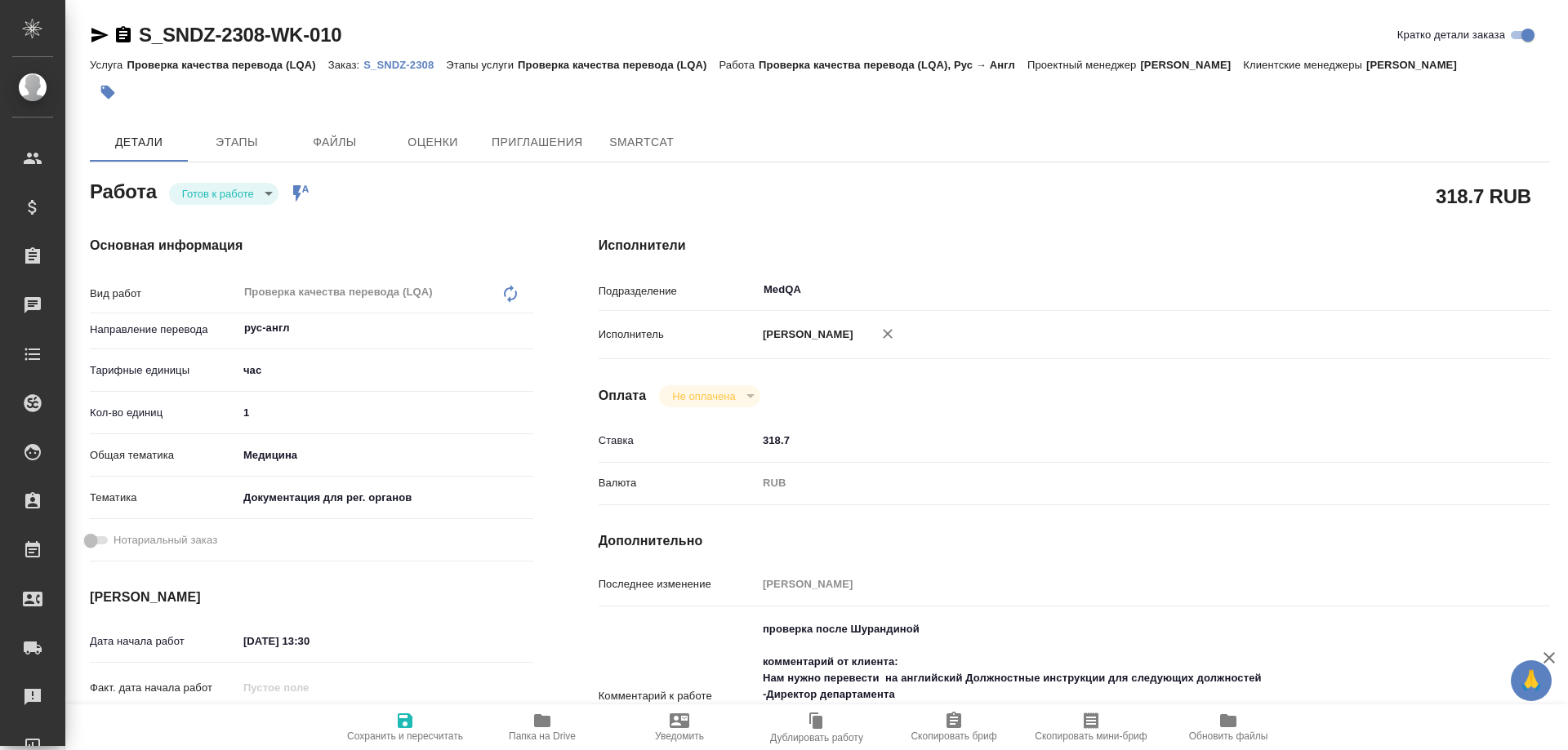
type textarea "x"
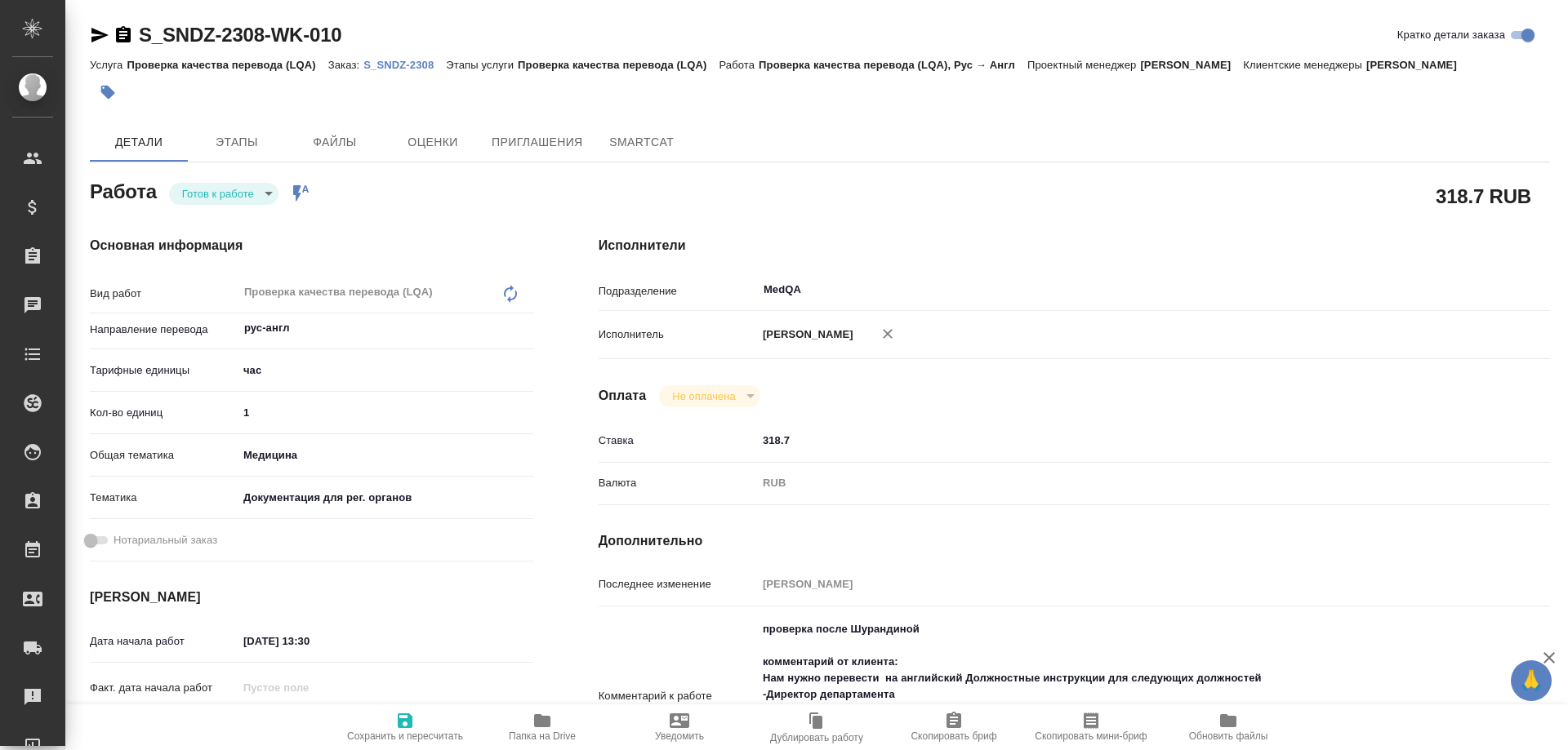
type textarea "x"
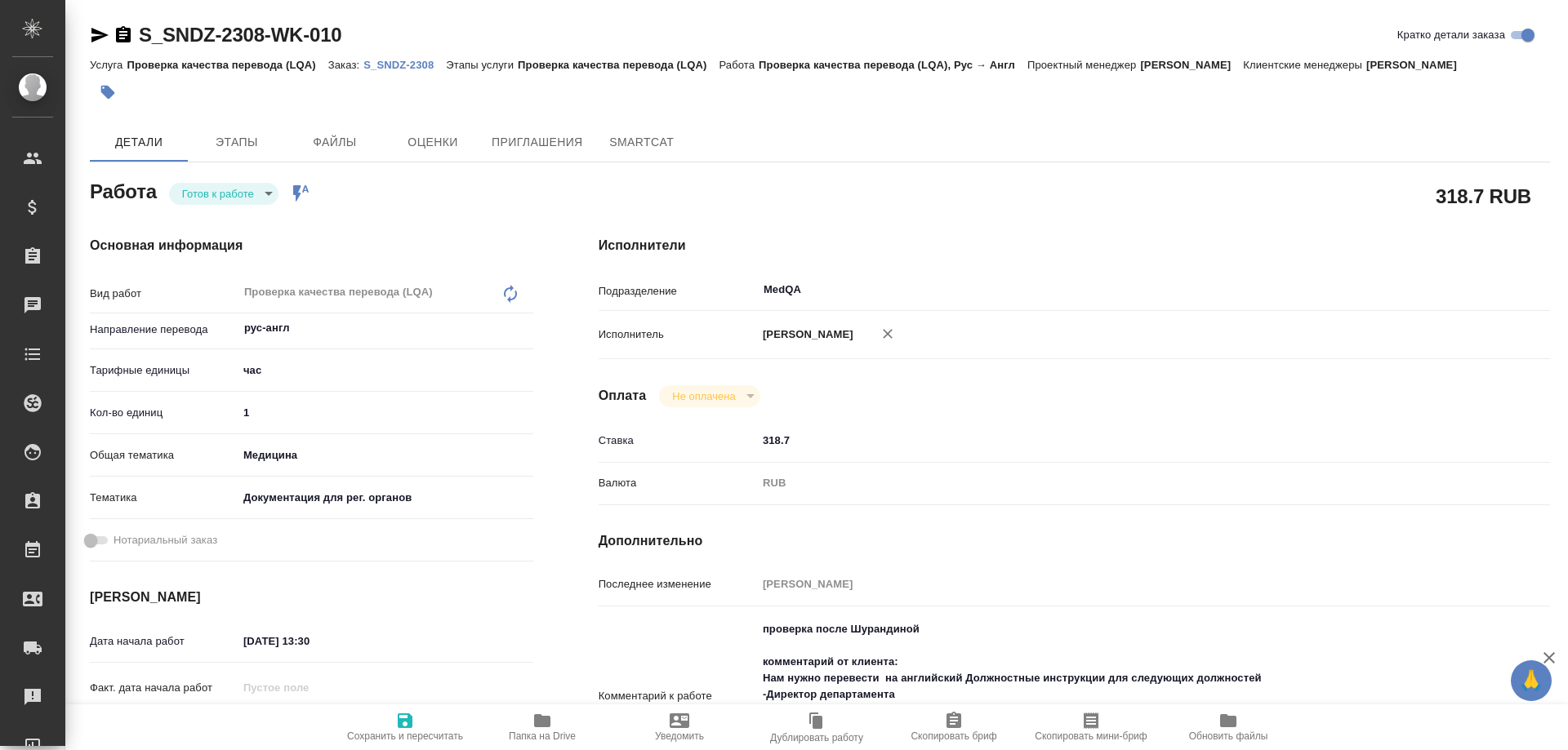
type textarea "x"
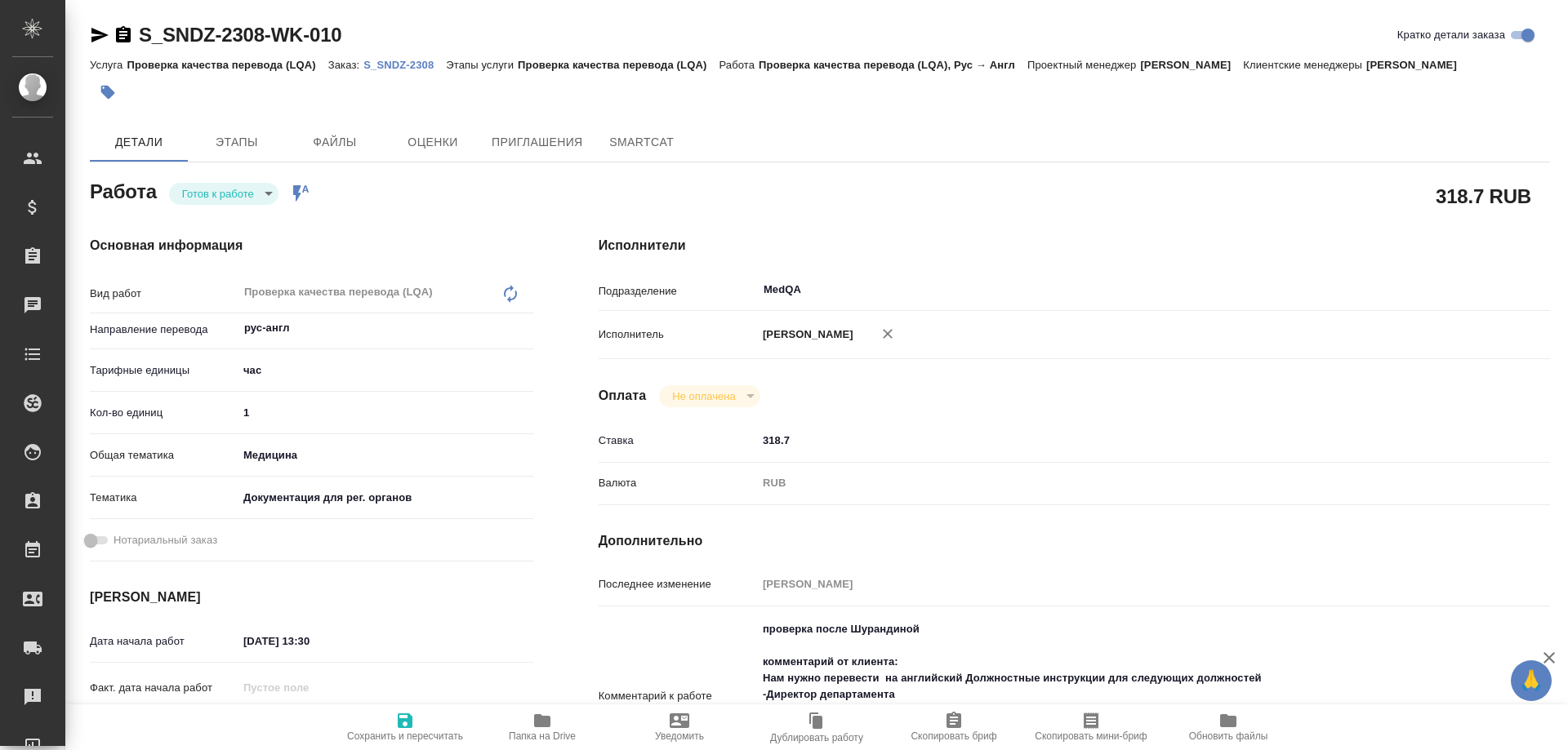
type textarea "x"
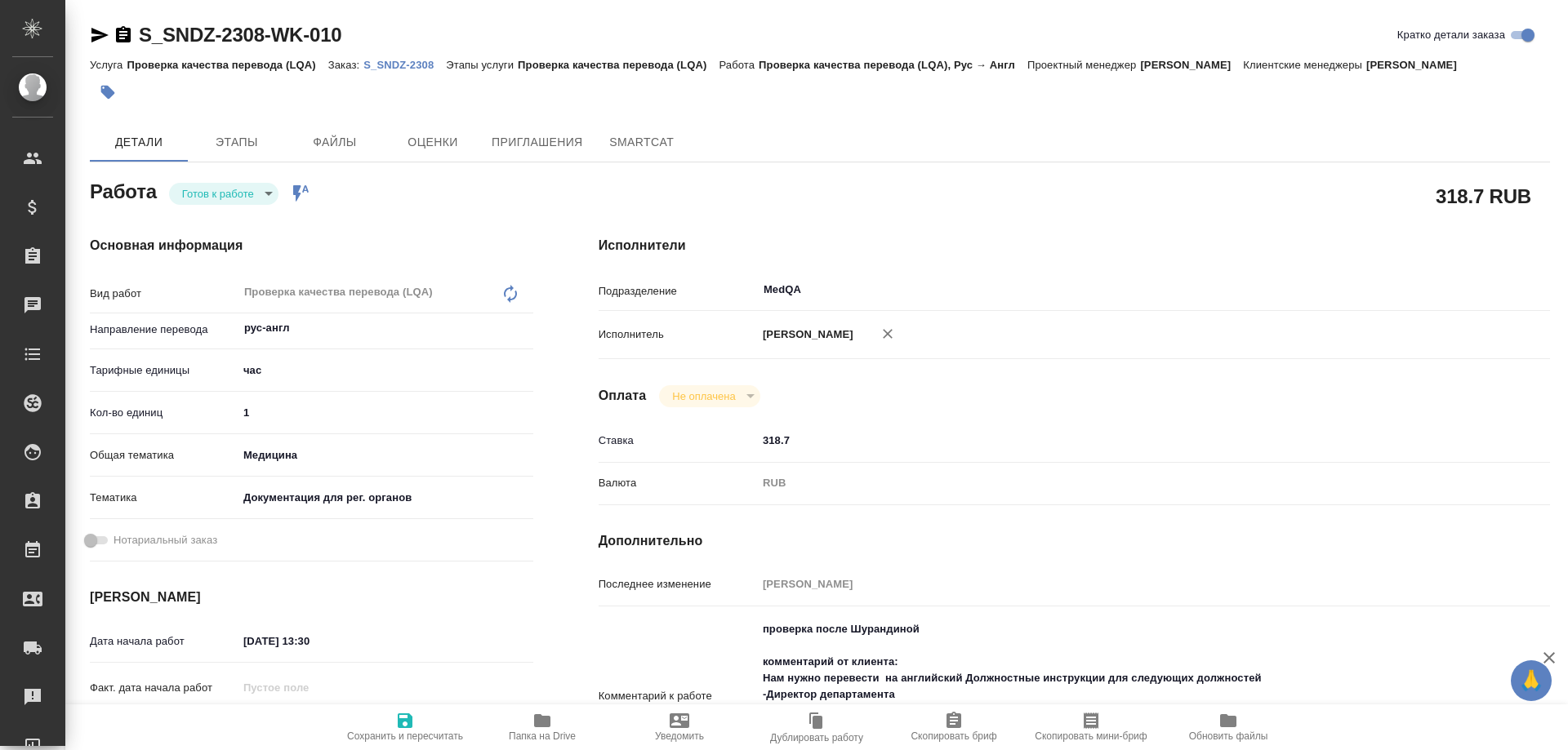
type textarea "x"
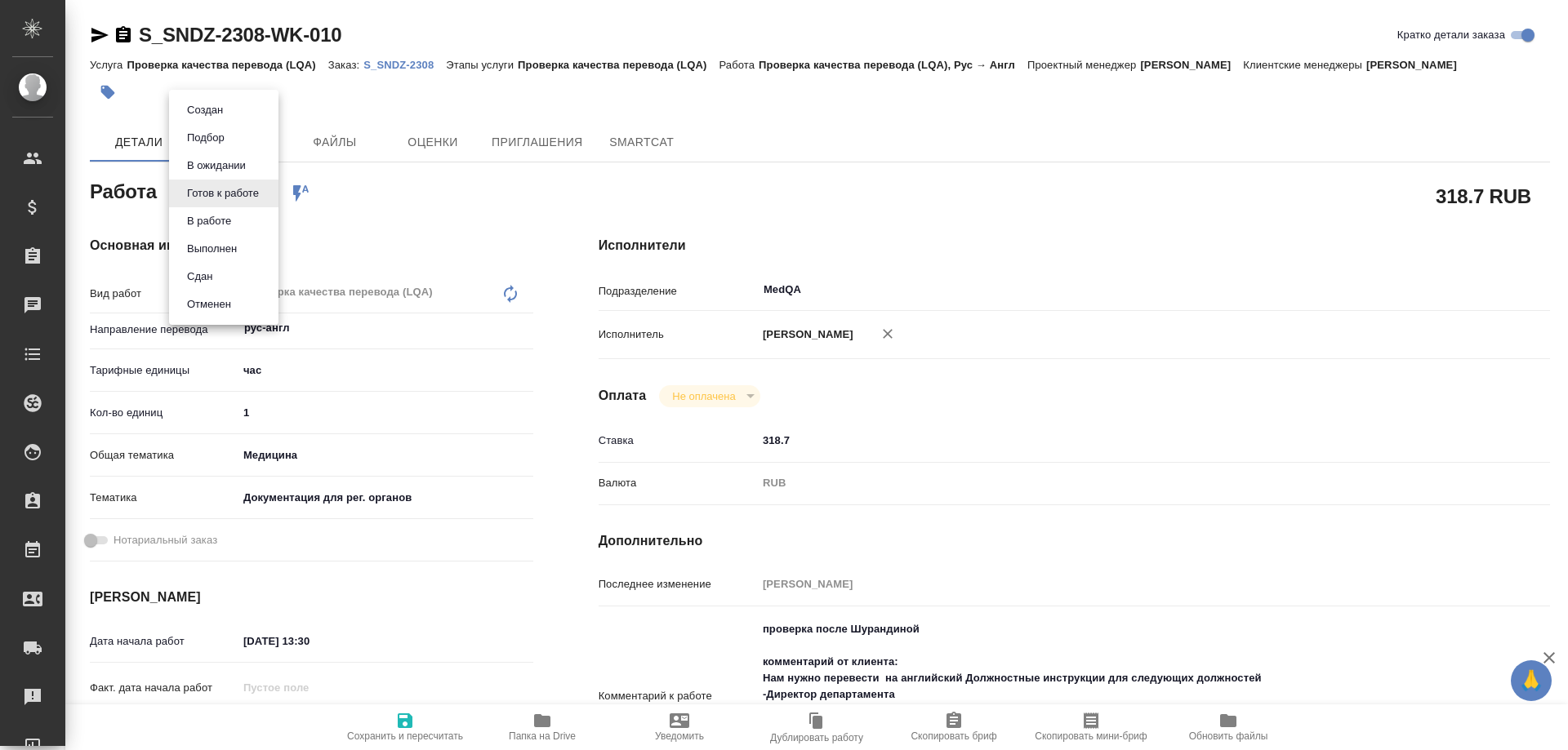
click at [267, 200] on body "🙏 .cls-1 fill:#fff; AWATERA [PERSON_NAME] Спецификации Заказы Чаты Todo Проекты…" at bounding box center [784, 375] width 1568 height 750
type textarea "x"
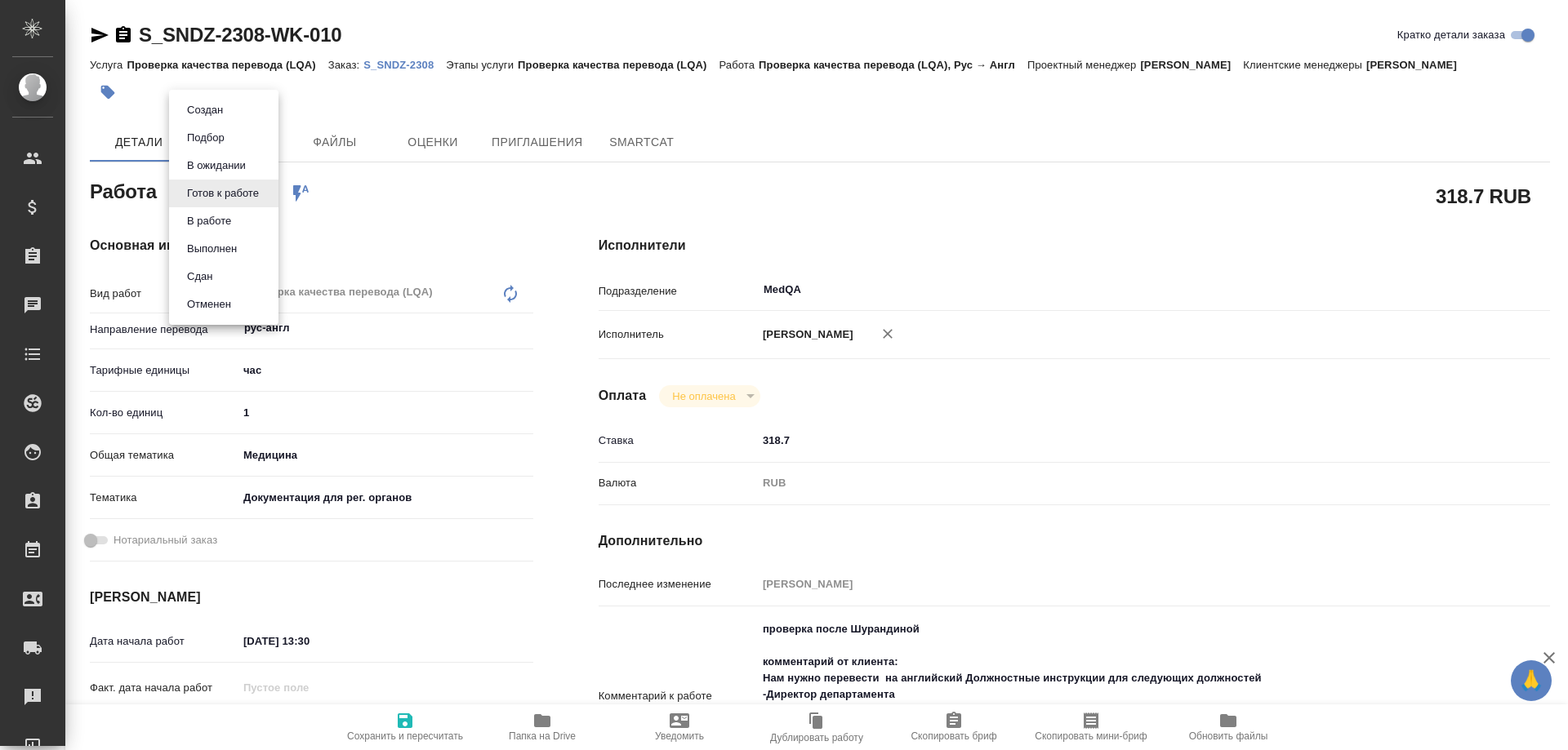
type textarea "x"
click at [243, 220] on li "В работе" at bounding box center [224, 221] width 109 height 28
type textarea "x"
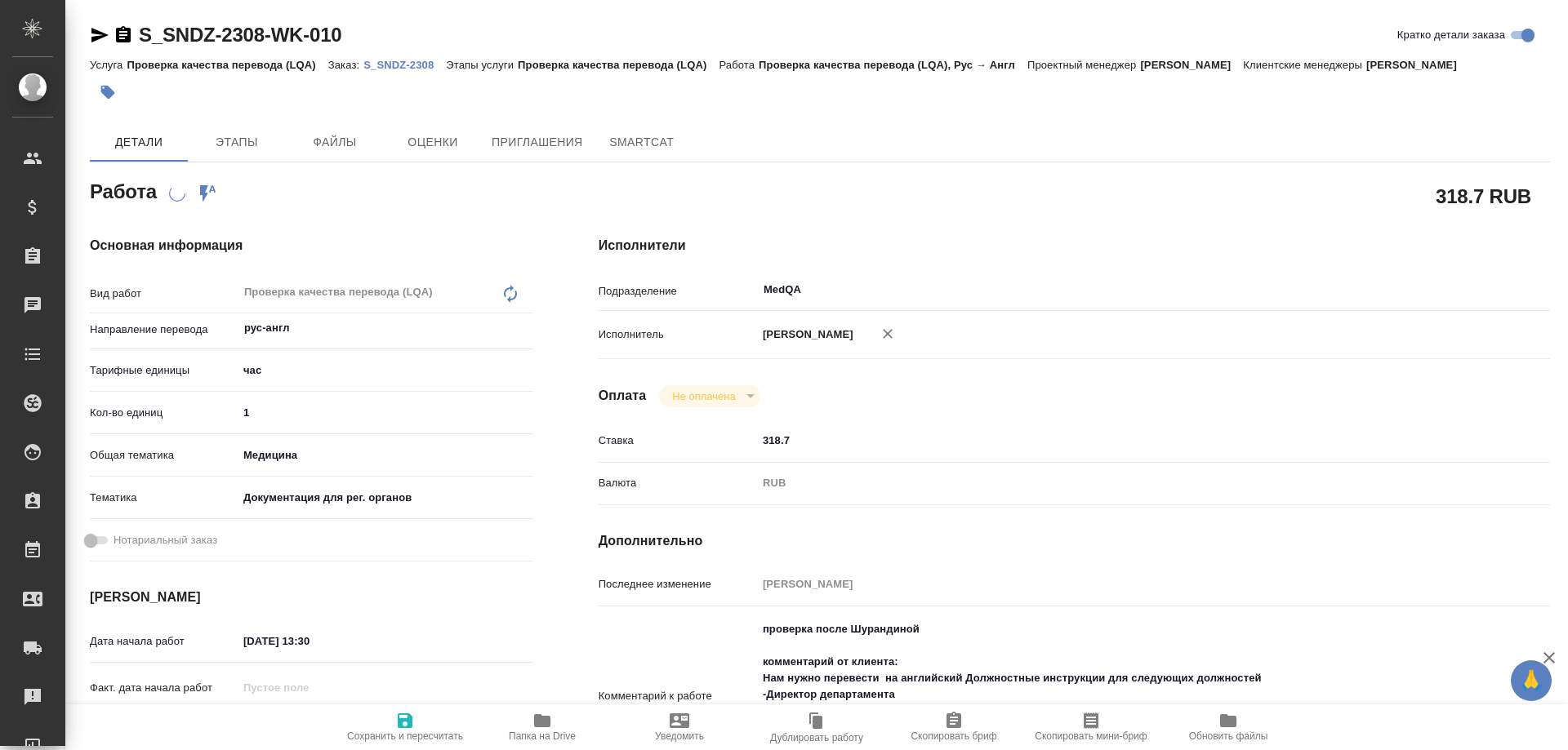
type textarea "x"
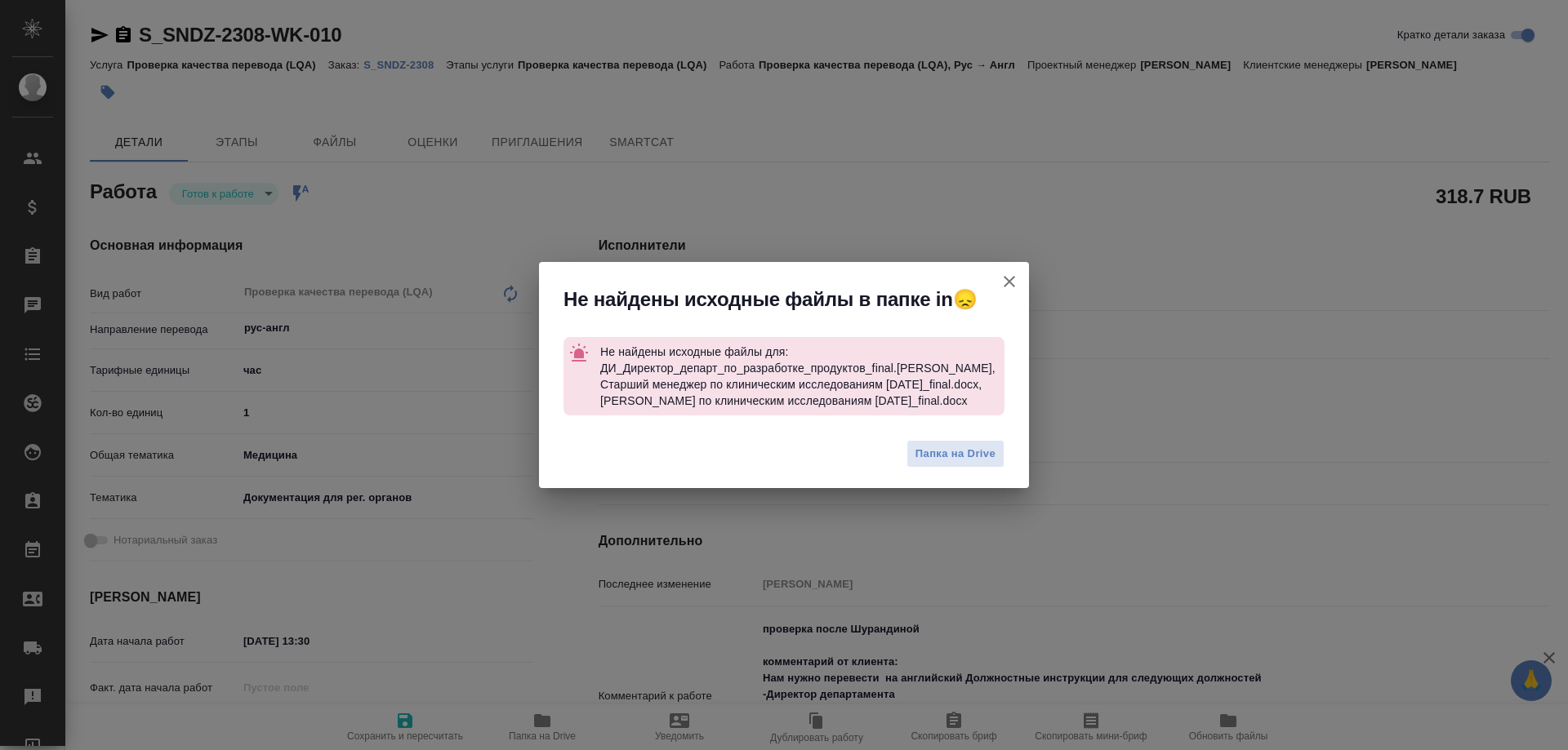
type textarea "x"
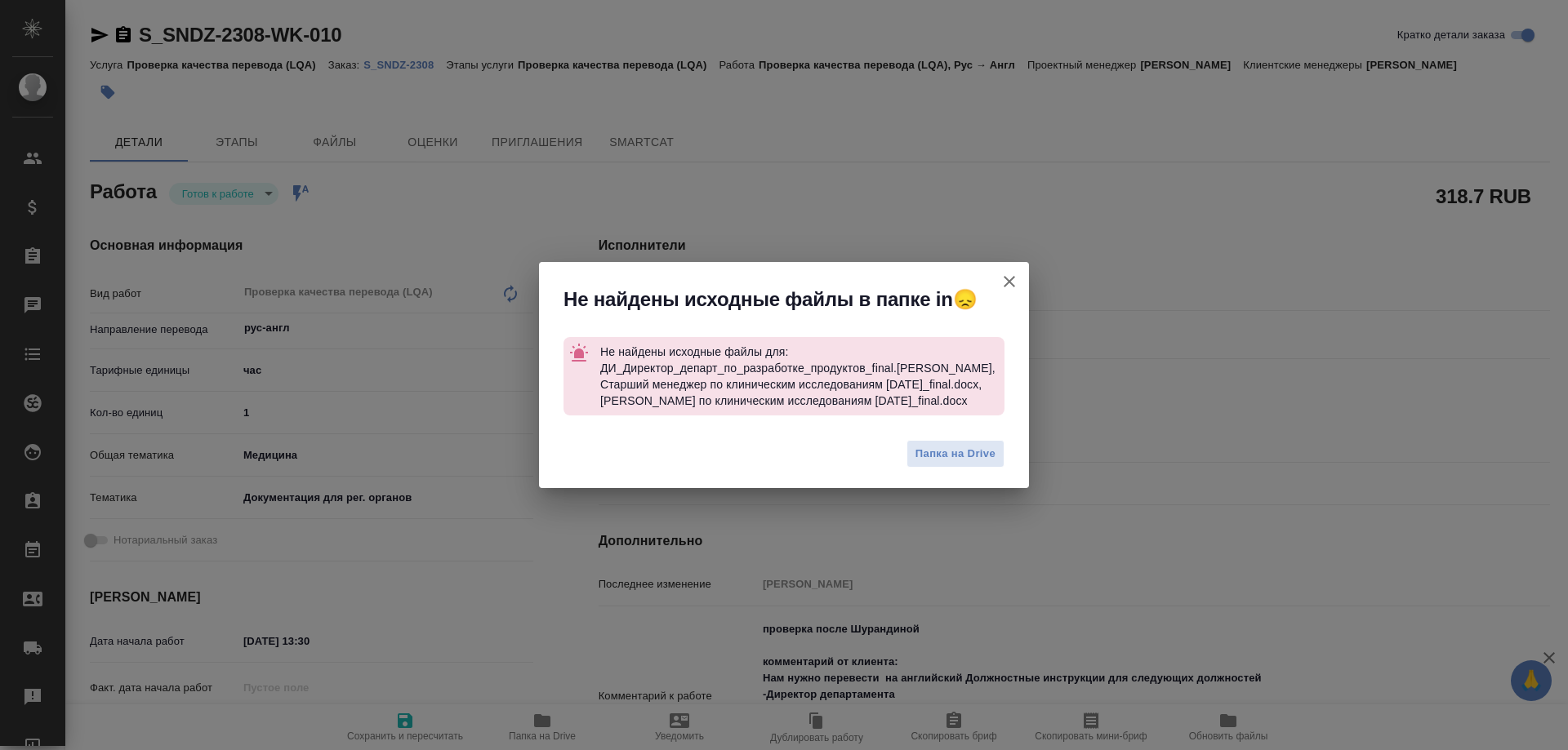
click at [1016, 288] on icon "button" at bounding box center [1009, 281] width 19 height 19
type textarea "x"
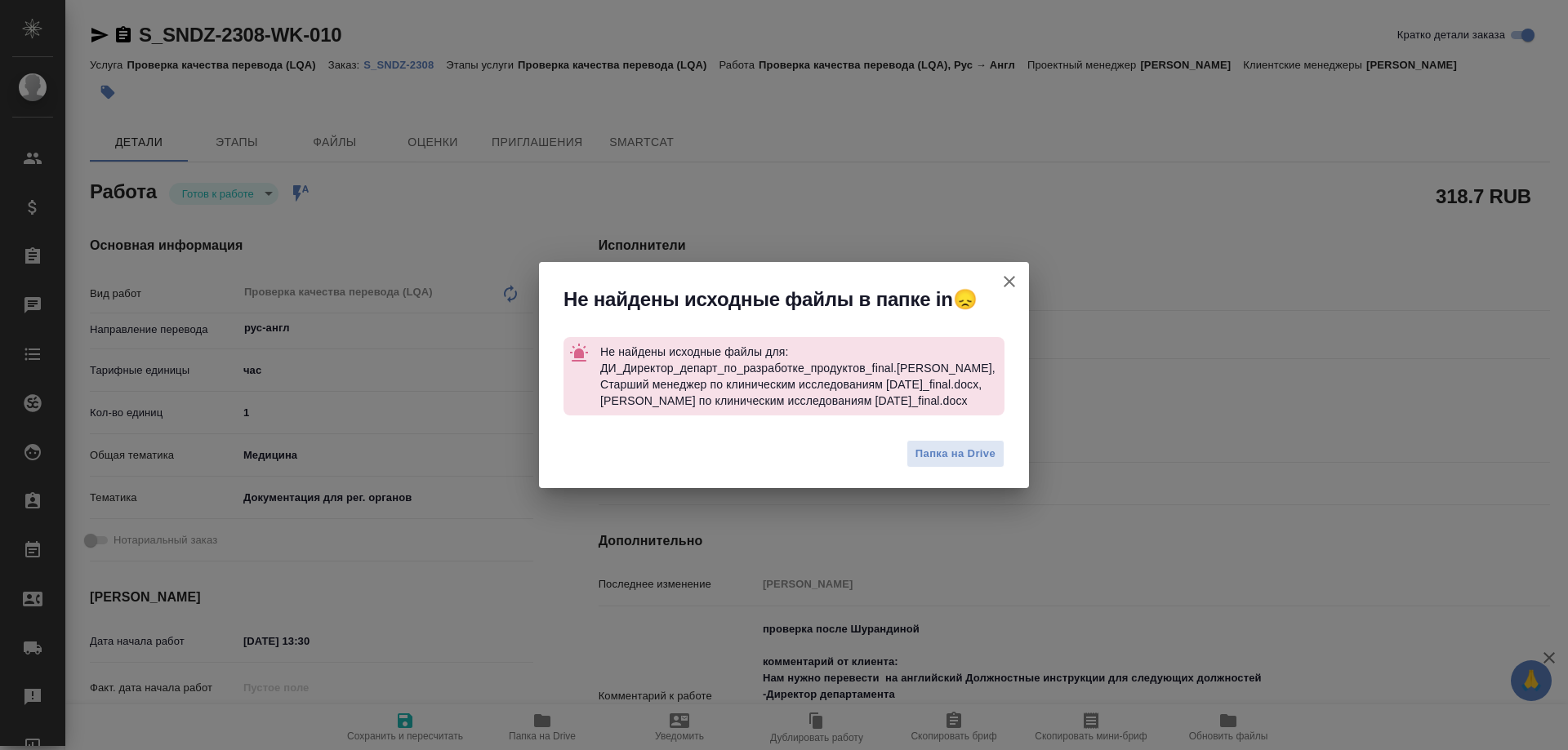
type textarea "x"
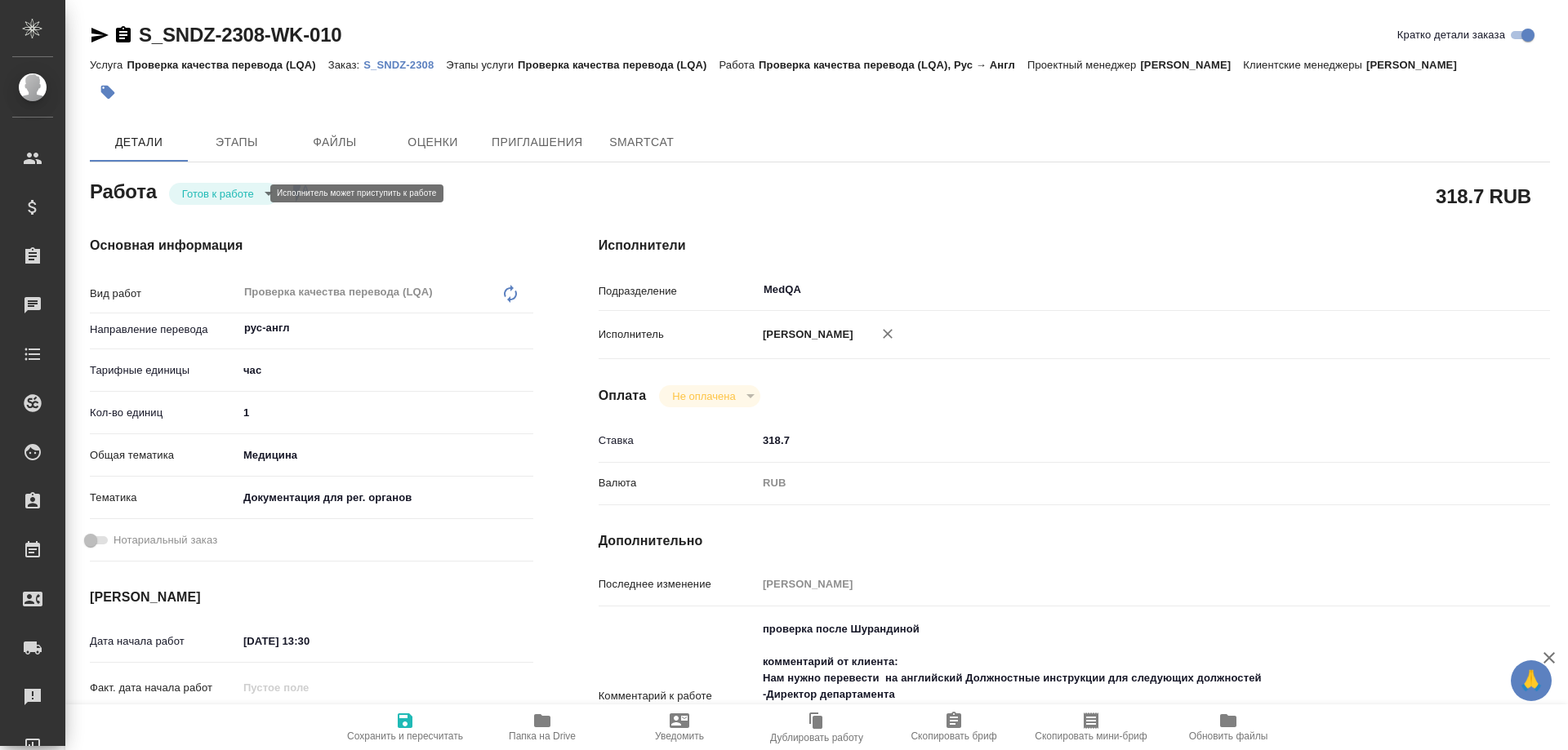
click at [241, 195] on body "🙏 .cls-1 fill:#fff; AWATERA Solovyova Elena Клиенты Спецификации Заказы 0 Чаты …" at bounding box center [784, 375] width 1568 height 750
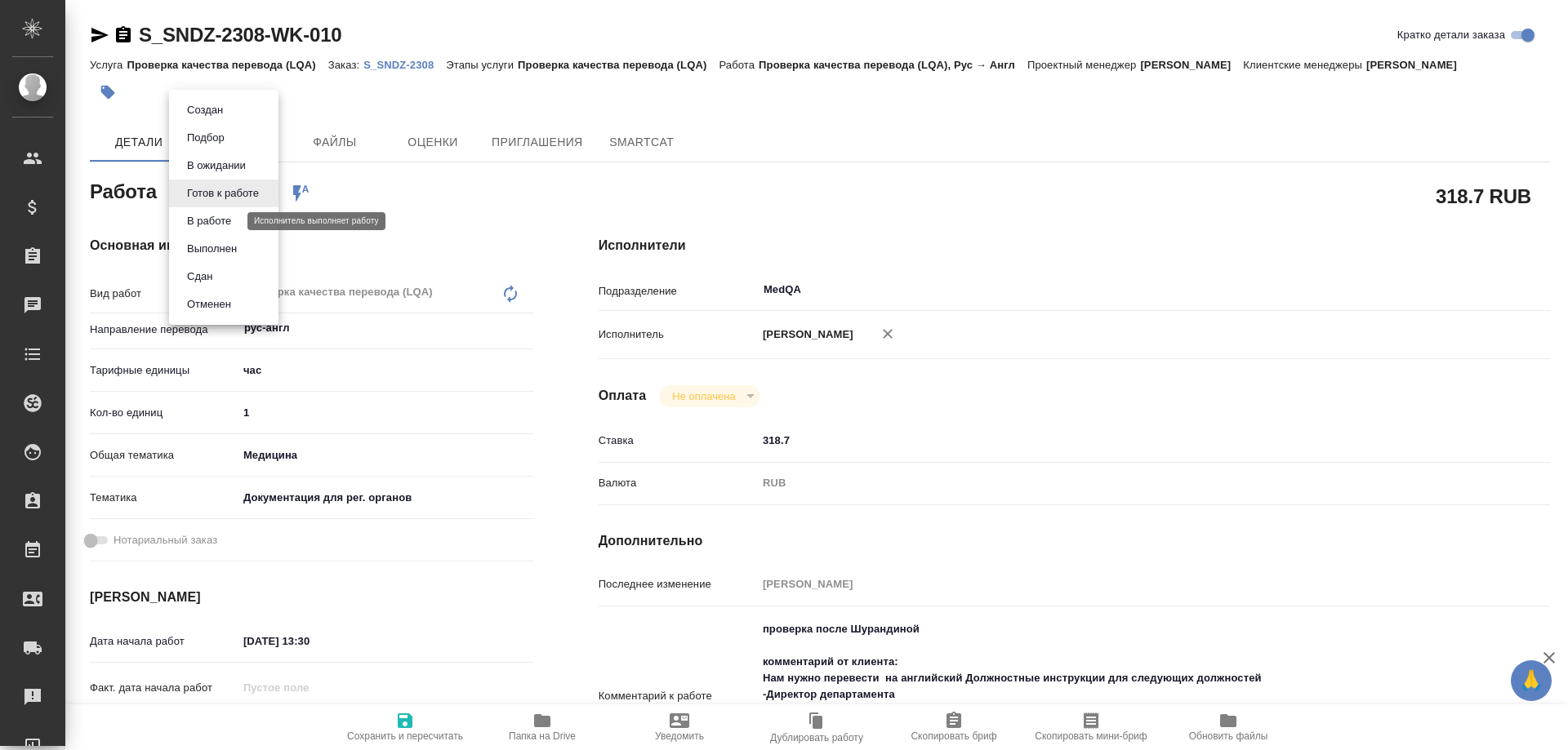
click at [234, 223] on button "В работе" at bounding box center [209, 220] width 54 height 18
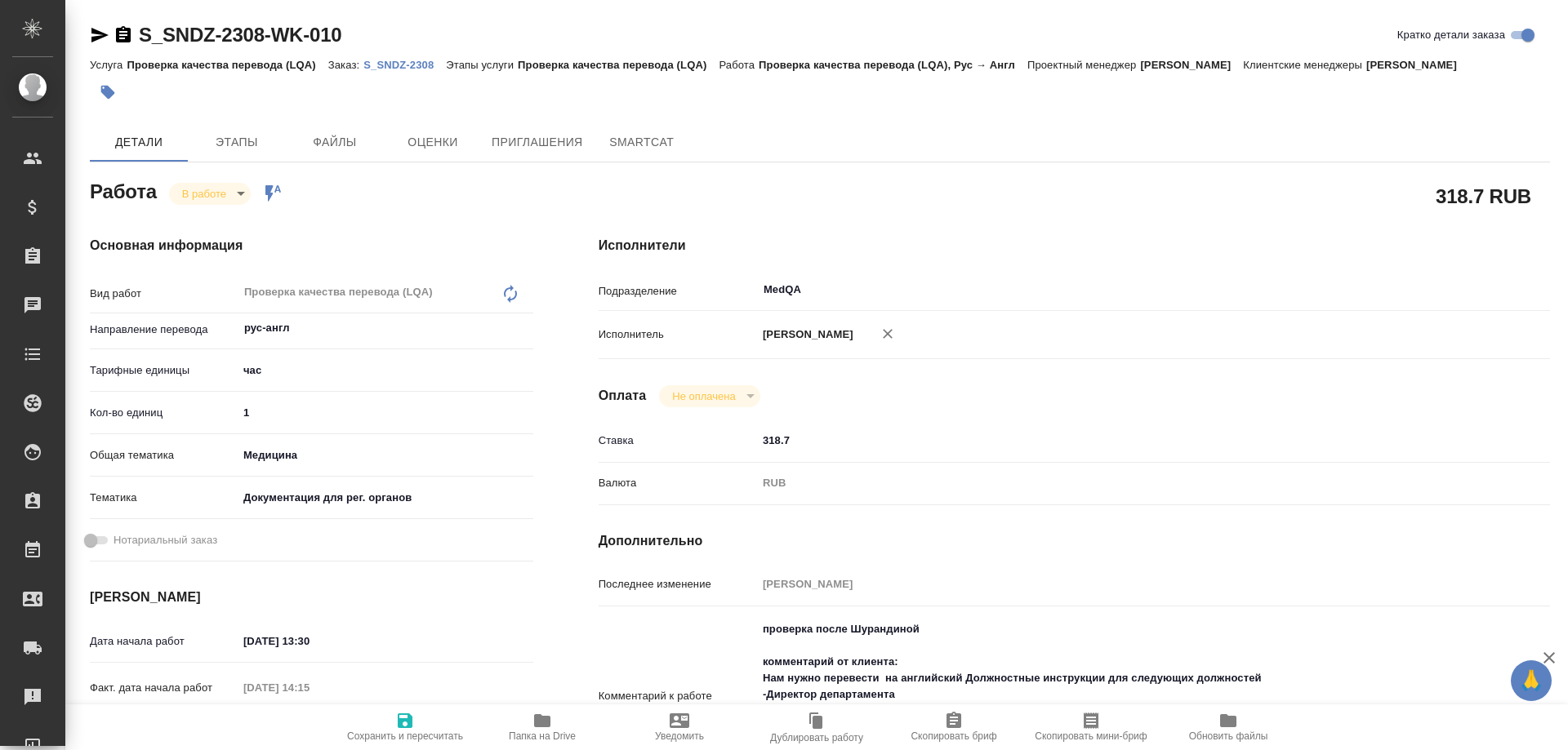
type textarea "x"
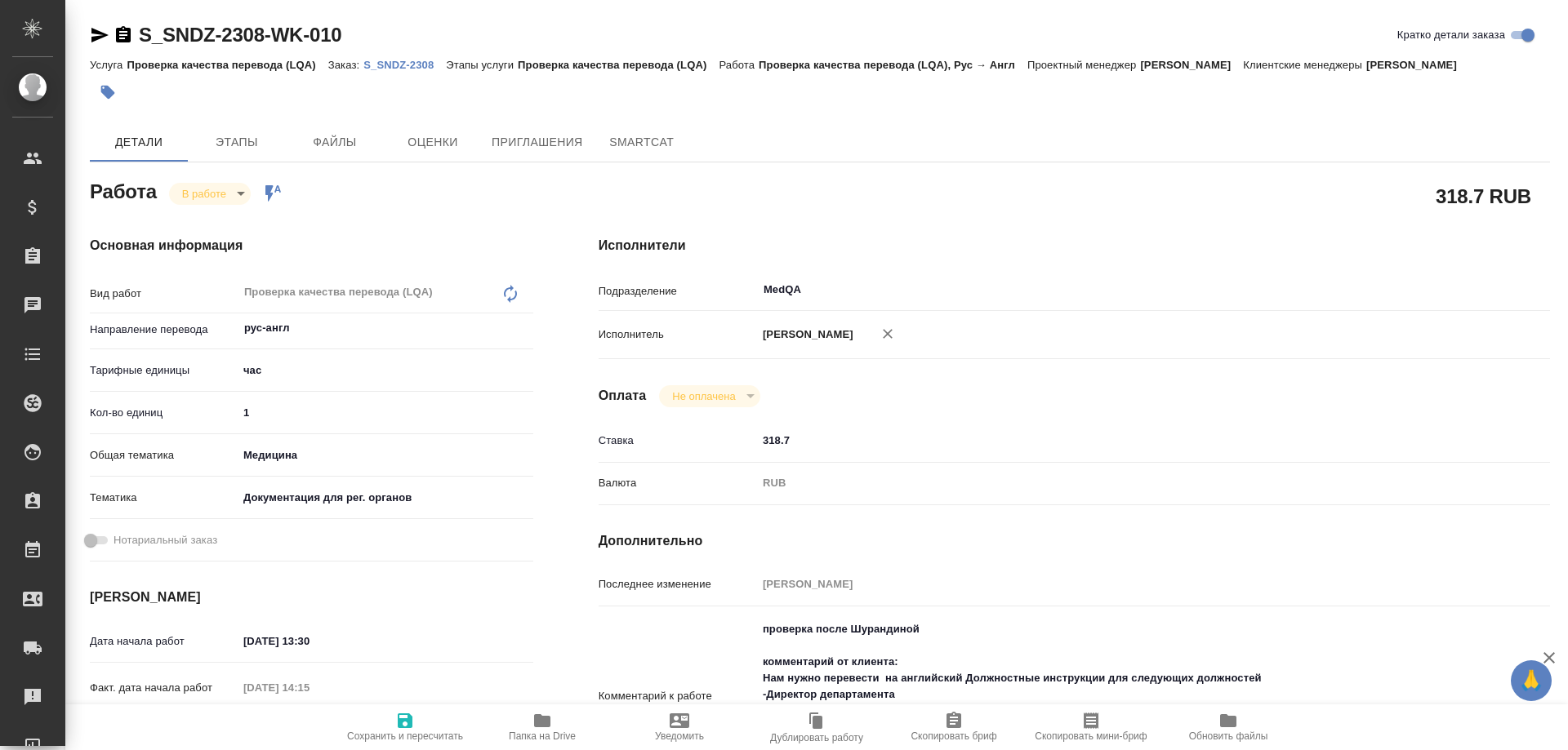
type textarea "x"
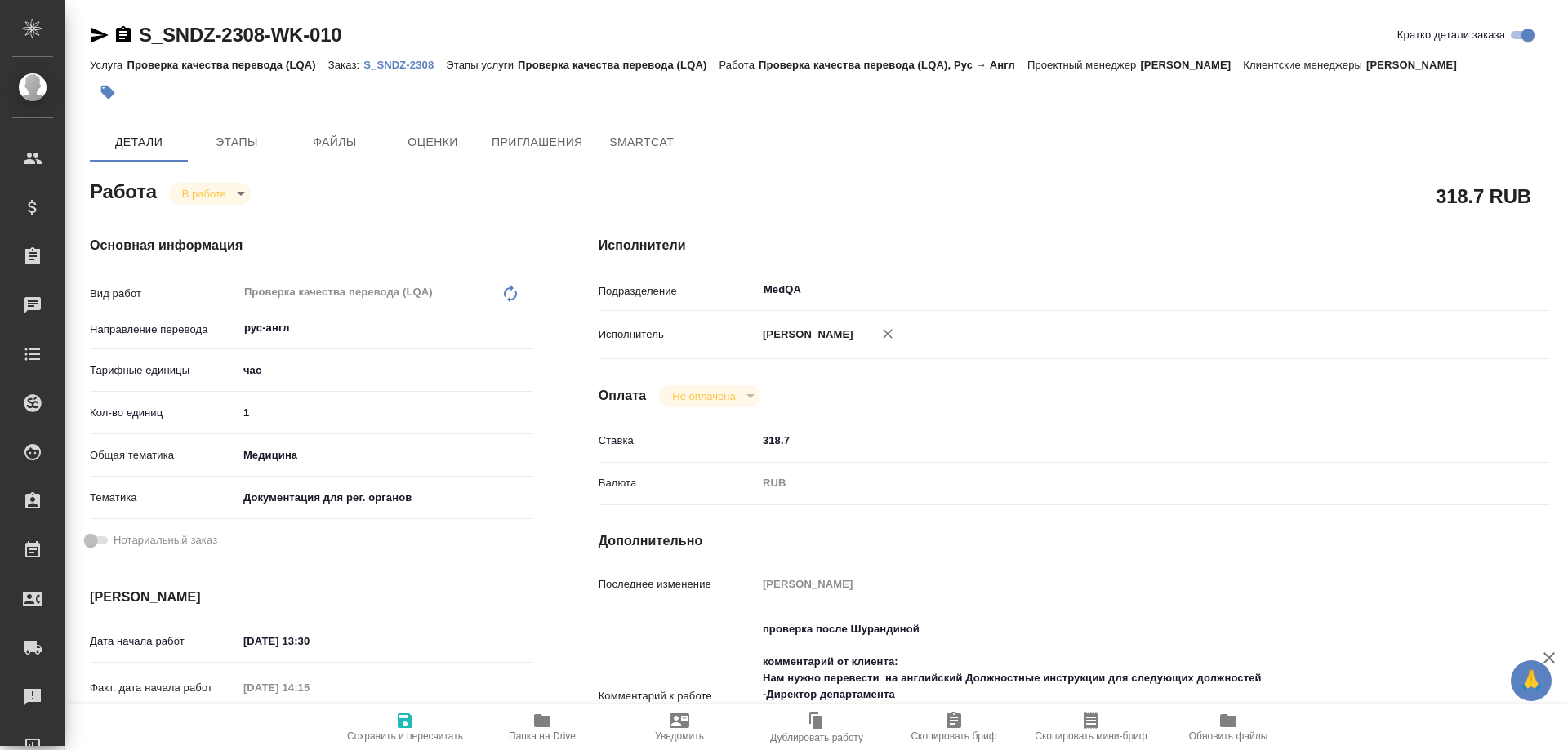
type textarea "x"
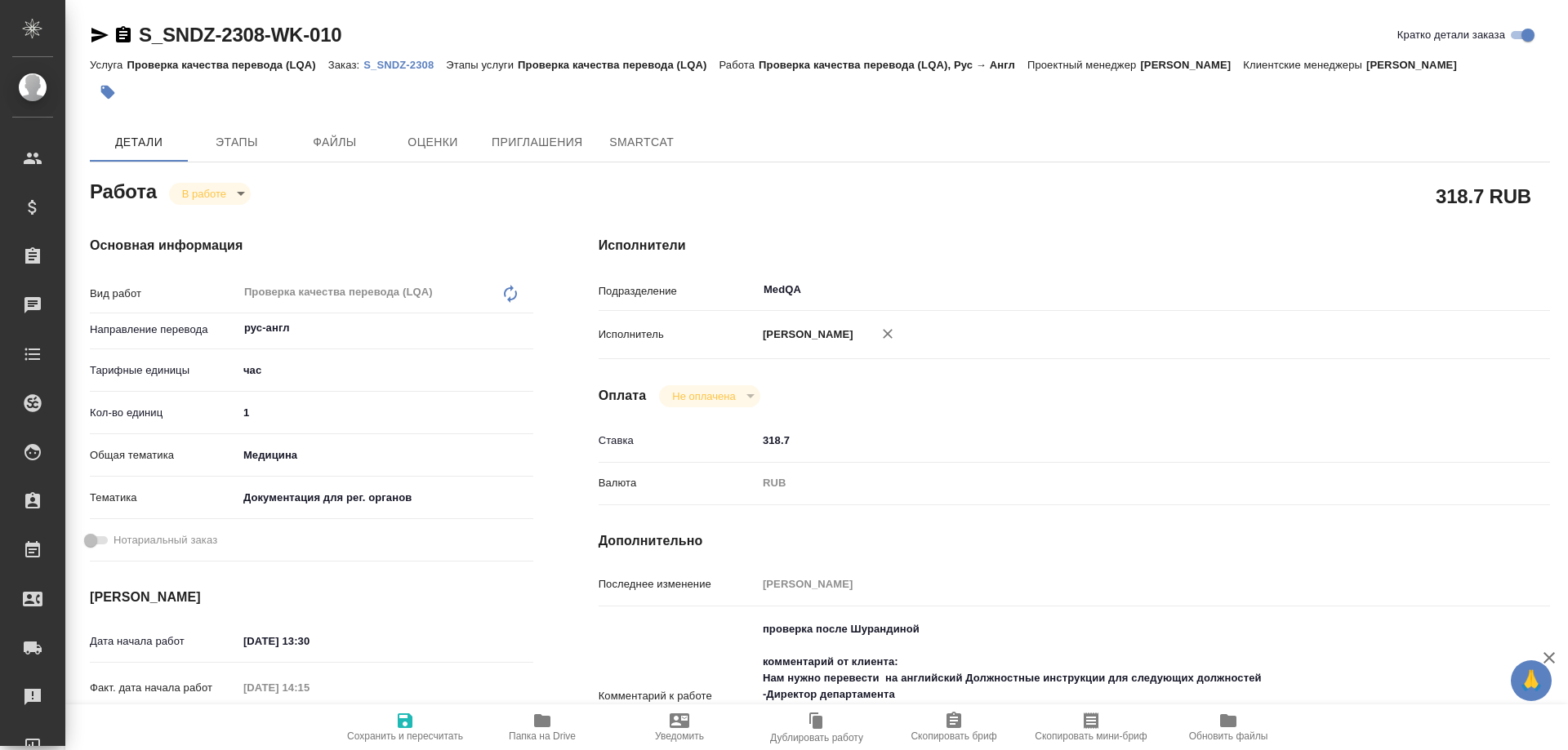
type textarea "x"
